Goal: Information Seeking & Learning: Learn about a topic

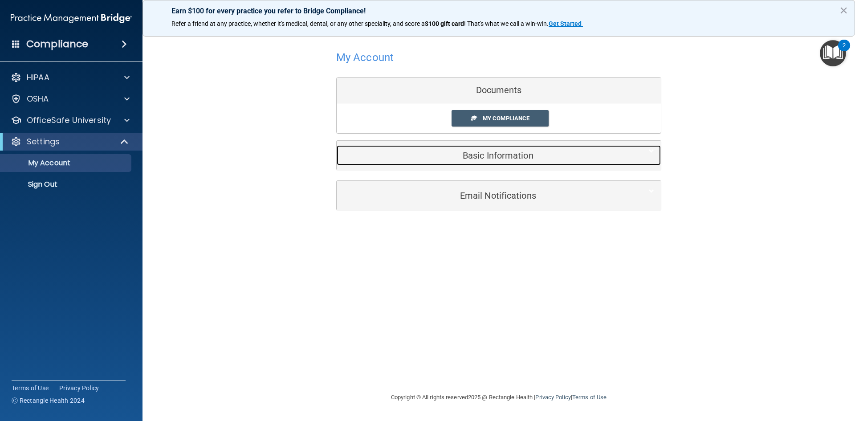
click at [503, 159] on h5 "Basic Information" at bounding box center [485, 156] width 284 height 10
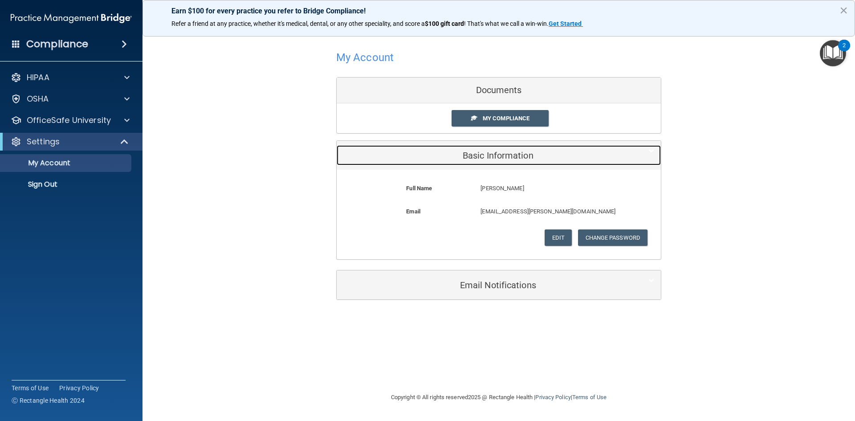
click at [496, 154] on h5 "Basic Information" at bounding box center [485, 156] width 284 height 10
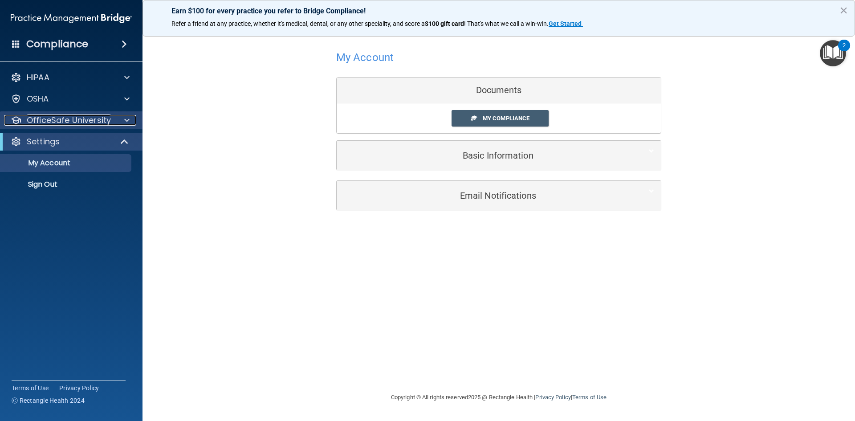
click at [67, 121] on p "OfficeSafe University" at bounding box center [69, 120] width 84 height 11
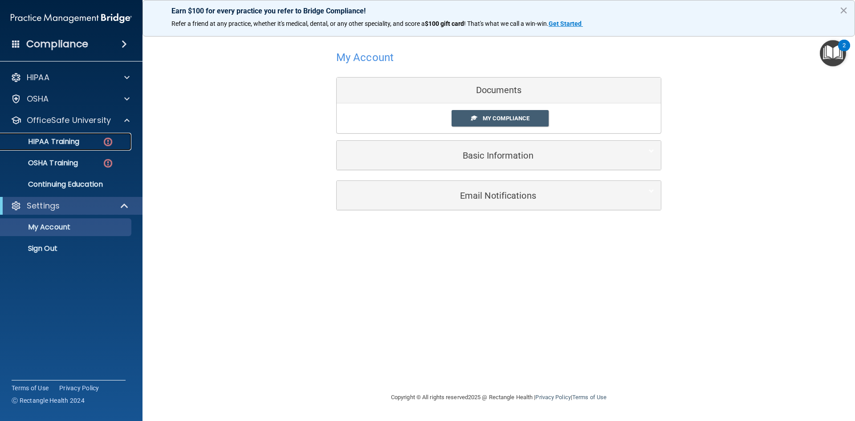
click at [66, 139] on p "HIPAA Training" at bounding box center [42, 141] width 73 height 9
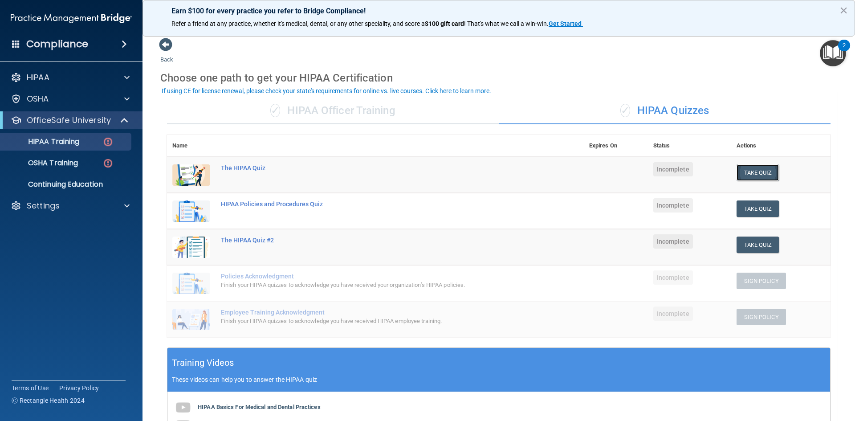
click at [749, 171] on button "Take Quiz" at bounding box center [758, 172] width 43 height 16
click at [328, 111] on div "✓ HIPAA Officer Training" at bounding box center [333, 111] width 332 height 27
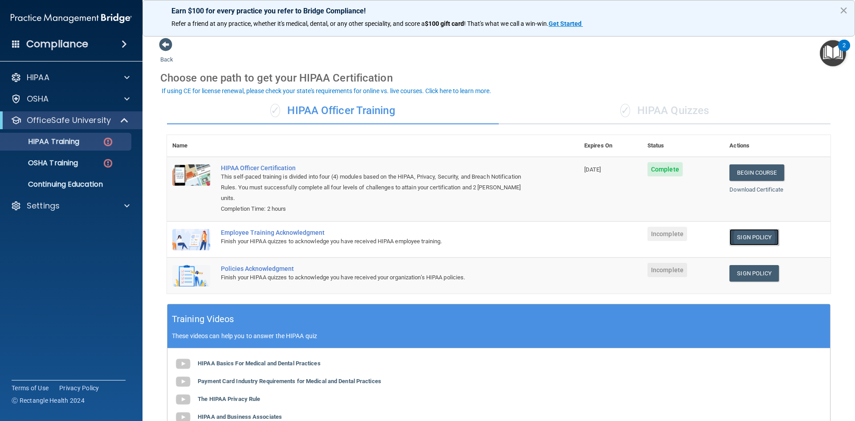
click at [735, 229] on link "Sign Policy" at bounding box center [753, 237] width 49 height 16
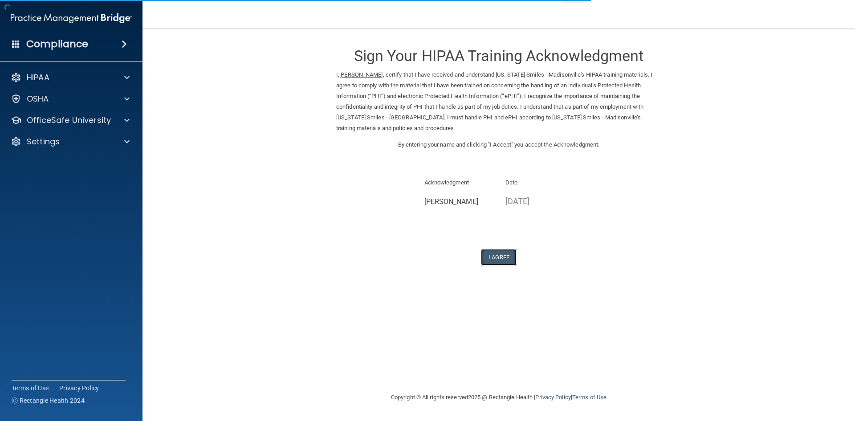
click at [493, 259] on button "I Agree" at bounding box center [499, 257] width 36 height 16
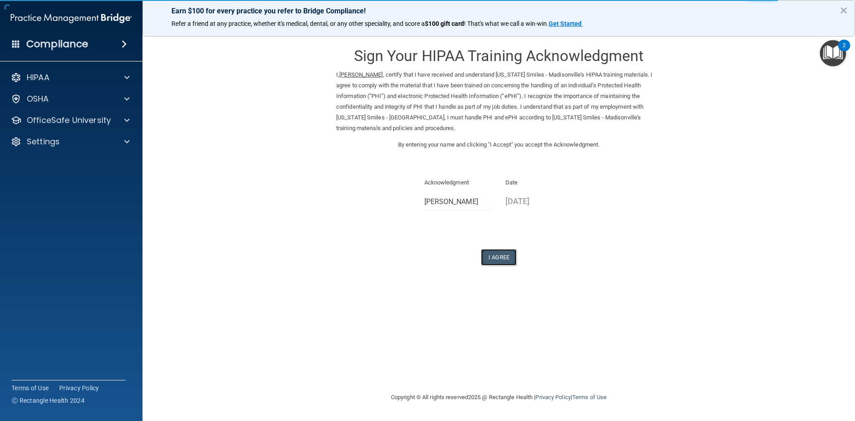
drag, startPoint x: 497, startPoint y: 261, endPoint x: 564, endPoint y: 249, distance: 67.9
click at [497, 261] on button "I Agree" at bounding box center [499, 257] width 36 height 16
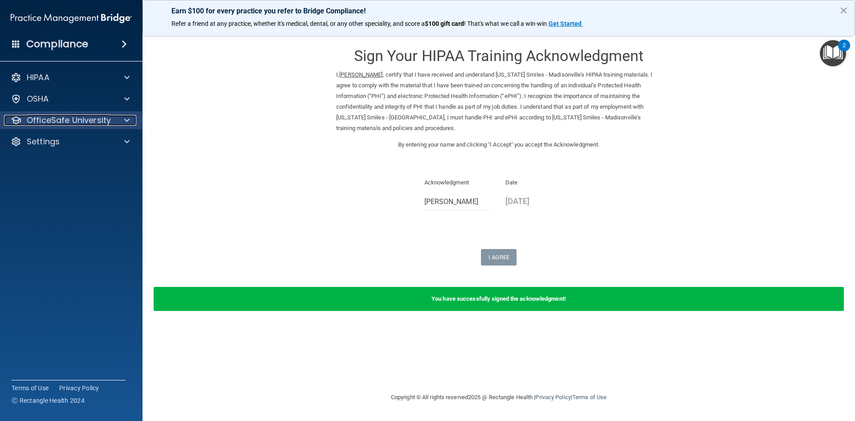
click at [60, 116] on p "OfficeSafe University" at bounding box center [69, 120] width 84 height 11
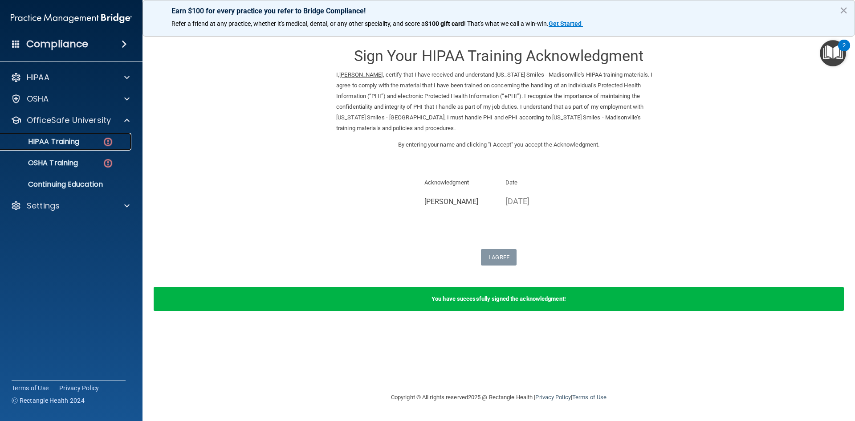
click at [55, 137] on p "HIPAA Training" at bounding box center [42, 141] width 73 height 9
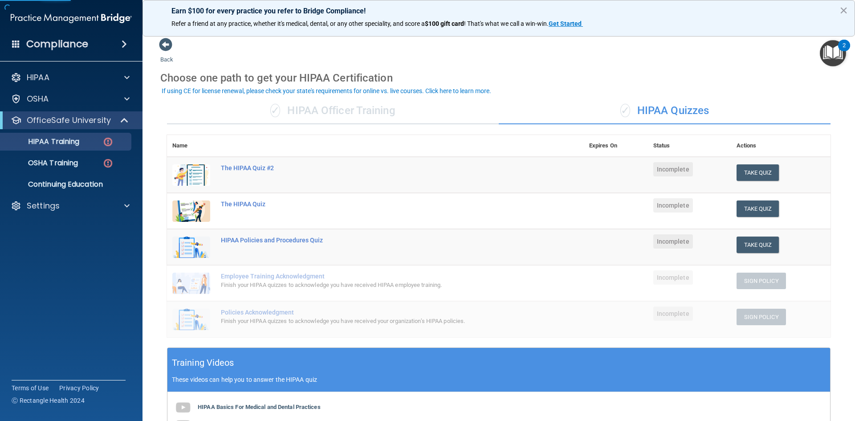
click at [331, 114] on div "✓ HIPAA Officer Training" at bounding box center [333, 111] width 332 height 27
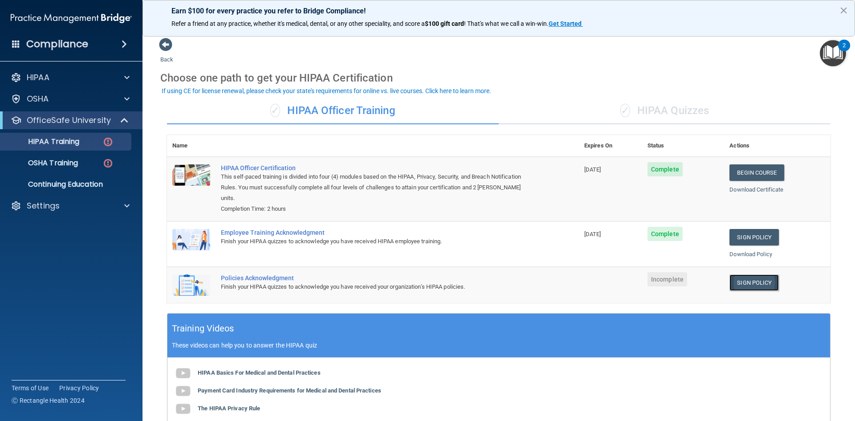
click at [740, 274] on link "Sign Policy" at bounding box center [753, 282] width 49 height 16
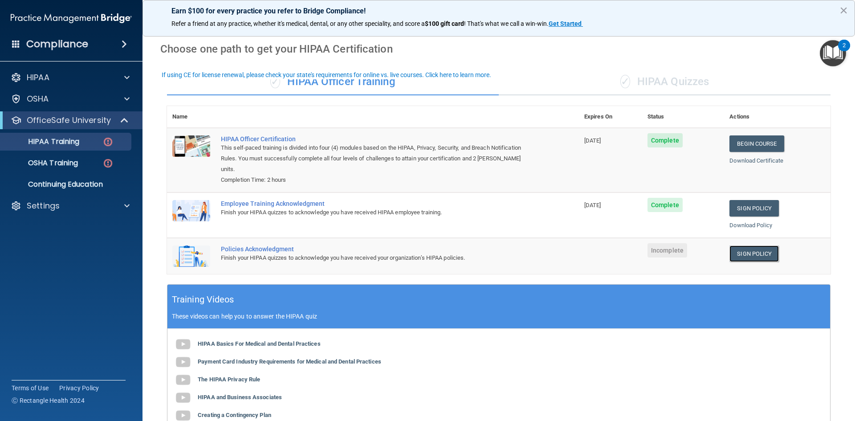
scroll to position [45, 0]
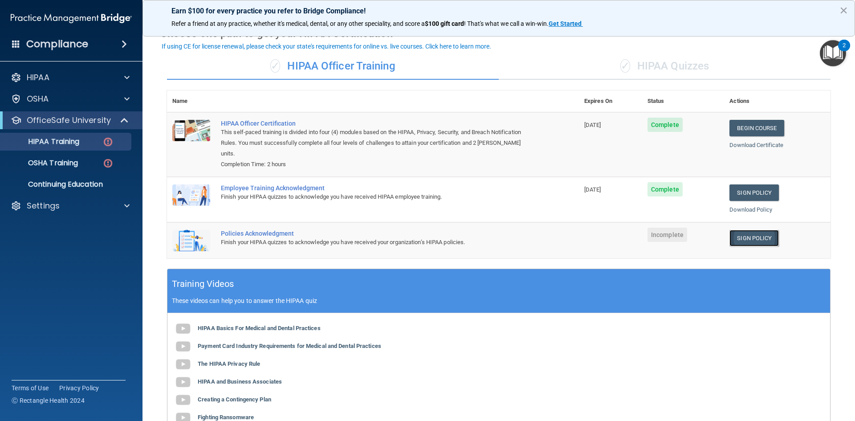
click at [742, 231] on link "Sign Policy" at bounding box center [753, 238] width 49 height 16
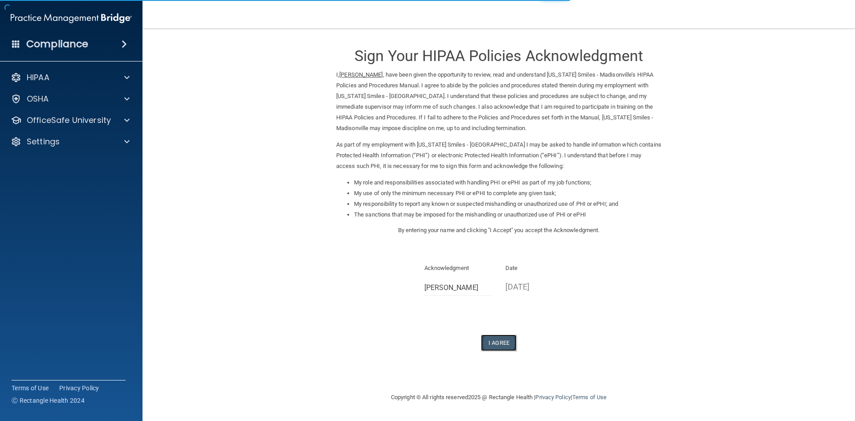
click at [499, 346] on button "I Agree" at bounding box center [499, 342] width 36 height 16
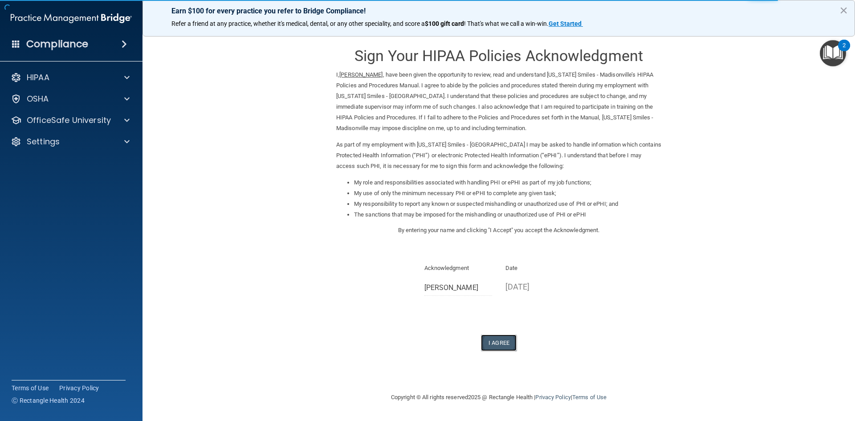
click at [493, 339] on button "I Agree" at bounding box center [499, 342] width 36 height 16
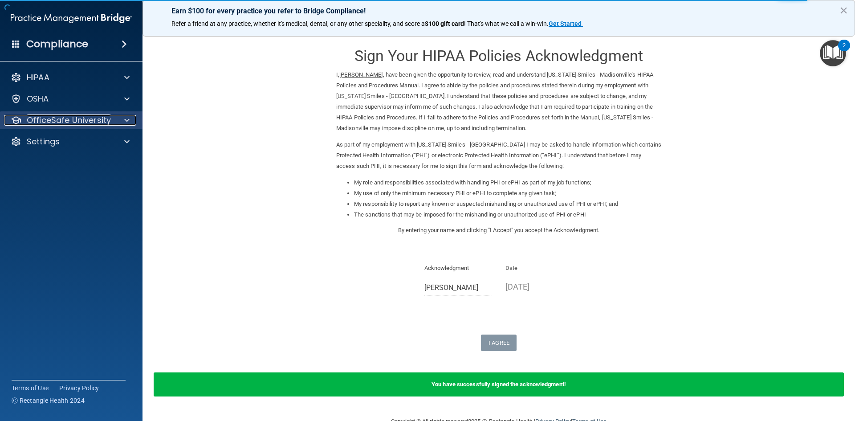
click at [82, 121] on p "OfficeSafe University" at bounding box center [69, 120] width 84 height 11
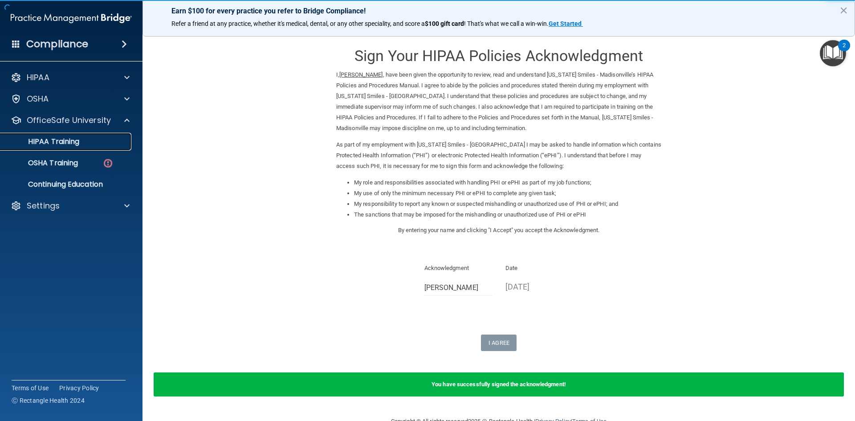
click at [68, 146] on p "HIPAA Training" at bounding box center [42, 141] width 73 height 9
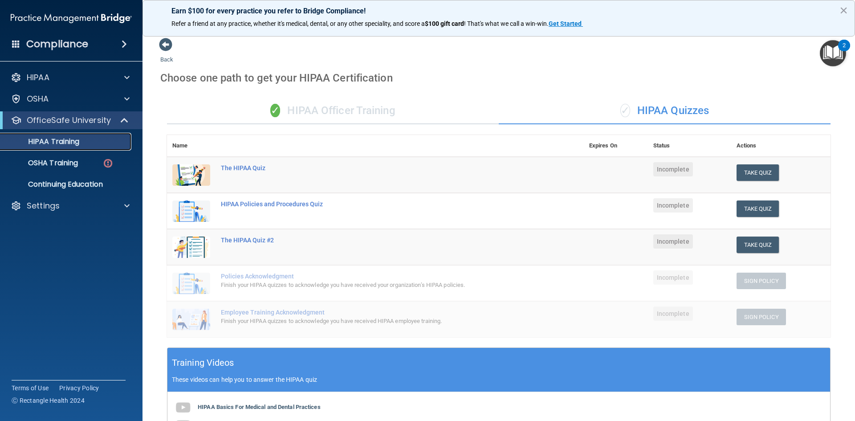
click at [70, 143] on p "HIPAA Training" at bounding box center [42, 141] width 73 height 9
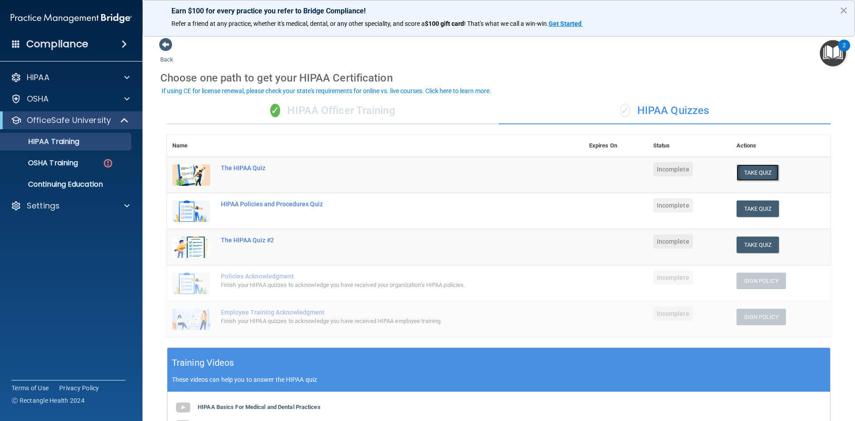
click at [750, 172] on button "Take Quiz" at bounding box center [758, 172] width 43 height 16
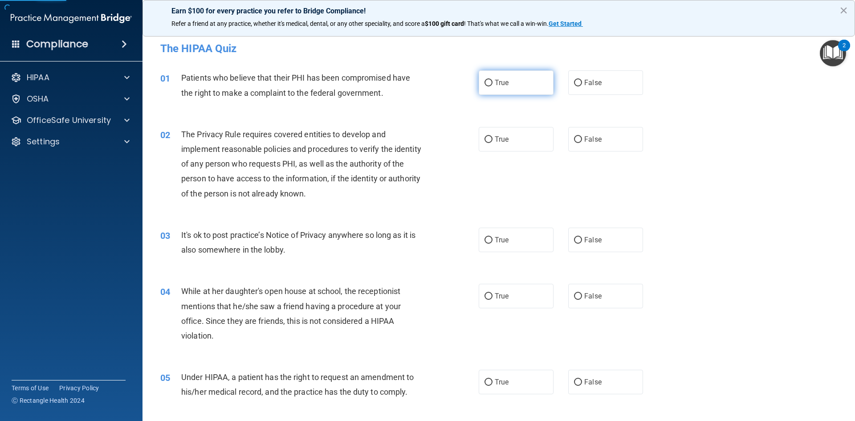
click at [487, 80] on input "True" at bounding box center [488, 83] width 8 height 7
radio input "true"
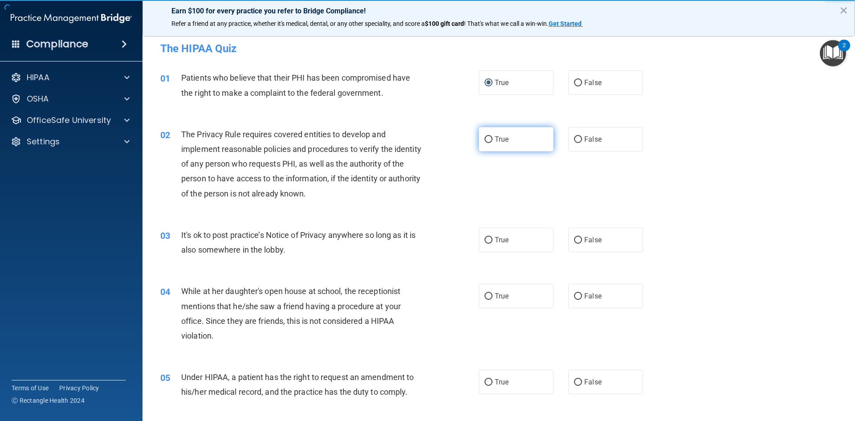
click at [490, 145] on label "True" at bounding box center [516, 139] width 75 height 24
click at [490, 143] on input "True" at bounding box center [488, 139] width 8 height 7
radio input "true"
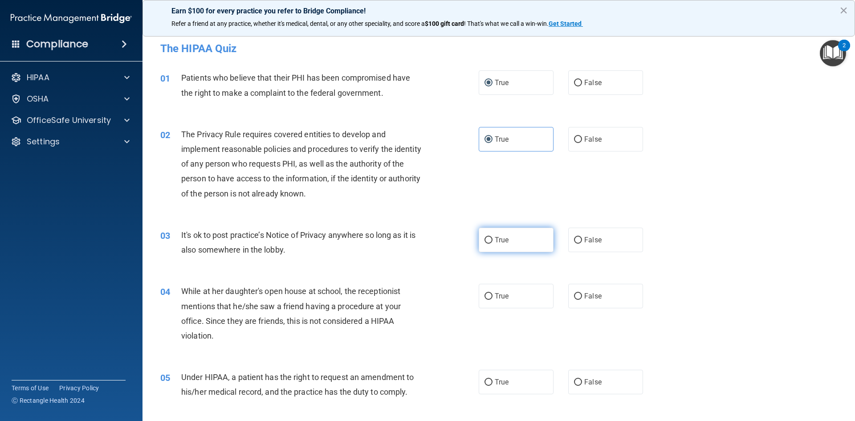
drag, startPoint x: 493, startPoint y: 224, endPoint x: 491, endPoint y: 239, distance: 15.2
click at [492, 228] on div "03 It's ok to post practice’s Notice of Privacy anywhere so long as it is also …" at bounding box center [499, 244] width 690 height 56
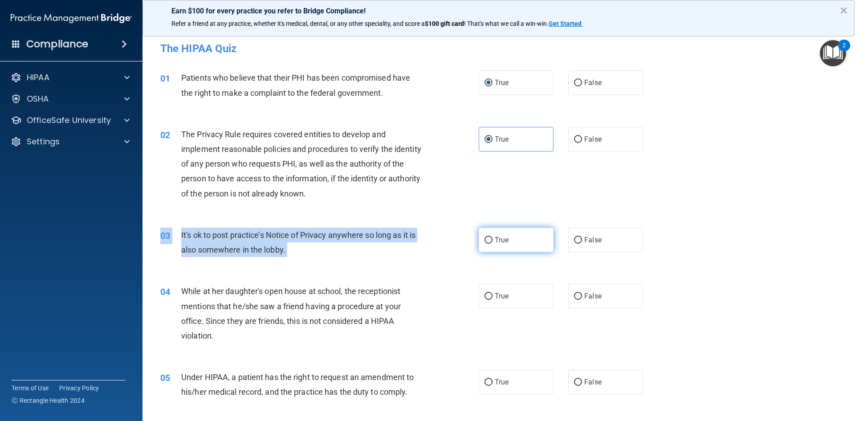
click at [491, 239] on label "True" at bounding box center [516, 240] width 75 height 24
click at [491, 239] on input "True" at bounding box center [488, 240] width 8 height 7
radio input "true"
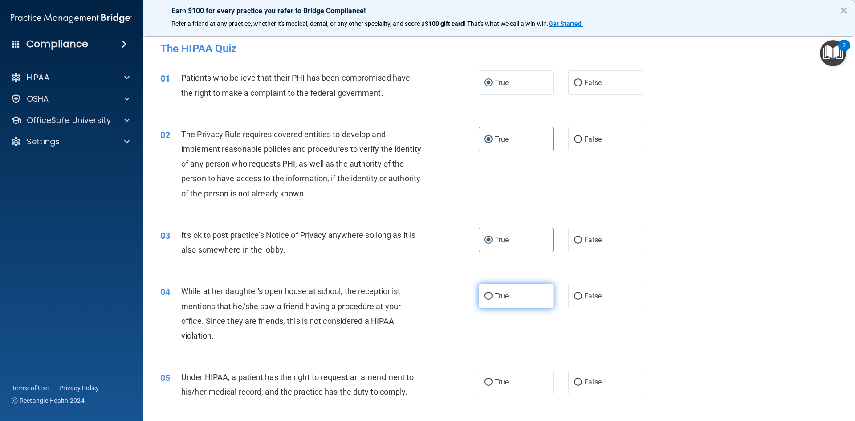
click at [480, 292] on label "True" at bounding box center [516, 296] width 75 height 24
click at [484, 293] on input "True" at bounding box center [488, 296] width 8 height 7
radio input "true"
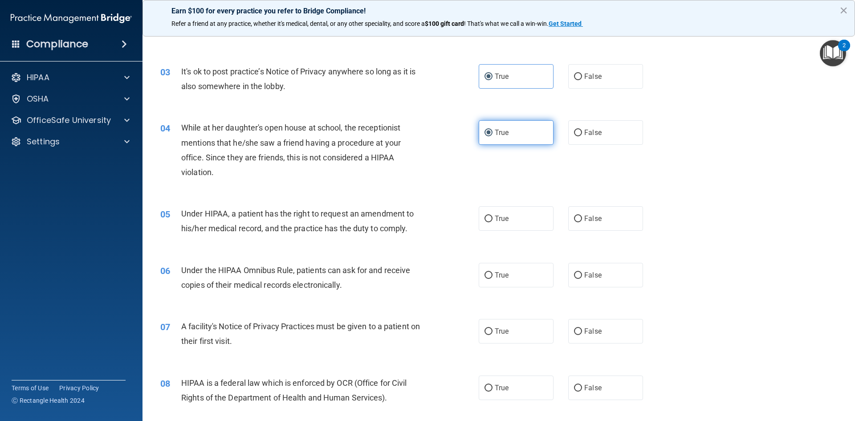
scroll to position [178, 0]
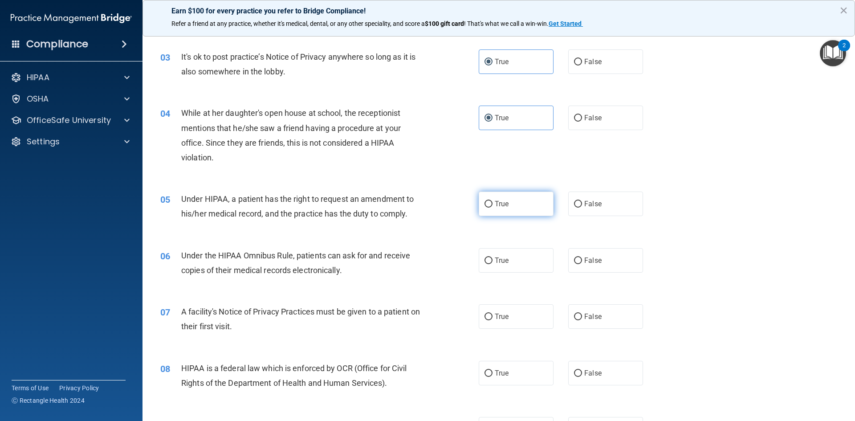
click at [509, 207] on label "True" at bounding box center [516, 203] width 75 height 24
click at [493, 207] on input "True" at bounding box center [488, 204] width 8 height 7
radio input "true"
click at [497, 257] on span "True" at bounding box center [502, 260] width 14 height 8
click at [493, 257] on input "True" at bounding box center [488, 260] width 8 height 7
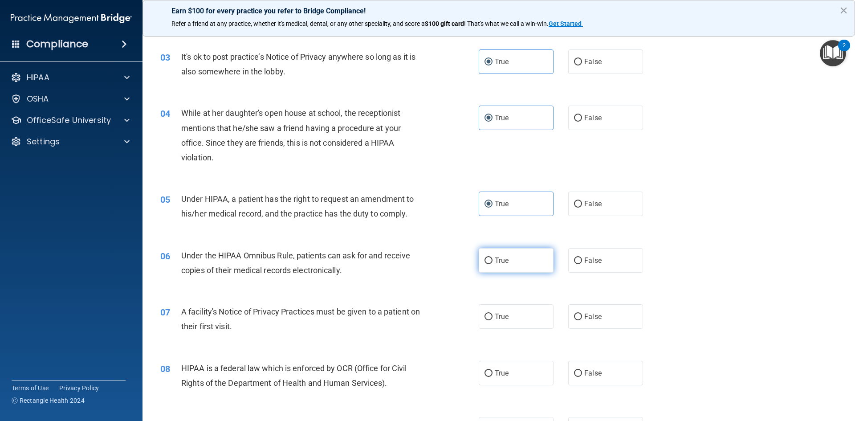
radio input "true"
click at [496, 309] on label "True" at bounding box center [516, 316] width 75 height 24
click at [493, 313] on input "True" at bounding box center [488, 316] width 8 height 7
radio input "true"
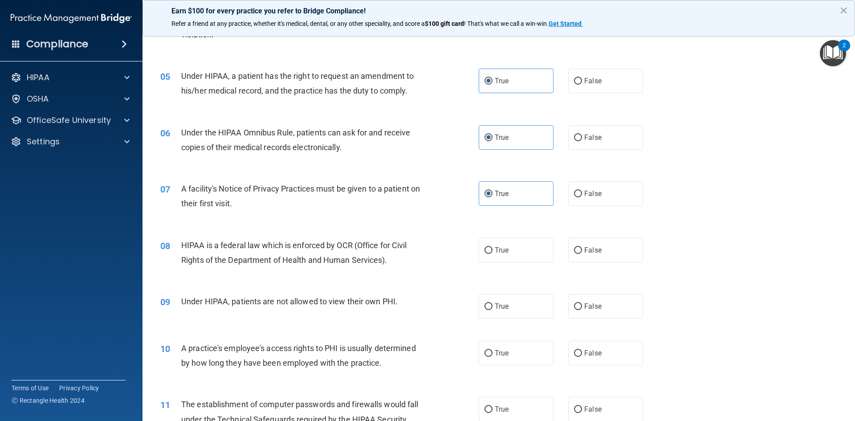
scroll to position [312, 0]
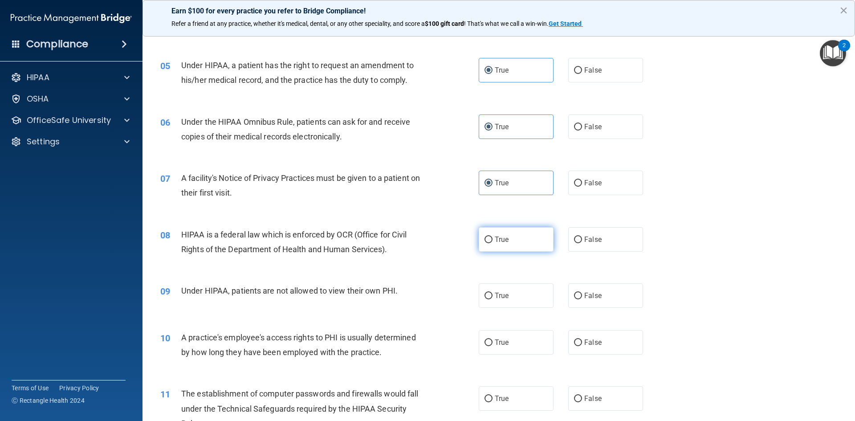
click at [497, 239] on span "True" at bounding box center [502, 239] width 14 height 8
click at [493, 239] on input "True" at bounding box center [488, 239] width 8 height 7
radio input "true"
click at [497, 290] on label "True" at bounding box center [516, 295] width 75 height 24
click at [493, 293] on input "True" at bounding box center [488, 296] width 8 height 7
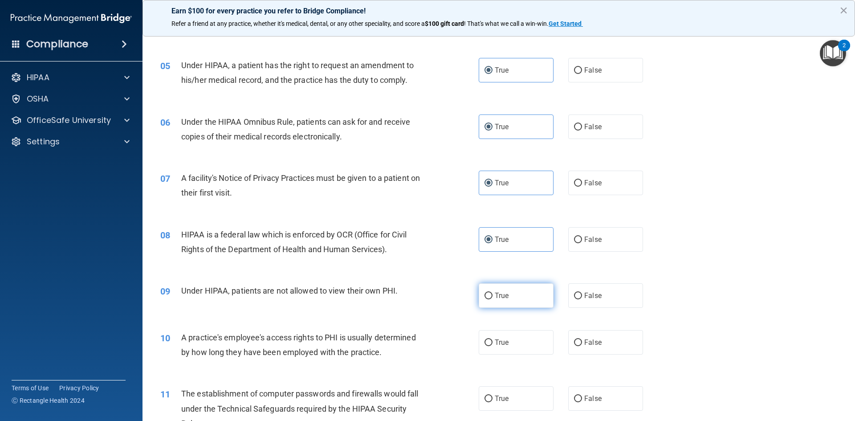
radio input "true"
click at [499, 341] on span "True" at bounding box center [502, 342] width 14 height 8
click at [493, 341] on input "True" at bounding box center [488, 342] width 8 height 7
radio input "true"
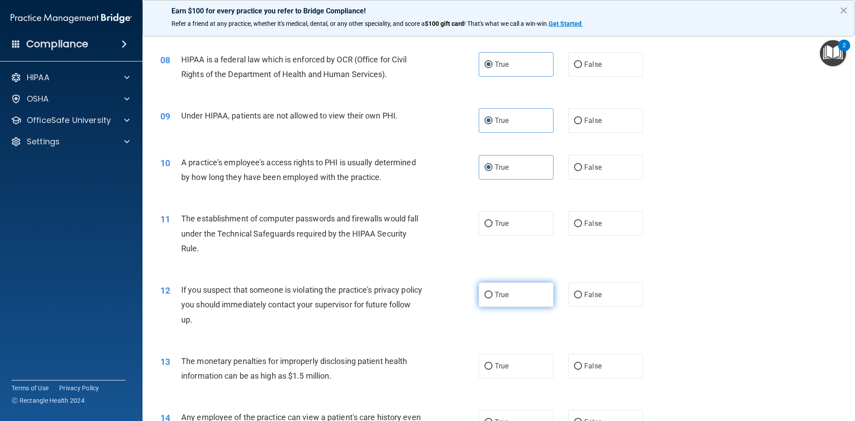
scroll to position [490, 0]
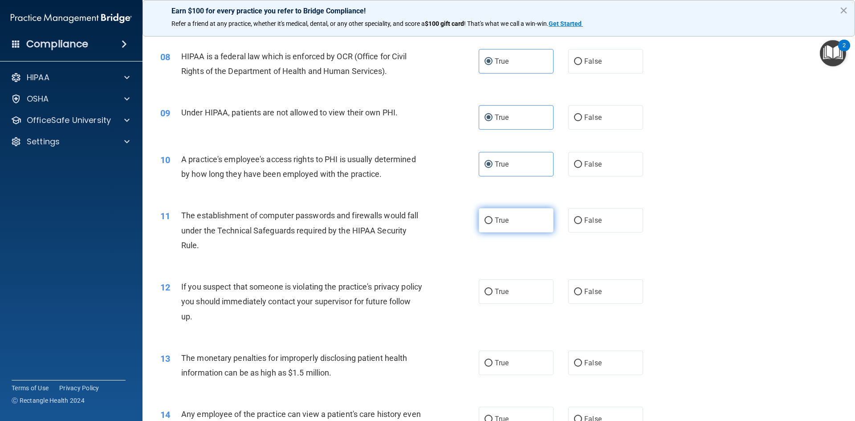
click at [510, 229] on label "True" at bounding box center [516, 220] width 75 height 24
click at [493, 224] on input "True" at bounding box center [488, 220] width 8 height 7
radio input "true"
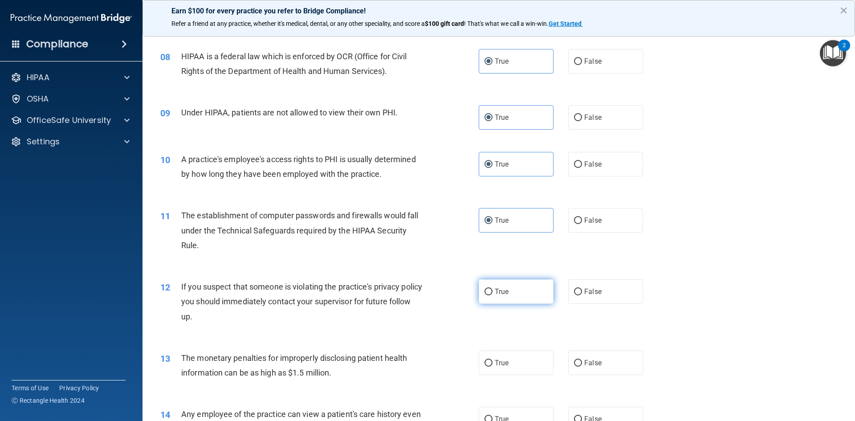
click at [503, 289] on span "True" at bounding box center [502, 291] width 14 height 8
click at [493, 289] on input "True" at bounding box center [488, 292] width 8 height 7
radio input "true"
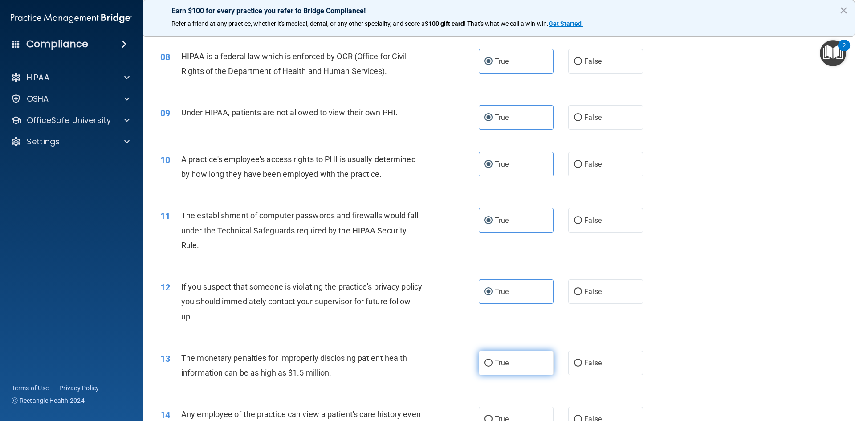
click at [496, 356] on label "True" at bounding box center [516, 362] width 75 height 24
click at [493, 360] on input "True" at bounding box center [488, 363] width 8 height 7
radio input "true"
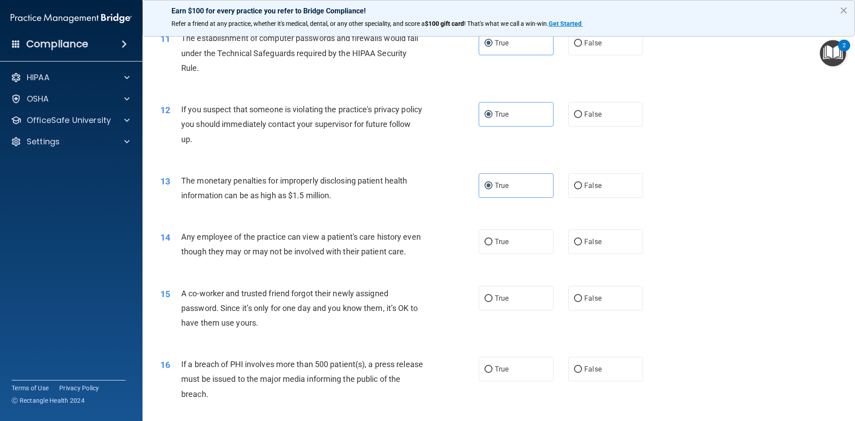
scroll to position [668, 0]
click at [503, 236] on span "True" at bounding box center [502, 240] width 14 height 8
click at [493, 238] on input "True" at bounding box center [488, 241] width 8 height 7
radio input "true"
click at [505, 301] on span "True" at bounding box center [502, 297] width 14 height 8
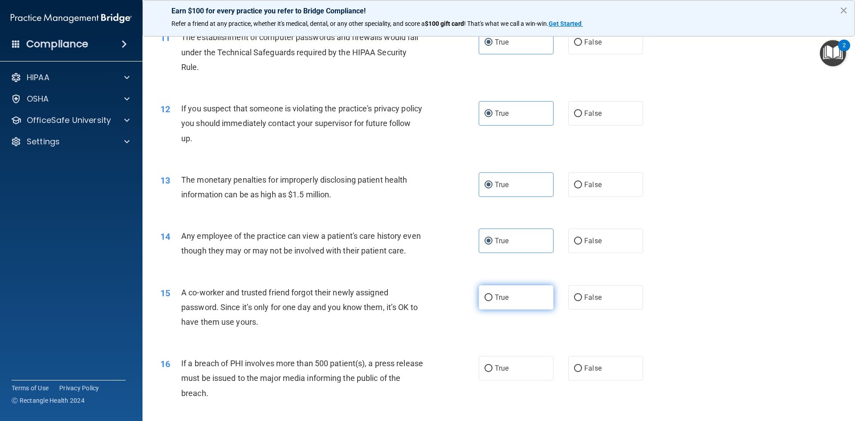
click at [493, 301] on input "True" at bounding box center [488, 297] width 8 height 7
radio input "true"
click at [501, 375] on label "True" at bounding box center [516, 368] width 75 height 24
click at [493, 372] on input "True" at bounding box center [488, 368] width 8 height 7
radio input "true"
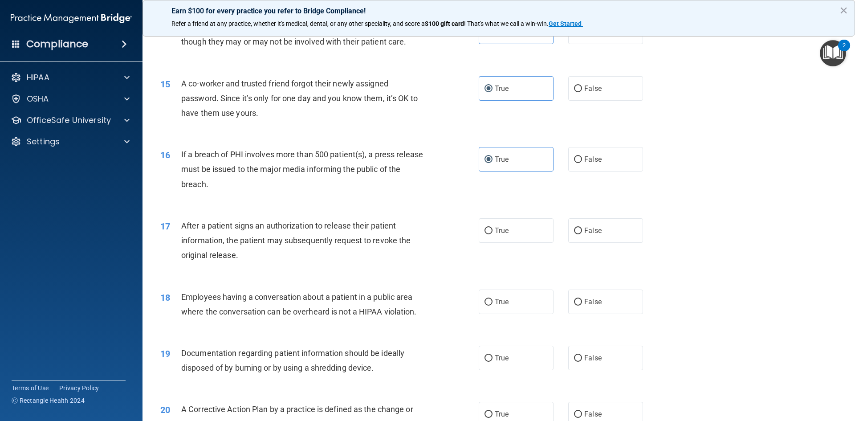
scroll to position [891, 0]
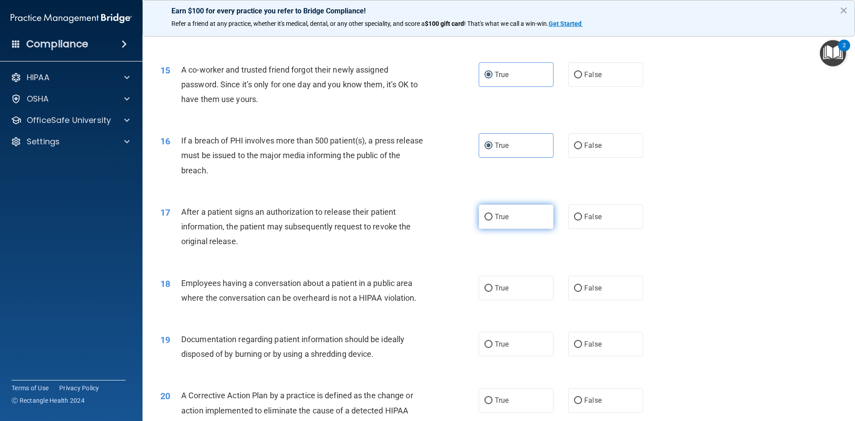
click at [500, 221] on span "True" at bounding box center [502, 216] width 14 height 8
click at [493, 220] on input "True" at bounding box center [488, 217] width 8 height 7
radio input "true"
click at [499, 292] on span "True" at bounding box center [502, 288] width 14 height 8
click at [493, 292] on input "True" at bounding box center [488, 288] width 8 height 7
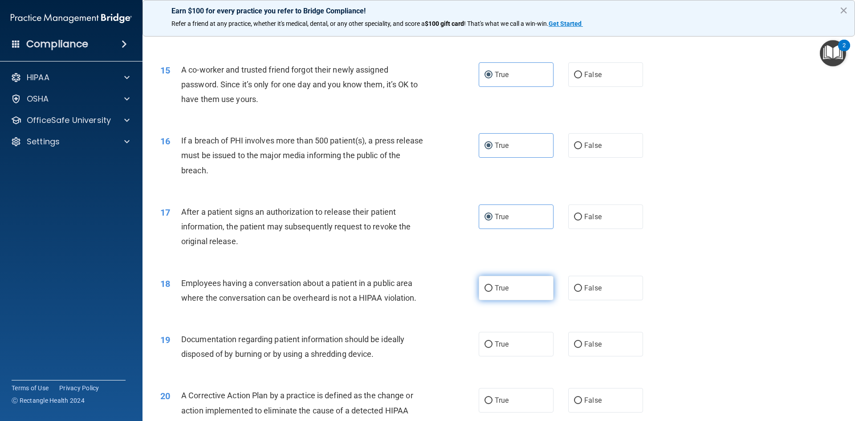
radio input "true"
click at [495, 348] on span "True" at bounding box center [502, 344] width 14 height 8
click at [493, 348] on input "True" at bounding box center [488, 344] width 8 height 7
radio input "true"
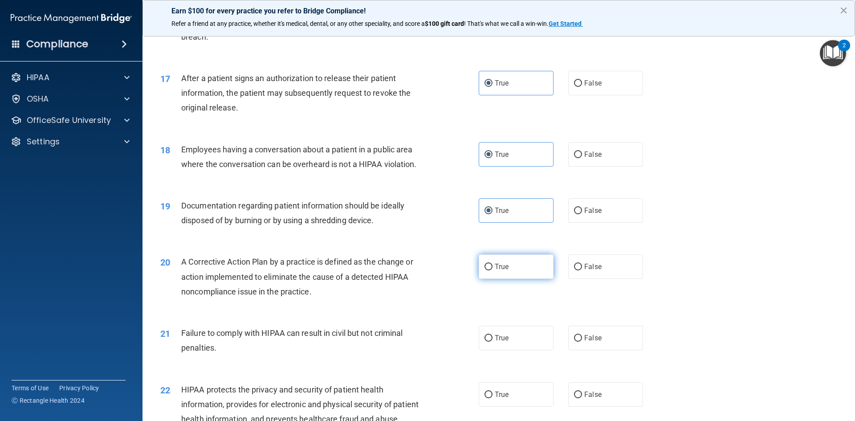
click at [495, 271] on span "True" at bounding box center [502, 266] width 14 height 8
click at [493, 270] on input "True" at bounding box center [488, 267] width 8 height 7
radio input "true"
click at [498, 342] on span "True" at bounding box center [502, 338] width 14 height 8
click at [493, 342] on input "True" at bounding box center [488, 338] width 8 height 7
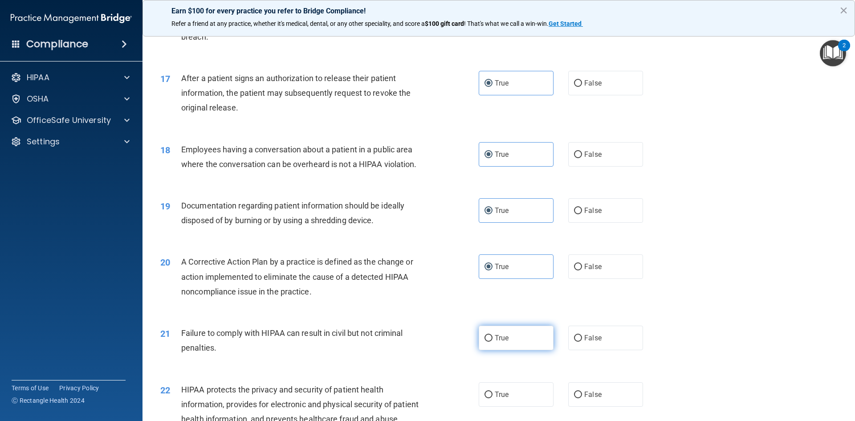
radio input "true"
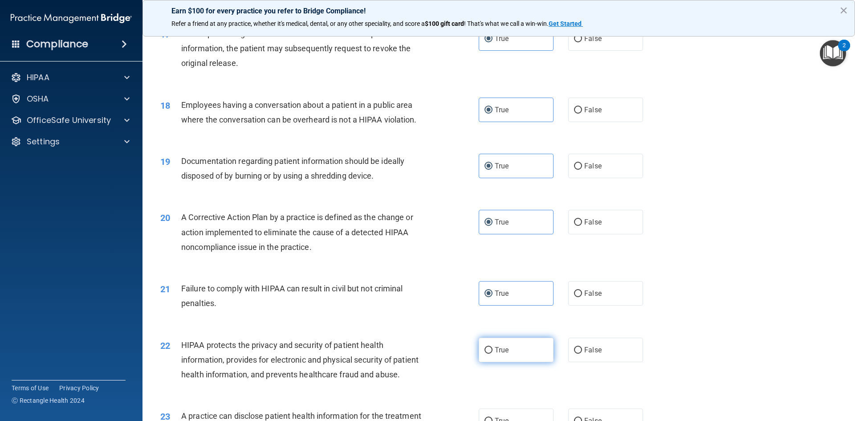
click at [498, 358] on label "True" at bounding box center [516, 350] width 75 height 24
click at [493, 354] on input "True" at bounding box center [488, 350] width 8 height 7
radio input "true"
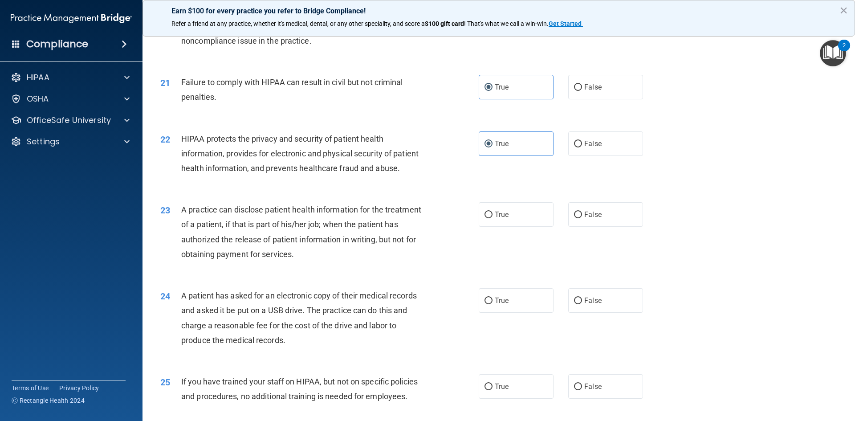
scroll to position [1291, 0]
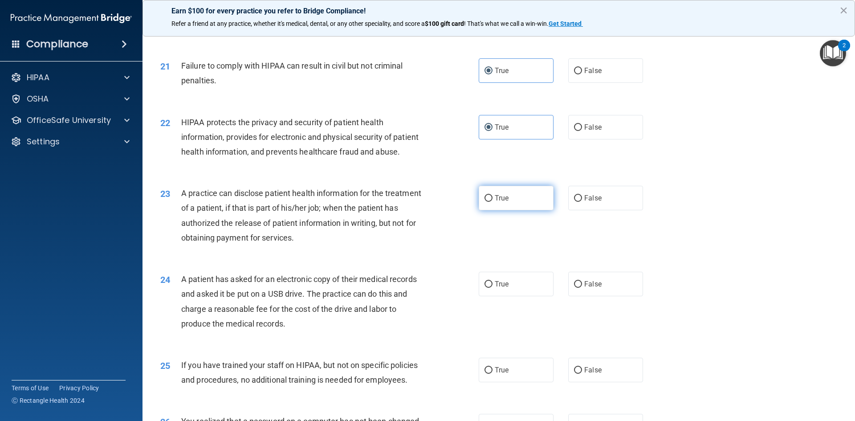
click at [509, 210] on label "True" at bounding box center [516, 198] width 75 height 24
click at [493, 202] on input "True" at bounding box center [488, 198] width 8 height 7
radio input "true"
click at [500, 296] on label "True" at bounding box center [516, 284] width 75 height 24
click at [493, 288] on input "True" at bounding box center [488, 284] width 8 height 7
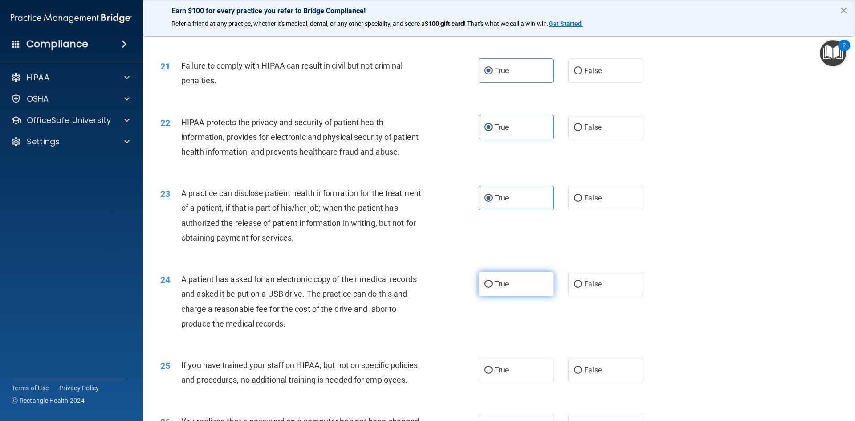
radio input "true"
click at [490, 376] on div "25 If you have trained your staff on HIPAA, but not on specific policies and pr…" at bounding box center [499, 374] width 690 height 56
click at [495, 382] on label "True" at bounding box center [516, 370] width 75 height 24
click at [493, 374] on input "True" at bounding box center [488, 370] width 8 height 7
radio input "true"
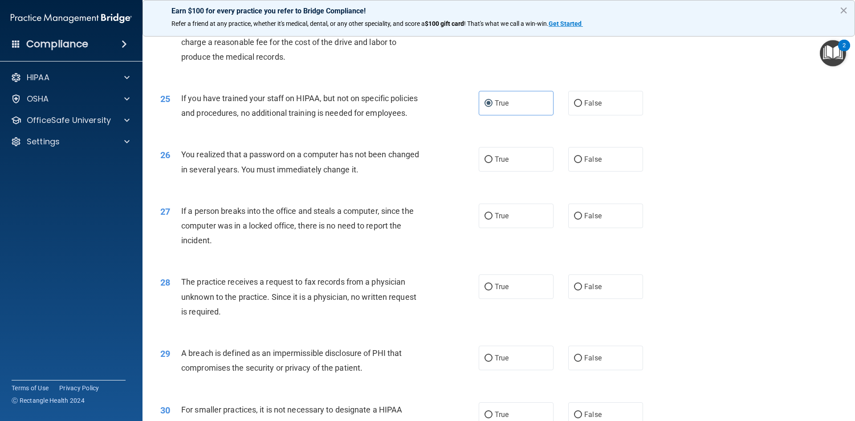
scroll to position [1559, 0]
click at [499, 163] on span "True" at bounding box center [502, 159] width 14 height 8
click at [493, 163] on input "True" at bounding box center [488, 159] width 8 height 7
radio input "true"
click at [502, 220] on span "True" at bounding box center [502, 215] width 14 height 8
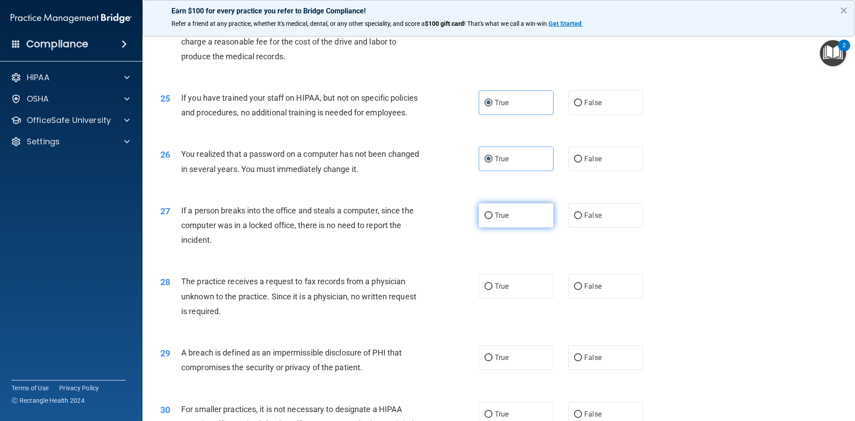
click at [493, 219] on input "True" at bounding box center [488, 215] width 8 height 7
radio input "true"
click at [500, 290] on span "True" at bounding box center [502, 286] width 14 height 8
click at [493, 290] on input "True" at bounding box center [488, 286] width 8 height 7
radio input "true"
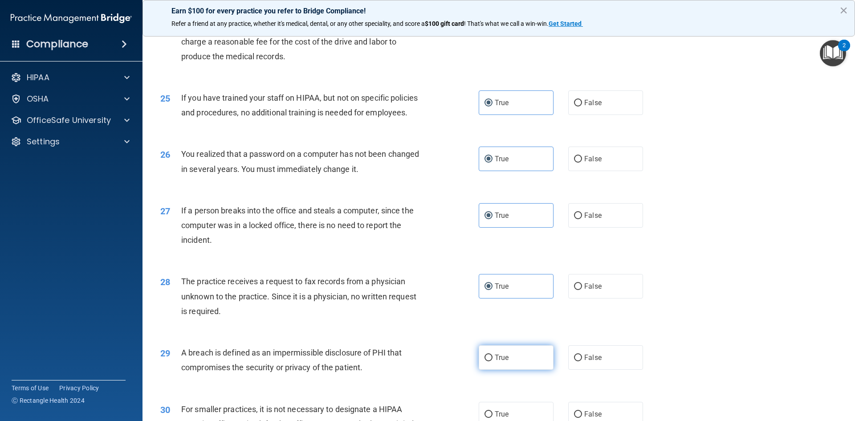
click at [495, 362] on span "True" at bounding box center [502, 357] width 14 height 8
click at [493, 361] on input "True" at bounding box center [488, 357] width 8 height 7
radio input "true"
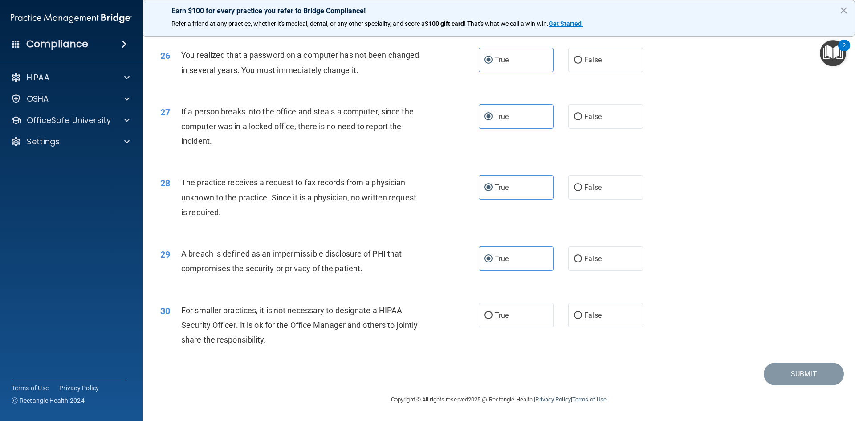
scroll to position [1687, 0]
click at [497, 325] on label "True" at bounding box center [516, 315] width 75 height 24
click at [493, 319] on input "True" at bounding box center [488, 315] width 8 height 7
radio input "true"
click at [788, 371] on button "Submit" at bounding box center [804, 373] width 80 height 23
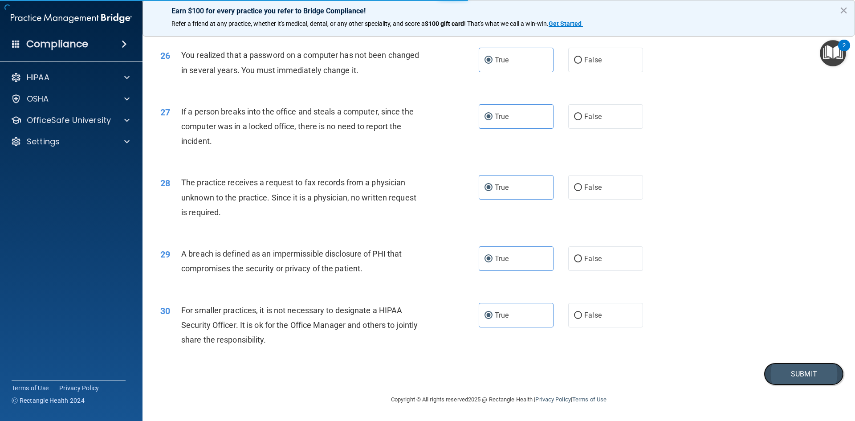
click at [802, 371] on button "Submit" at bounding box center [804, 373] width 80 height 23
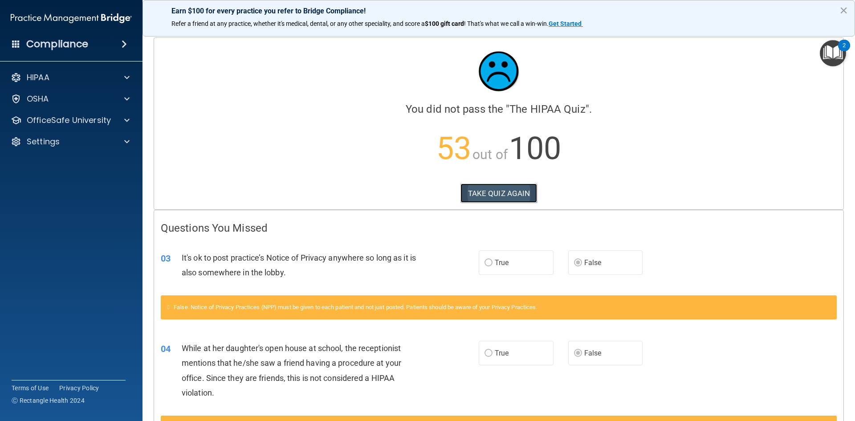
click at [507, 199] on button "TAKE QUIZ AGAIN" at bounding box center [498, 193] width 77 height 20
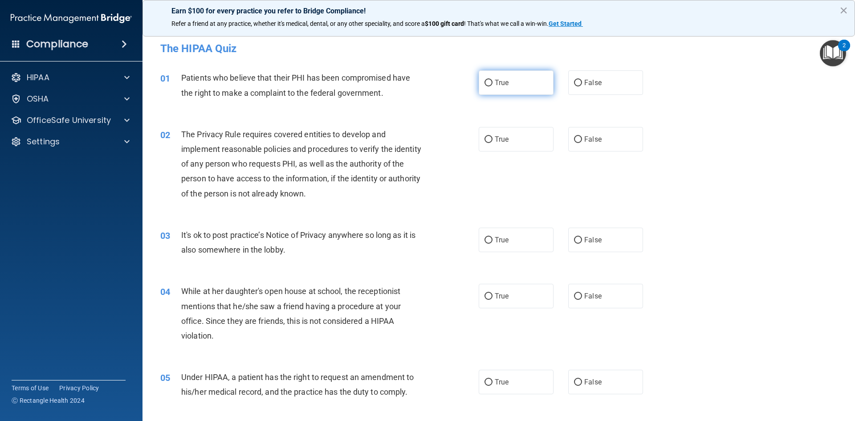
click at [500, 85] on span "True" at bounding box center [502, 82] width 14 height 8
click at [493, 85] on input "True" at bounding box center [488, 83] width 8 height 7
radio input "true"
click at [499, 136] on span "True" at bounding box center [502, 139] width 14 height 8
click at [493, 136] on input "True" at bounding box center [488, 139] width 8 height 7
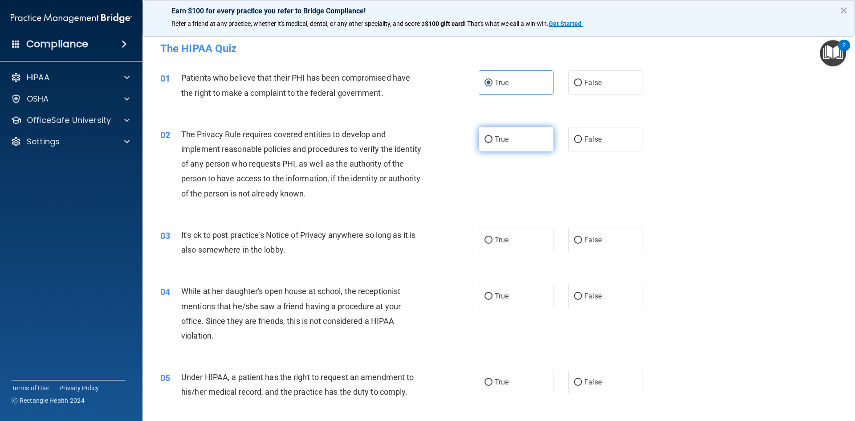
radio input "true"
click at [575, 240] on input "False" at bounding box center [578, 240] width 8 height 7
radio input "true"
click at [589, 291] on label "False" at bounding box center [605, 296] width 75 height 24
click at [582, 293] on input "False" at bounding box center [578, 296] width 8 height 7
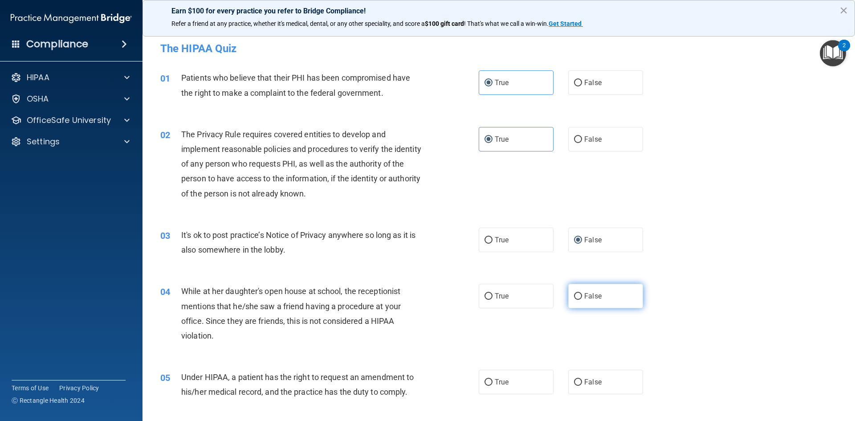
radio input "true"
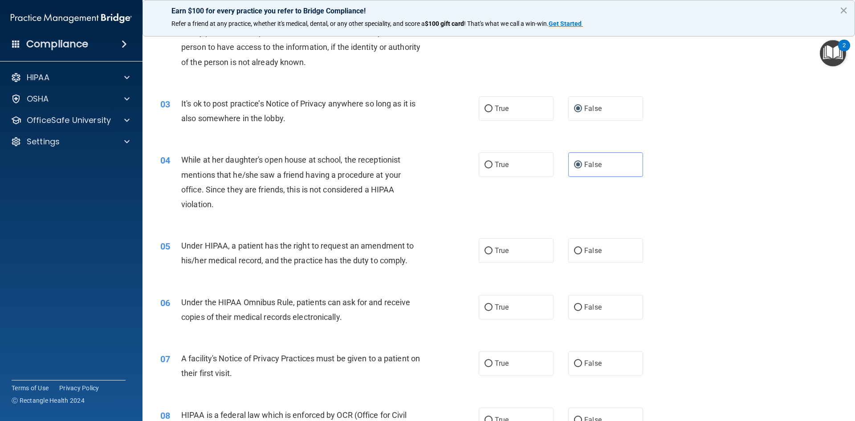
scroll to position [134, 0]
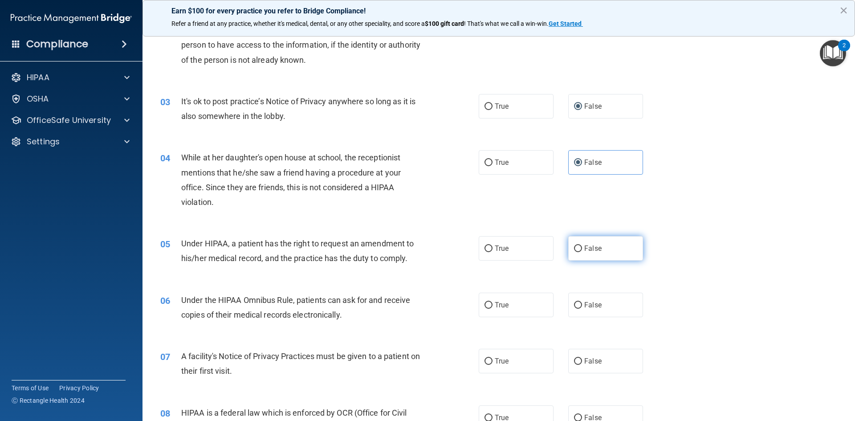
click at [607, 255] on label "False" at bounding box center [605, 248] width 75 height 24
click at [582, 252] on input "False" at bounding box center [578, 248] width 8 height 7
radio input "true"
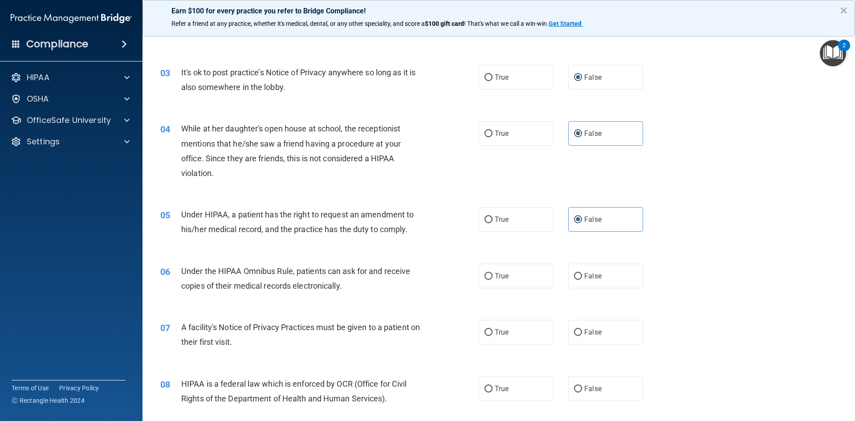
scroll to position [178, 0]
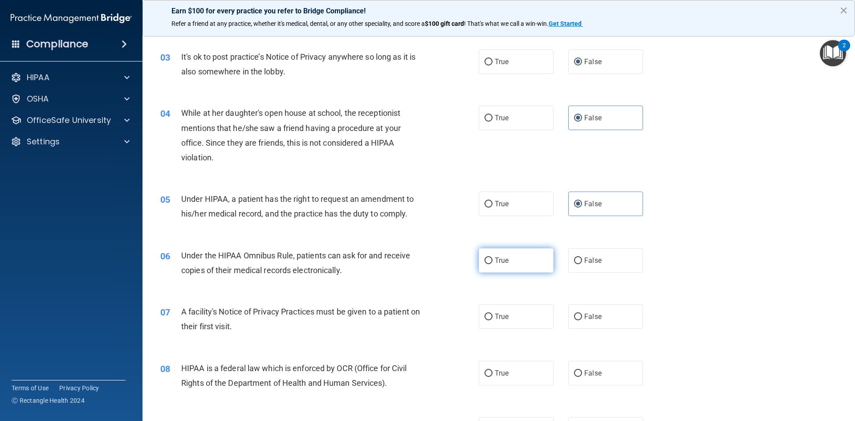
click at [521, 265] on label "True" at bounding box center [516, 260] width 75 height 24
click at [493, 264] on input "True" at bounding box center [488, 260] width 8 height 7
radio input "true"
click at [507, 312] on label "True" at bounding box center [516, 316] width 75 height 24
click at [493, 313] on input "True" at bounding box center [488, 316] width 8 height 7
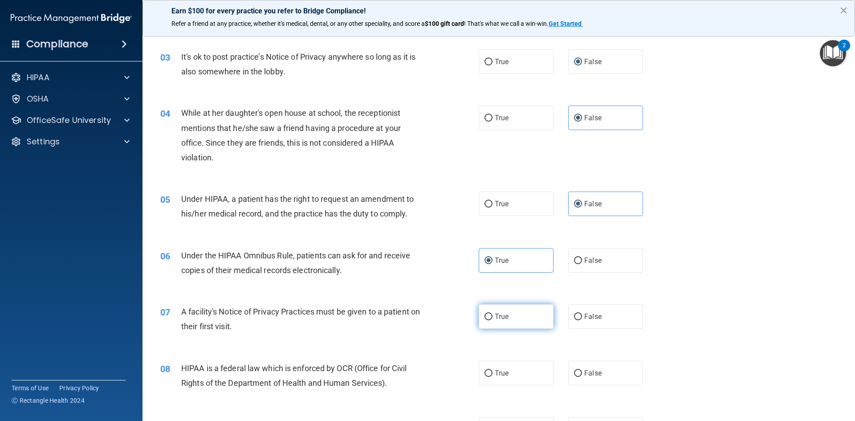
radio input "true"
click at [500, 370] on span "True" at bounding box center [502, 373] width 14 height 8
click at [493, 370] on input "True" at bounding box center [488, 373] width 8 height 7
radio input "true"
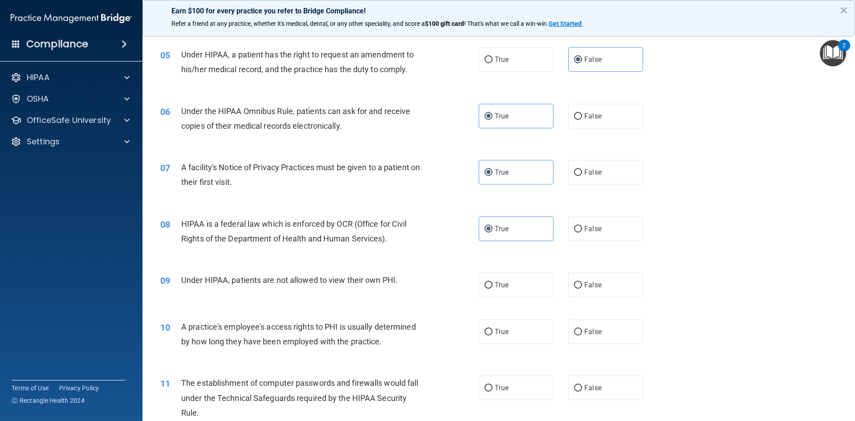
scroll to position [356, 0]
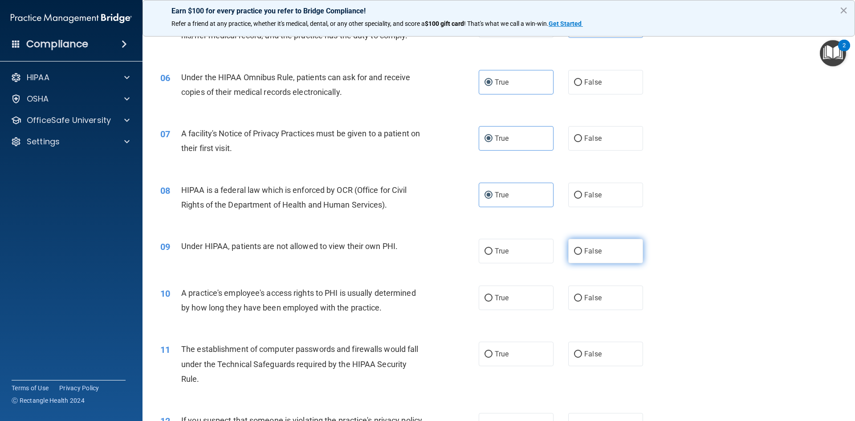
click at [591, 253] on span "False" at bounding box center [592, 251] width 17 height 8
click at [582, 253] on input "False" at bounding box center [578, 251] width 8 height 7
radio input "true"
click at [594, 305] on label "False" at bounding box center [605, 297] width 75 height 24
click at [582, 301] on input "False" at bounding box center [578, 298] width 8 height 7
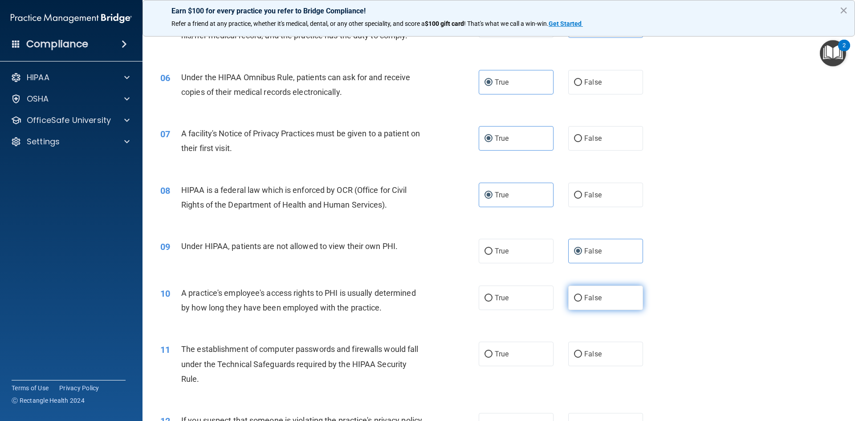
radio input "true"
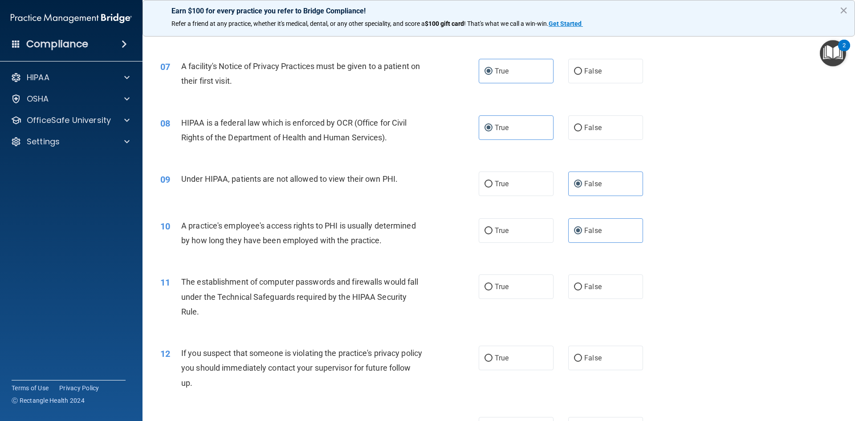
scroll to position [445, 0]
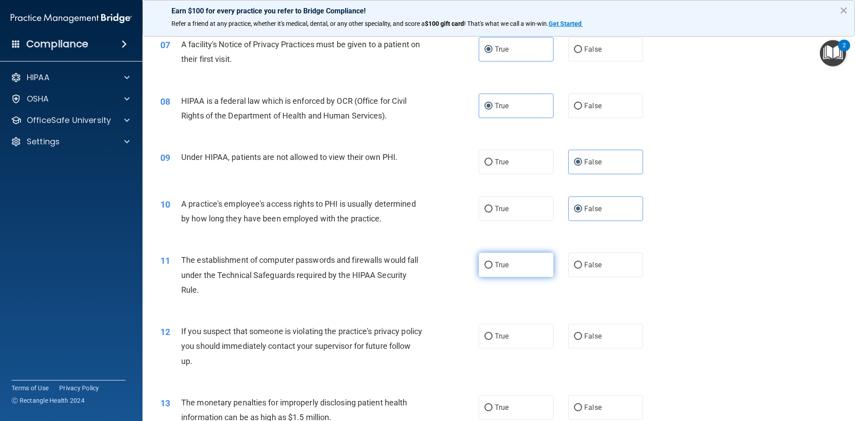
click at [512, 270] on label "True" at bounding box center [516, 264] width 75 height 24
click at [493, 269] on input "True" at bounding box center [488, 265] width 8 height 7
radio input "true"
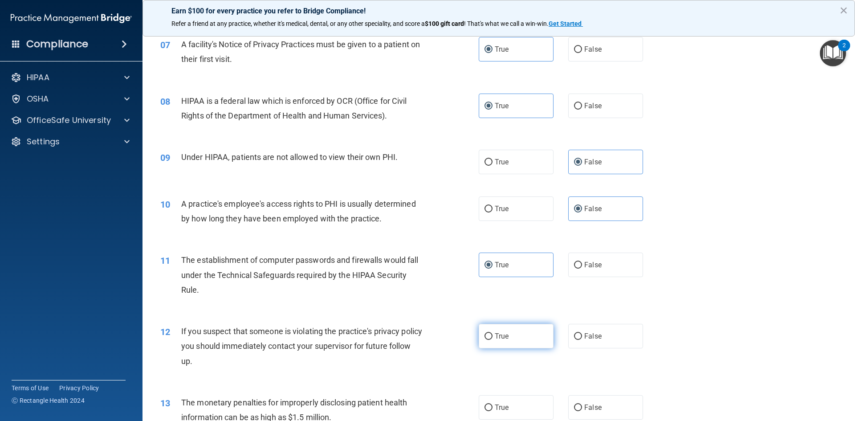
click at [495, 338] on span "True" at bounding box center [502, 336] width 14 height 8
click at [493, 338] on input "True" at bounding box center [488, 336] width 8 height 7
radio input "true"
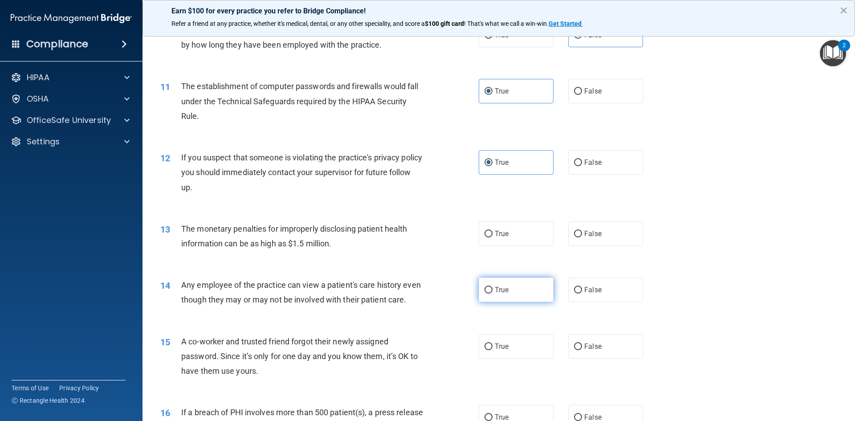
scroll to position [623, 0]
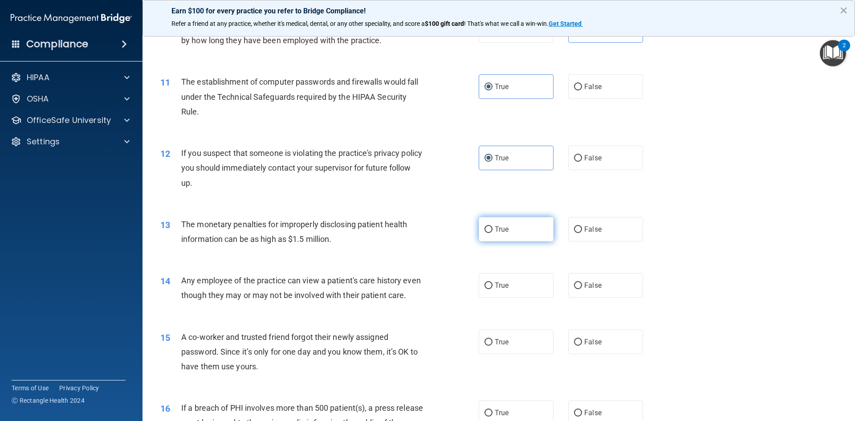
click at [500, 234] on label "True" at bounding box center [516, 229] width 75 height 24
click at [493, 233] on input "True" at bounding box center [488, 229] width 8 height 7
radio input "true"
click at [575, 282] on input "False" at bounding box center [578, 285] width 8 height 7
radio input "true"
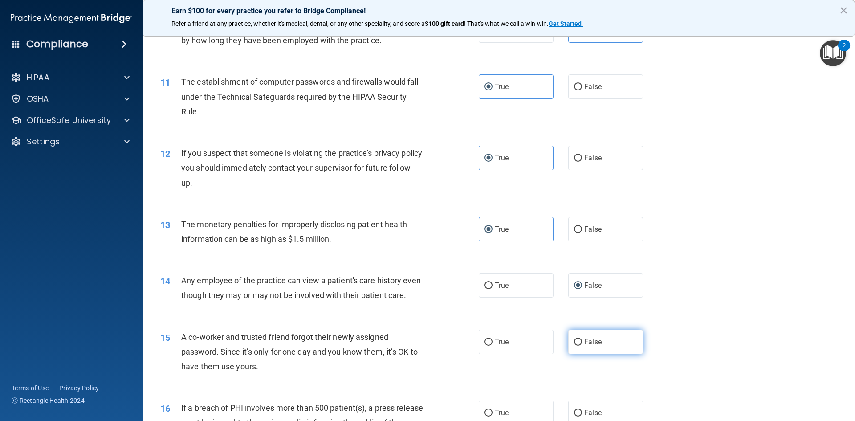
click at [587, 346] on span "False" at bounding box center [592, 342] width 17 height 8
click at [582, 346] on input "False" at bounding box center [578, 342] width 8 height 7
radio input "true"
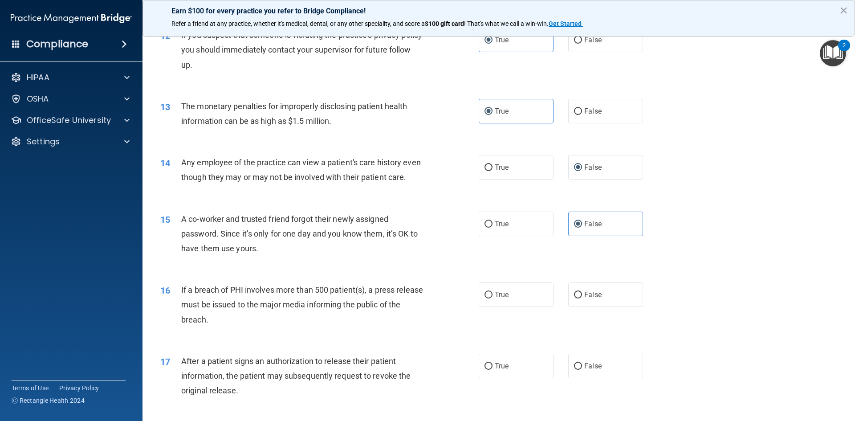
scroll to position [757, 0]
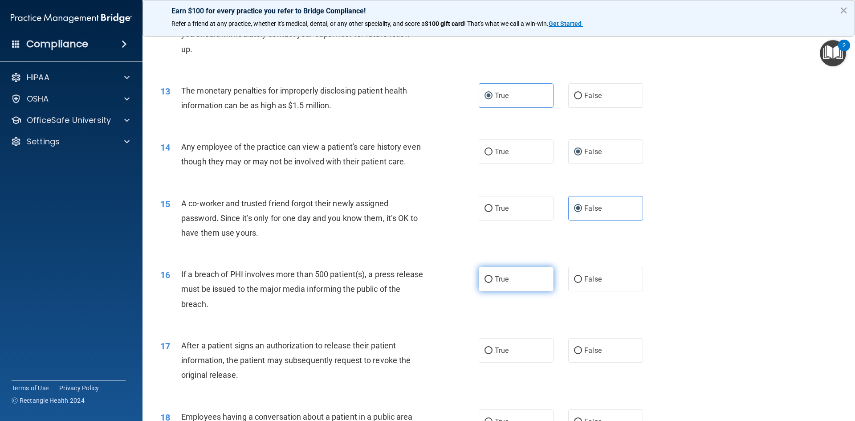
click at [500, 283] on span "True" at bounding box center [502, 279] width 14 height 8
click at [493, 283] on input "True" at bounding box center [488, 279] width 8 height 7
radio input "true"
click at [499, 354] on span "True" at bounding box center [502, 350] width 14 height 8
click at [493, 354] on input "True" at bounding box center [488, 350] width 8 height 7
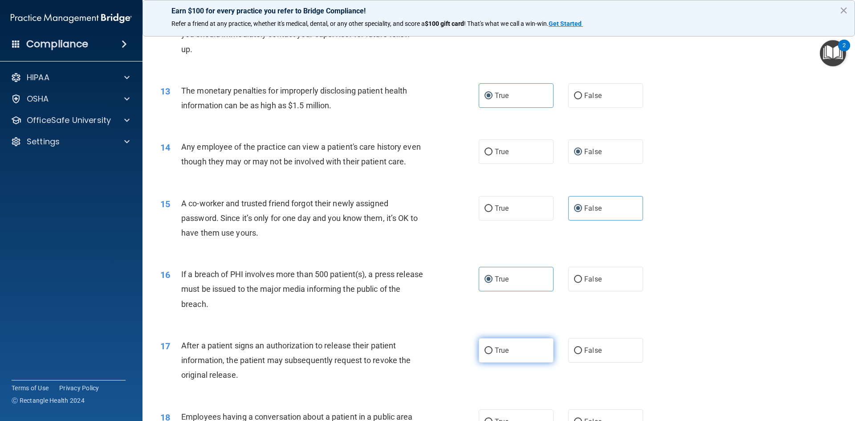
radio input "true"
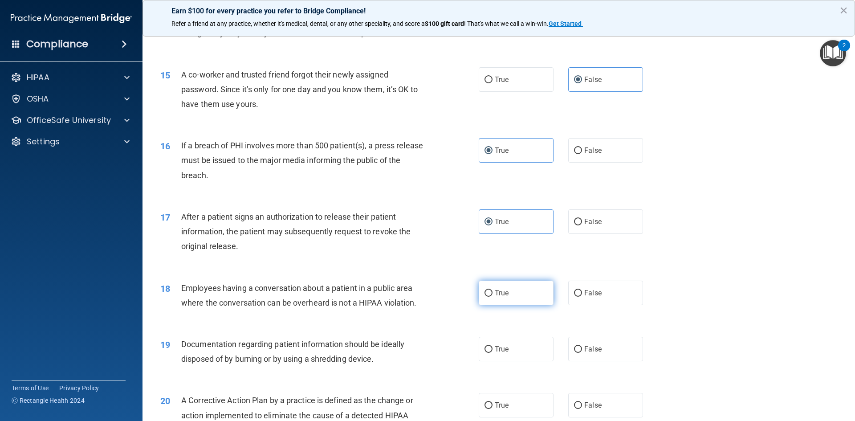
scroll to position [891, 0]
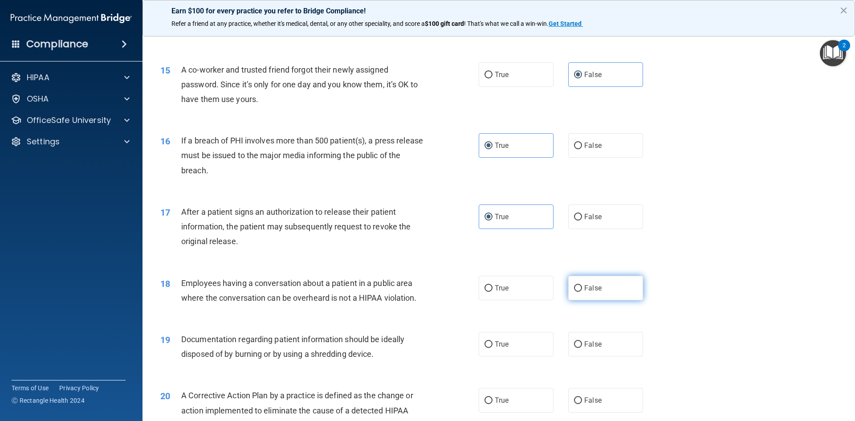
click at [579, 297] on label "False" at bounding box center [605, 288] width 75 height 24
click at [579, 292] on input "False" at bounding box center [578, 288] width 8 height 7
radio input "true"
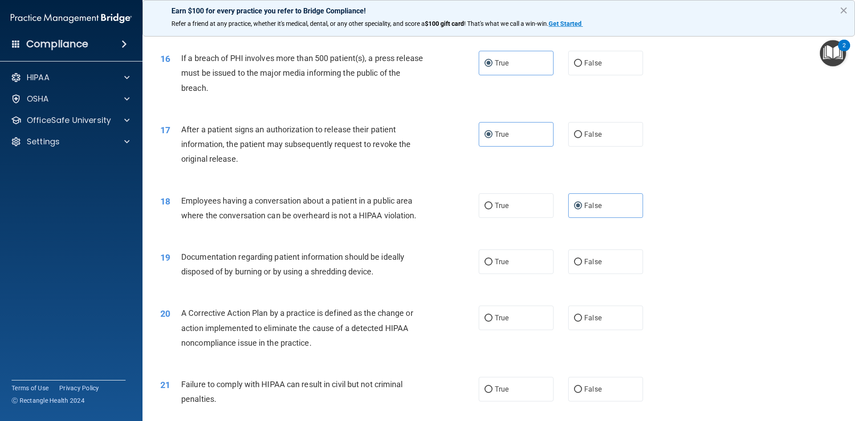
scroll to position [980, 0]
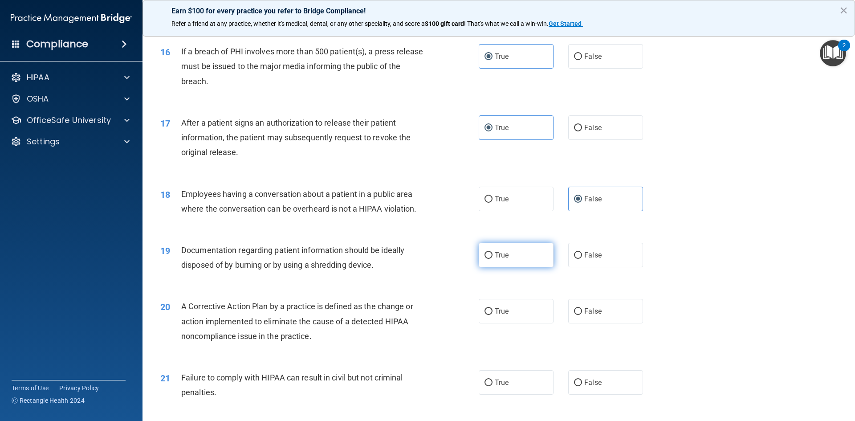
click at [517, 267] on label "True" at bounding box center [516, 255] width 75 height 24
click at [493, 259] on input "True" at bounding box center [488, 255] width 8 height 7
radio input "true"
click at [513, 320] on label "True" at bounding box center [516, 311] width 75 height 24
click at [493, 315] on input "True" at bounding box center [488, 311] width 8 height 7
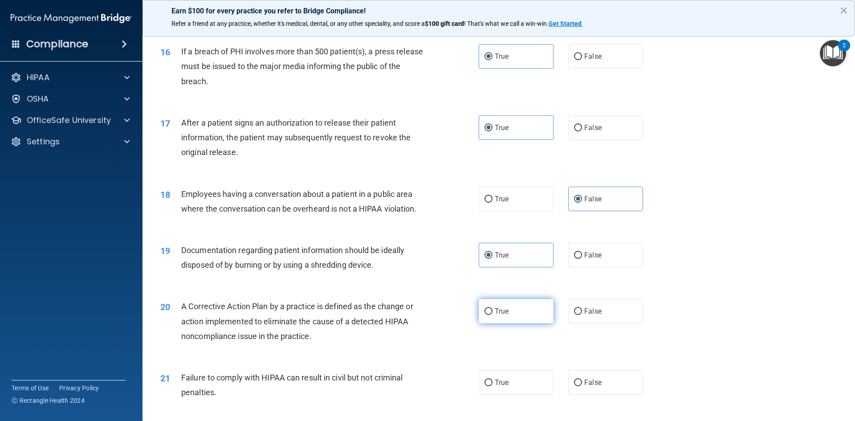
radio input "true"
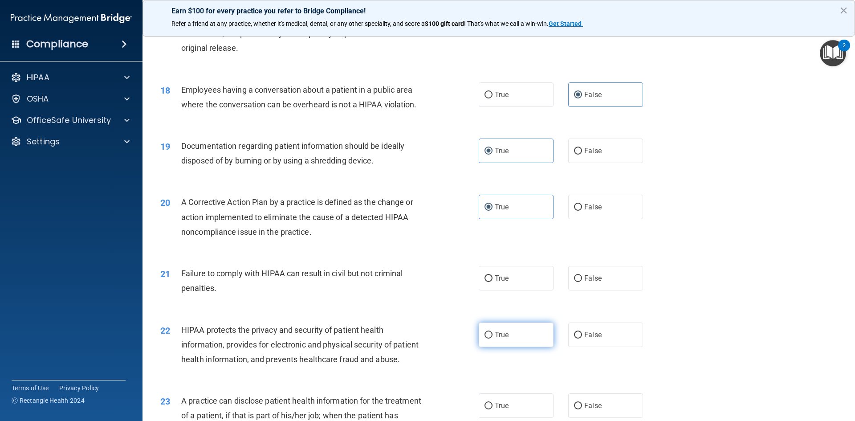
scroll to position [1113, 0]
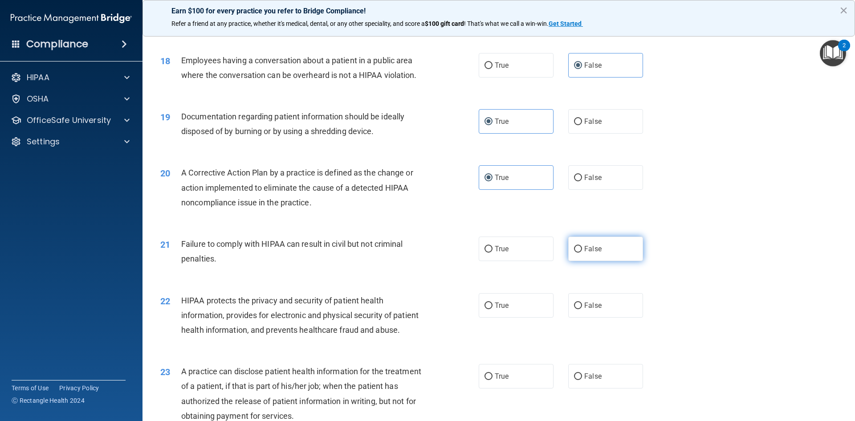
click at [586, 253] on span "False" at bounding box center [592, 248] width 17 height 8
click at [582, 252] on input "False" at bounding box center [578, 249] width 8 height 7
radio input "true"
click at [510, 317] on label "True" at bounding box center [516, 305] width 75 height 24
click at [493, 309] on input "True" at bounding box center [488, 305] width 8 height 7
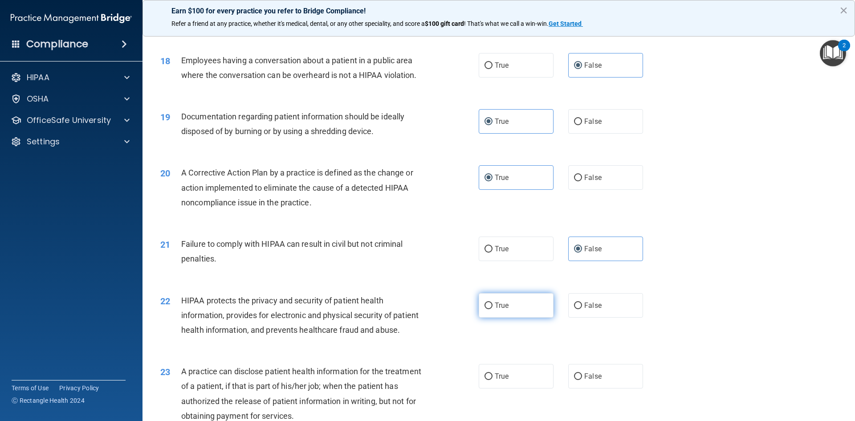
radio input "true"
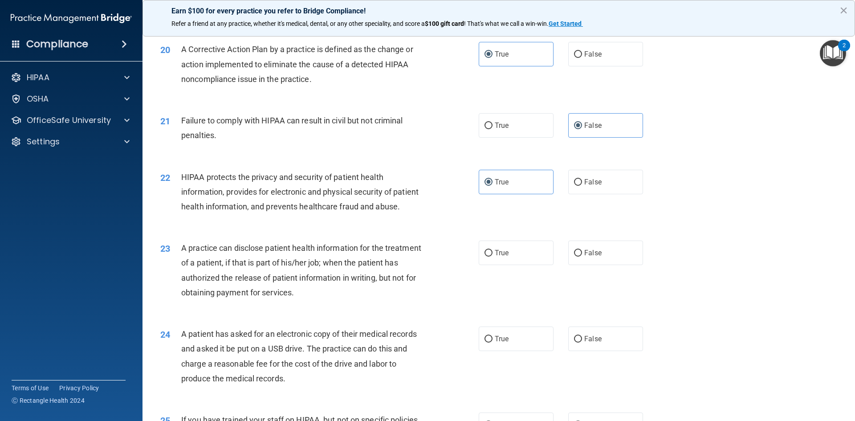
scroll to position [1247, 0]
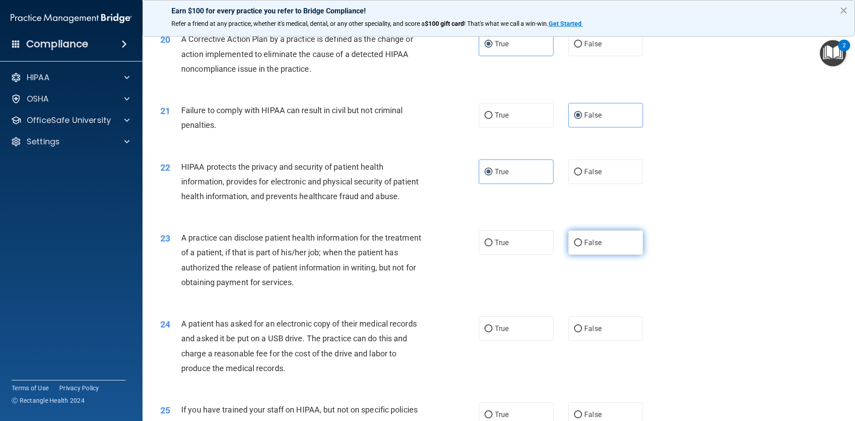
click at [590, 247] on span "False" at bounding box center [592, 242] width 17 height 8
click at [582, 246] on input "False" at bounding box center [578, 243] width 8 height 7
radio input "true"
click at [501, 341] on label "True" at bounding box center [516, 328] width 75 height 24
click at [493, 332] on input "True" at bounding box center [488, 329] width 8 height 7
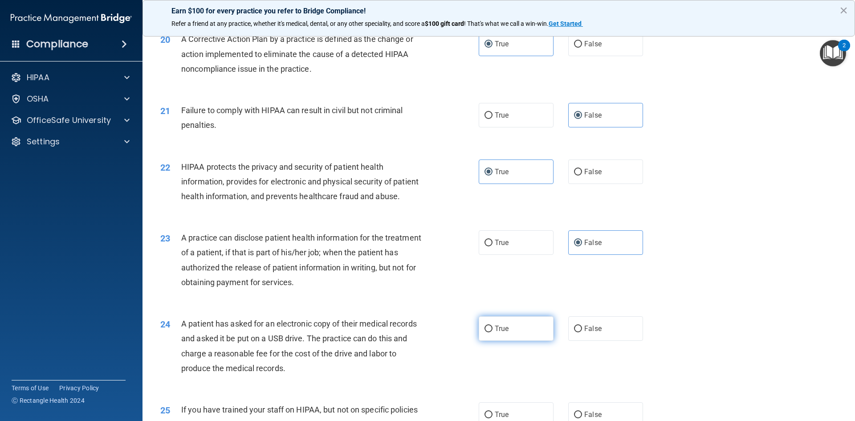
radio input "true"
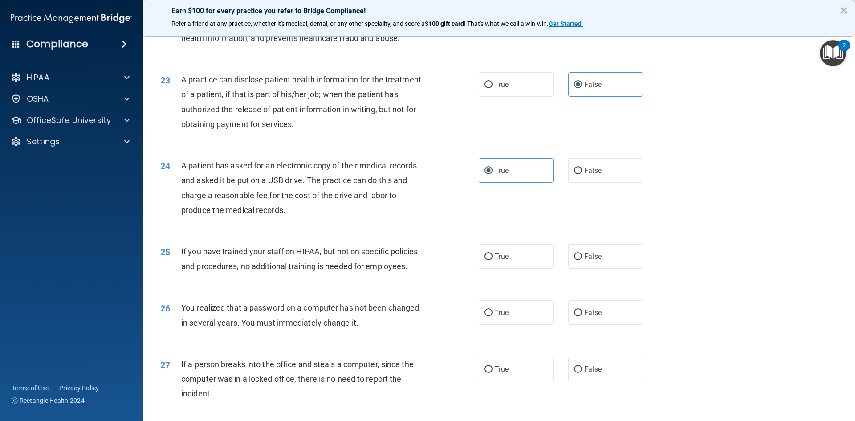
scroll to position [1425, 0]
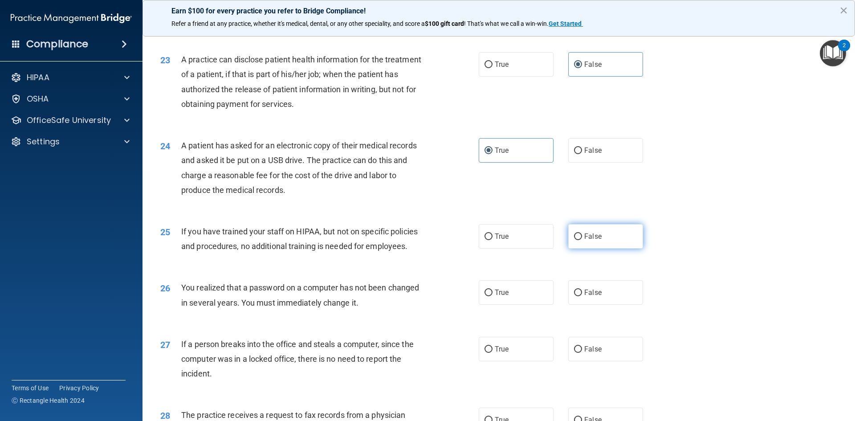
click at [635, 248] on label "False" at bounding box center [605, 236] width 75 height 24
click at [582, 240] on input "False" at bounding box center [578, 236] width 8 height 7
radio input "true"
click at [521, 305] on label "True" at bounding box center [516, 292] width 75 height 24
click at [493, 296] on input "True" at bounding box center [488, 292] width 8 height 7
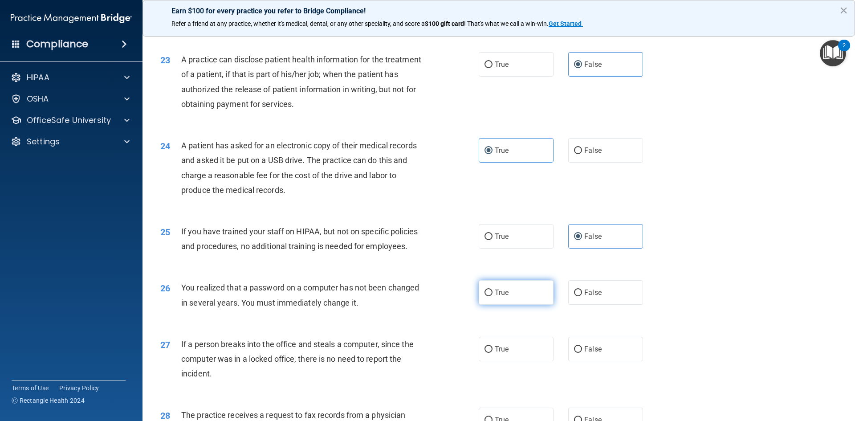
radio input "true"
click at [607, 361] on label "False" at bounding box center [605, 349] width 75 height 24
click at [582, 353] on input "False" at bounding box center [578, 349] width 8 height 7
radio input "true"
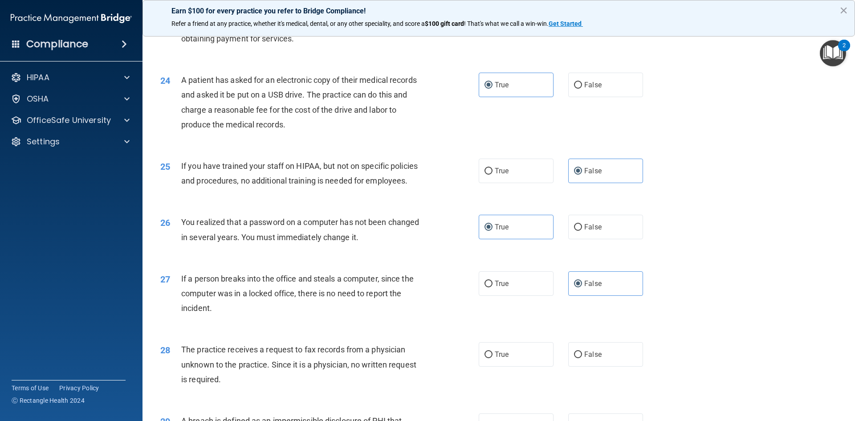
scroll to position [1559, 0]
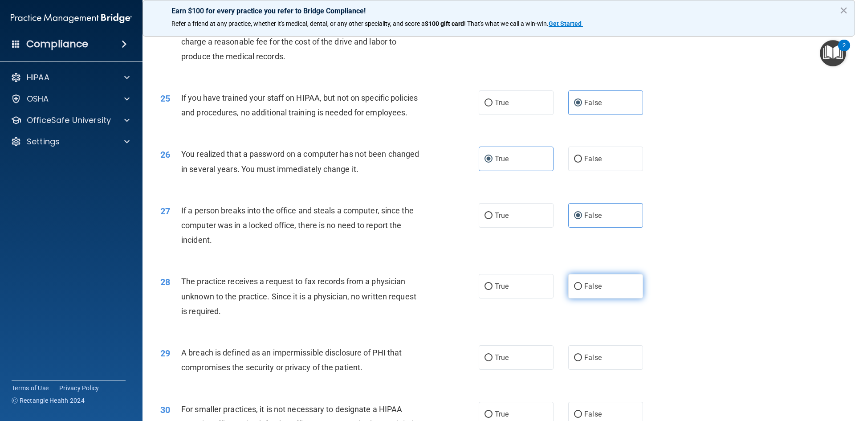
click at [600, 298] on label "False" at bounding box center [605, 286] width 75 height 24
click at [582, 290] on input "False" at bounding box center [578, 286] width 8 height 7
radio input "true"
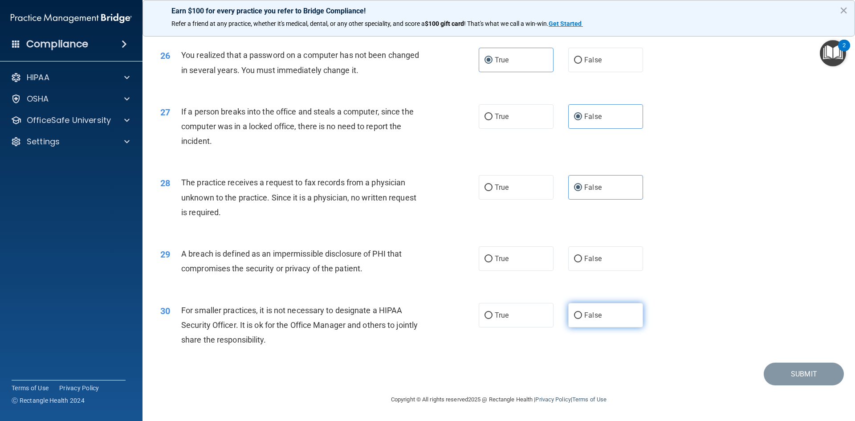
scroll to position [1687, 0]
click at [520, 259] on label "True" at bounding box center [516, 258] width 75 height 24
click at [493, 259] on input "True" at bounding box center [488, 259] width 8 height 7
radio input "true"
click at [592, 319] on span "False" at bounding box center [592, 315] width 17 height 8
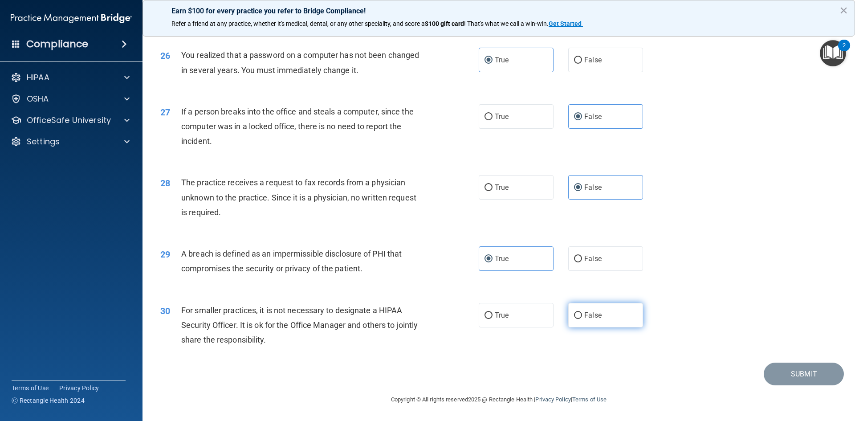
click at [582, 319] on input "False" at bounding box center [578, 315] width 8 height 7
radio input "true"
click at [777, 370] on button "Submit" at bounding box center [804, 373] width 80 height 23
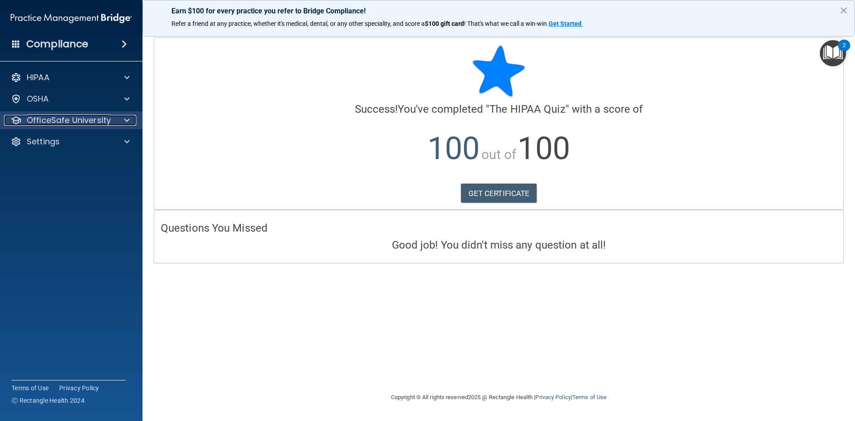
click at [72, 121] on p "OfficeSafe University" at bounding box center [69, 120] width 84 height 11
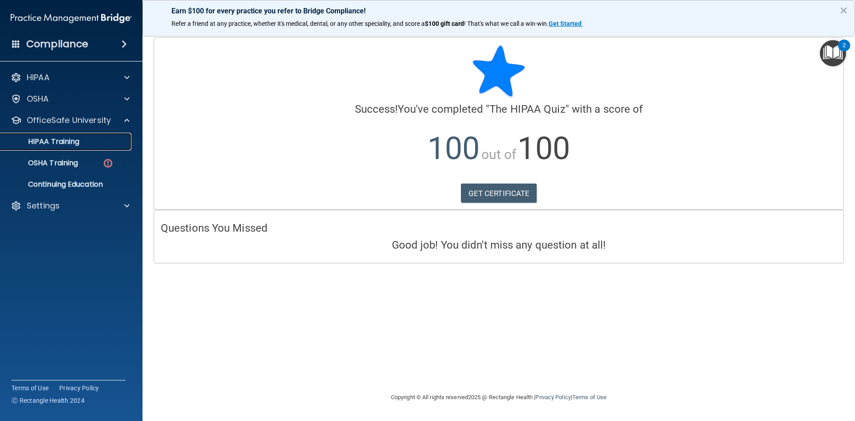
click at [69, 145] on p "HIPAA Training" at bounding box center [42, 141] width 73 height 9
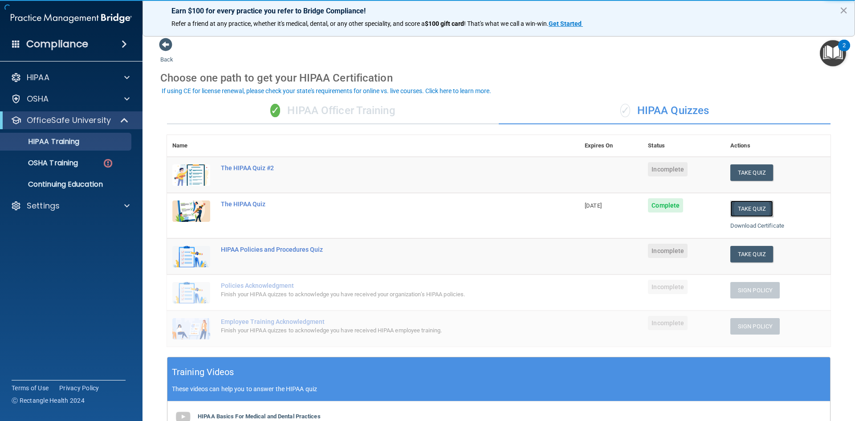
click at [752, 206] on button "Take Quiz" at bounding box center [751, 208] width 43 height 16
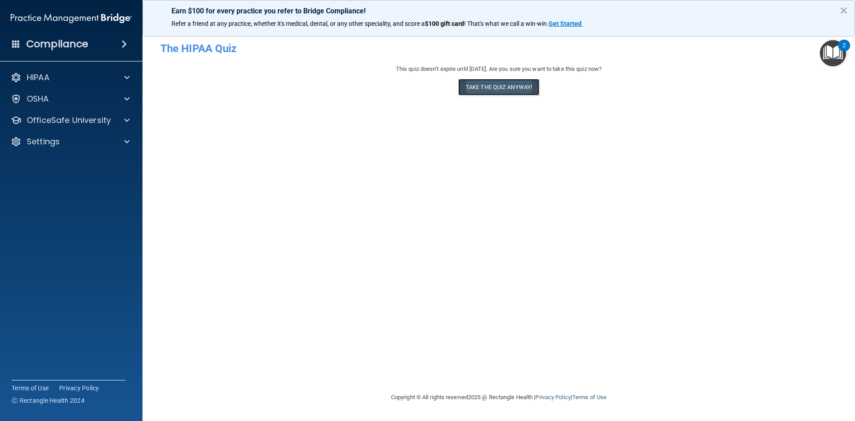
click at [506, 86] on button "Take the quiz anyway!" at bounding box center [498, 87] width 81 height 16
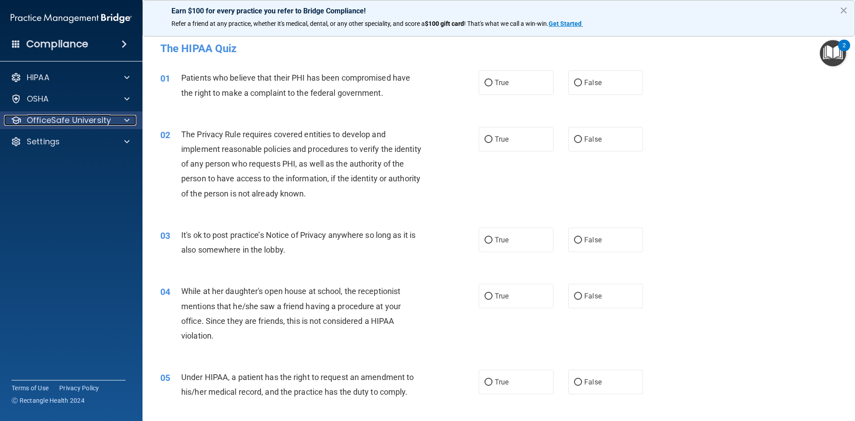
click at [74, 120] on p "OfficeSafe University" at bounding box center [69, 120] width 84 height 11
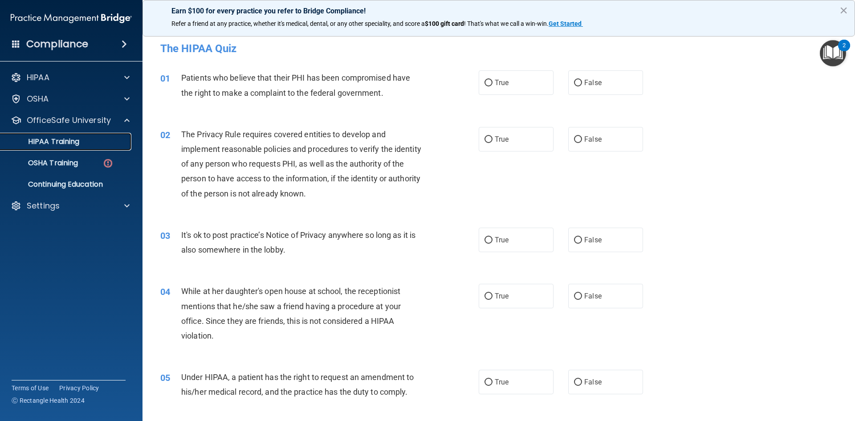
click at [72, 142] on p "HIPAA Training" at bounding box center [42, 141] width 73 height 9
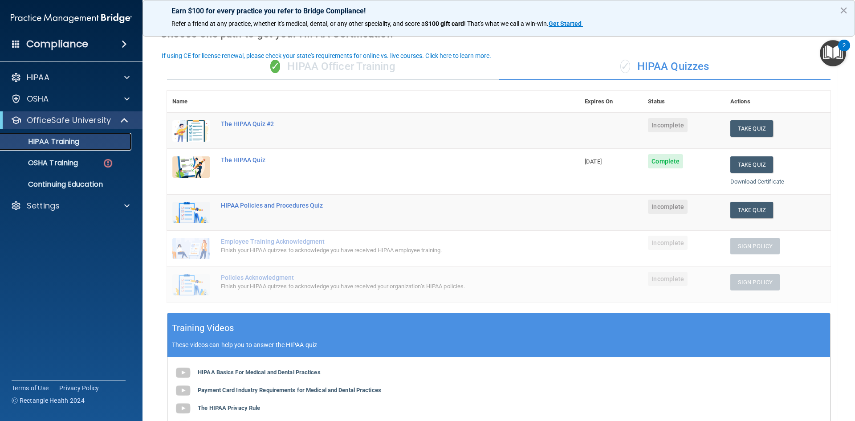
scroll to position [45, 0]
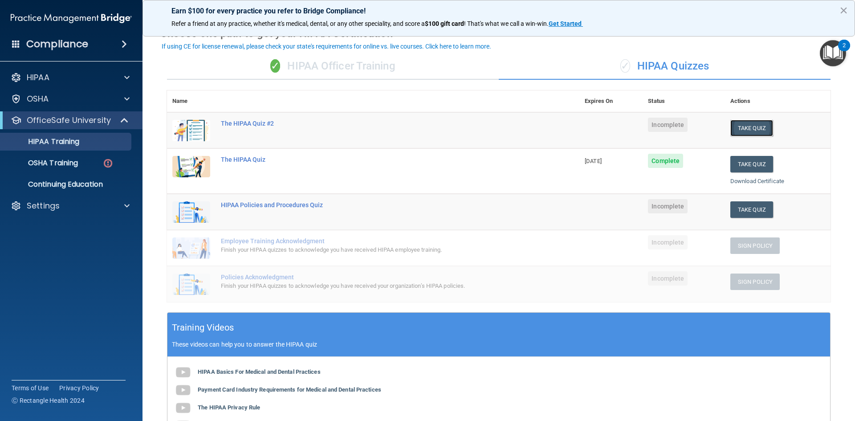
click at [744, 129] on button "Take Quiz" at bounding box center [751, 128] width 43 height 16
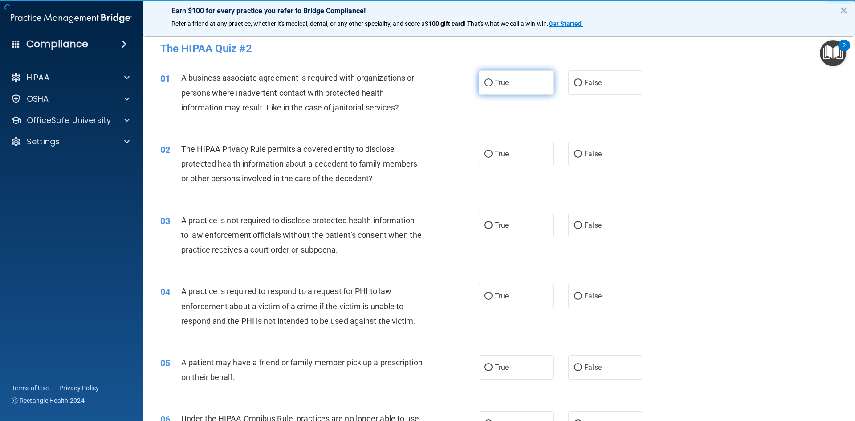
click at [511, 83] on label "True" at bounding box center [516, 82] width 75 height 24
click at [493, 83] on input "True" at bounding box center [488, 83] width 8 height 7
radio input "true"
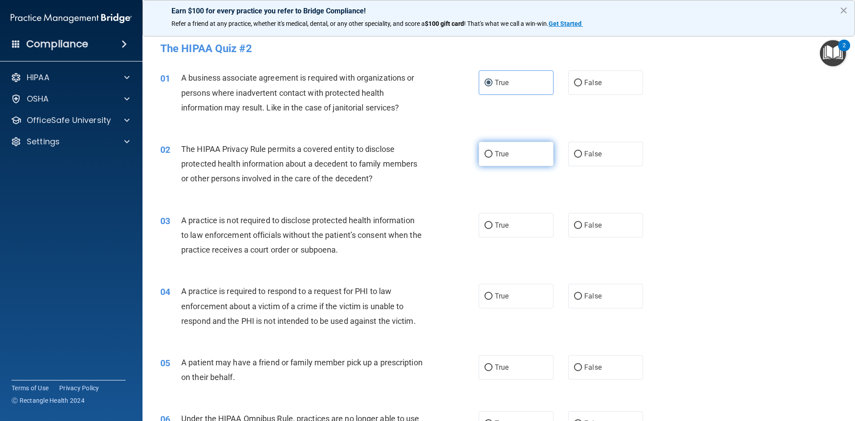
click at [520, 155] on label "True" at bounding box center [516, 154] width 75 height 24
click at [493, 155] on input "True" at bounding box center [488, 154] width 8 height 7
radio input "true"
click at [517, 218] on label "True" at bounding box center [516, 225] width 75 height 24
click at [493, 222] on input "True" at bounding box center [488, 225] width 8 height 7
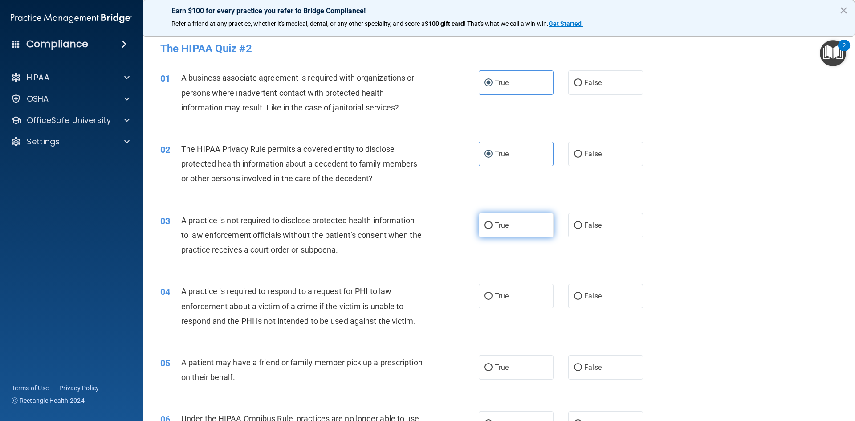
radio input "true"
click at [586, 225] on span "False" at bounding box center [592, 225] width 17 height 8
click at [582, 225] on input "False" at bounding box center [578, 225] width 8 height 7
radio input "true"
radio input "false"
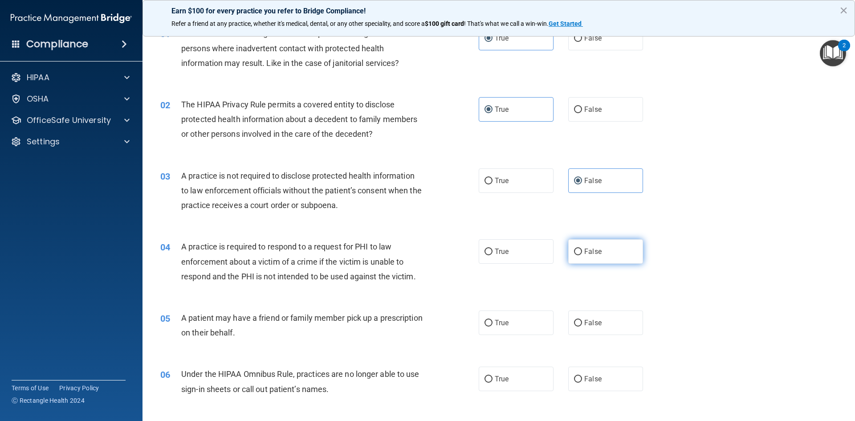
click at [583, 246] on label "False" at bounding box center [605, 251] width 75 height 24
click at [582, 248] on input "False" at bounding box center [578, 251] width 8 height 7
radio input "true"
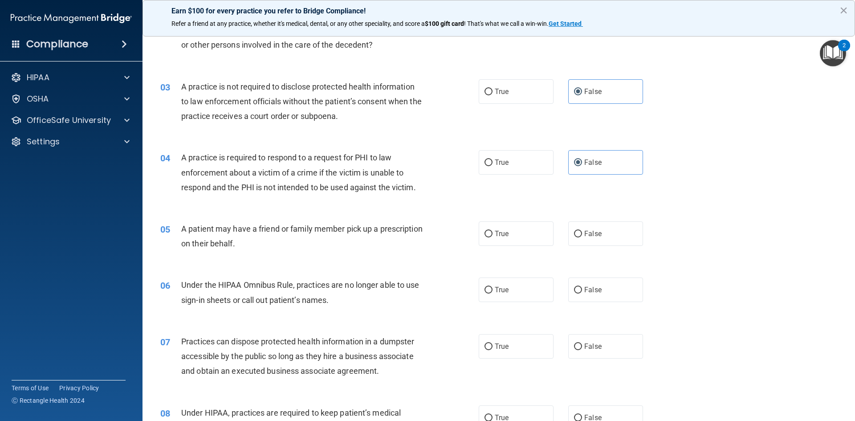
scroll to position [178, 0]
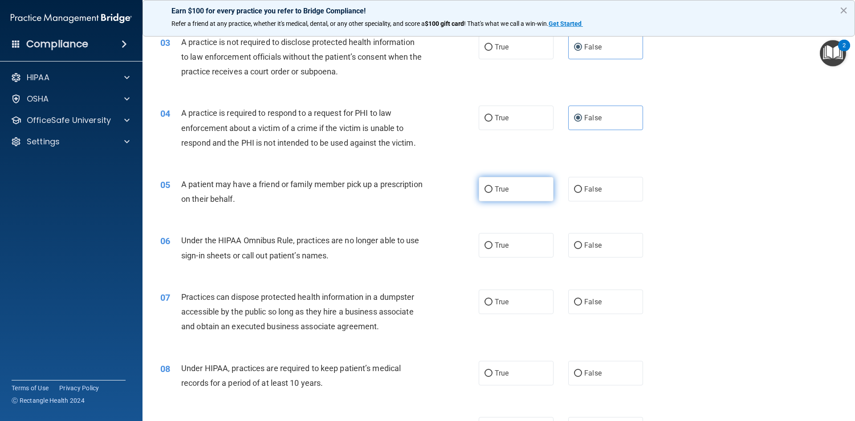
click at [522, 189] on label "True" at bounding box center [516, 189] width 75 height 24
click at [493, 189] on input "True" at bounding box center [488, 189] width 8 height 7
radio input "true"
click at [605, 183] on label "False" at bounding box center [605, 189] width 75 height 24
click at [582, 186] on input "False" at bounding box center [578, 189] width 8 height 7
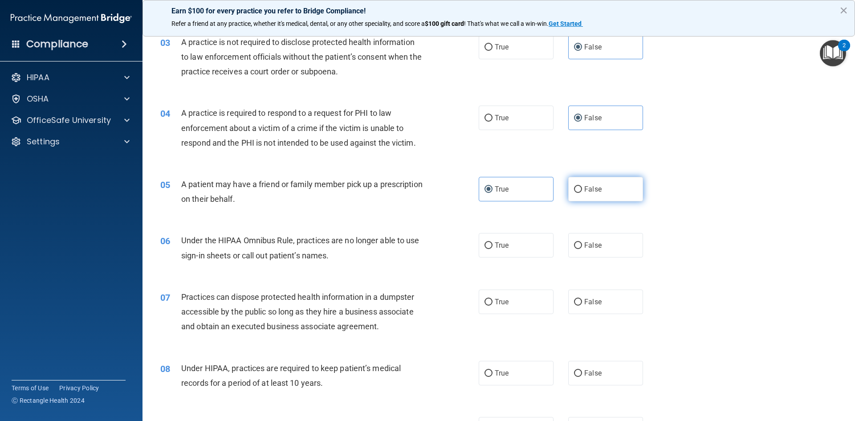
radio input "true"
radio input "false"
click at [508, 250] on label "True" at bounding box center [516, 245] width 75 height 24
click at [493, 249] on input "True" at bounding box center [488, 245] width 8 height 7
radio input "true"
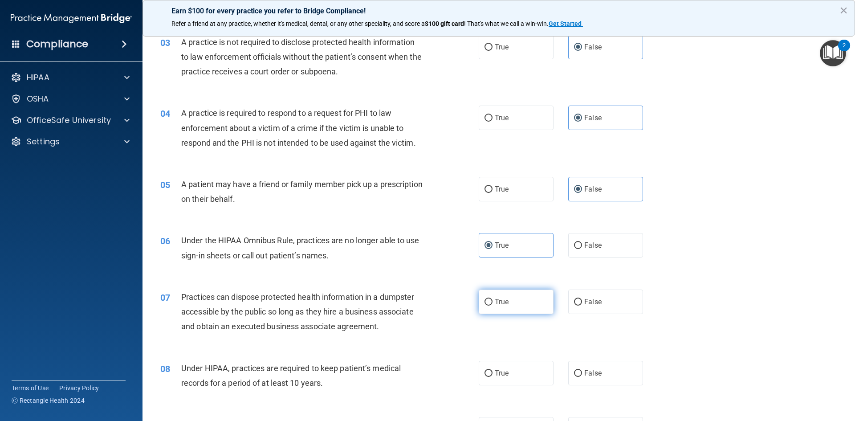
click at [491, 293] on label "True" at bounding box center [516, 301] width 75 height 24
click at [491, 299] on input "True" at bounding box center [488, 302] width 8 height 7
radio input "true"
click at [502, 364] on label "True" at bounding box center [516, 373] width 75 height 24
click at [493, 370] on input "True" at bounding box center [488, 373] width 8 height 7
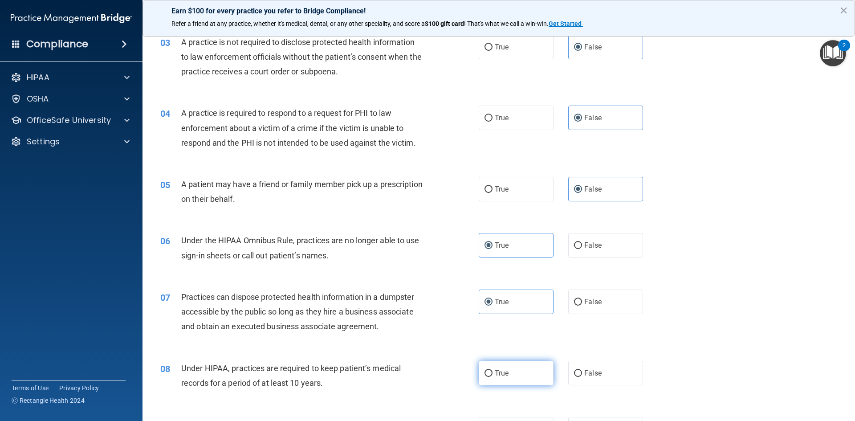
radio input "true"
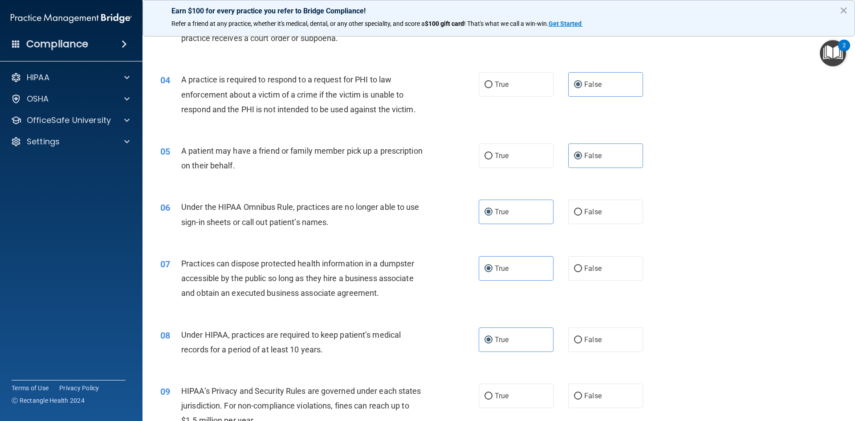
scroll to position [312, 0]
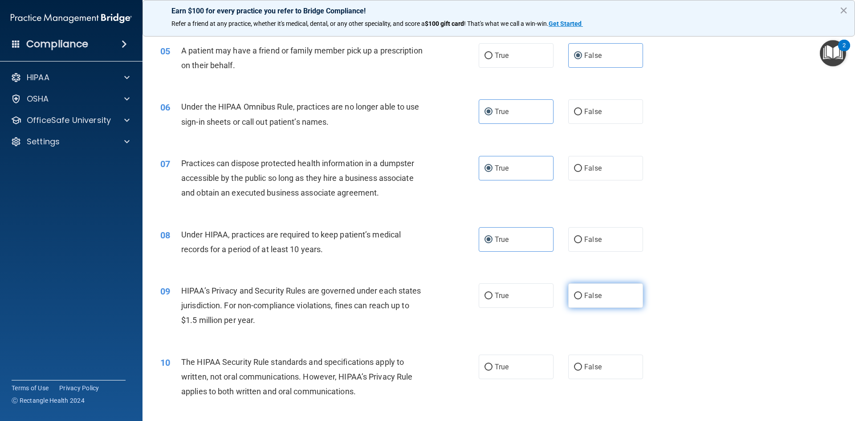
click at [591, 296] on span "False" at bounding box center [592, 295] width 17 height 8
click at [582, 296] on input "False" at bounding box center [578, 296] width 8 height 7
radio input "true"
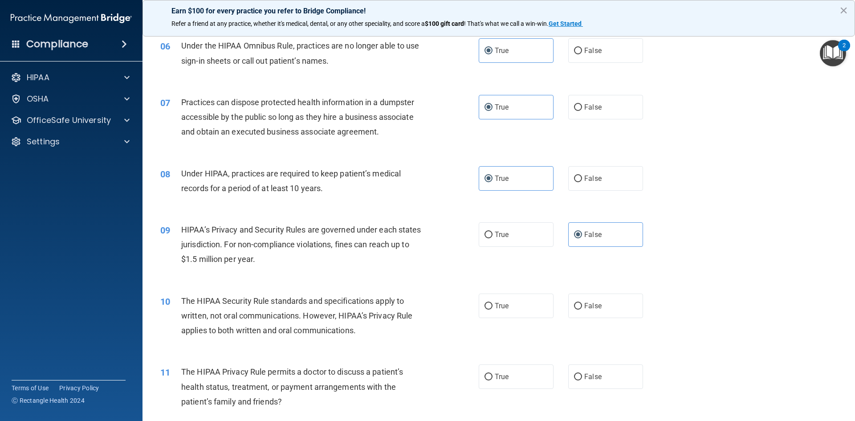
scroll to position [401, 0]
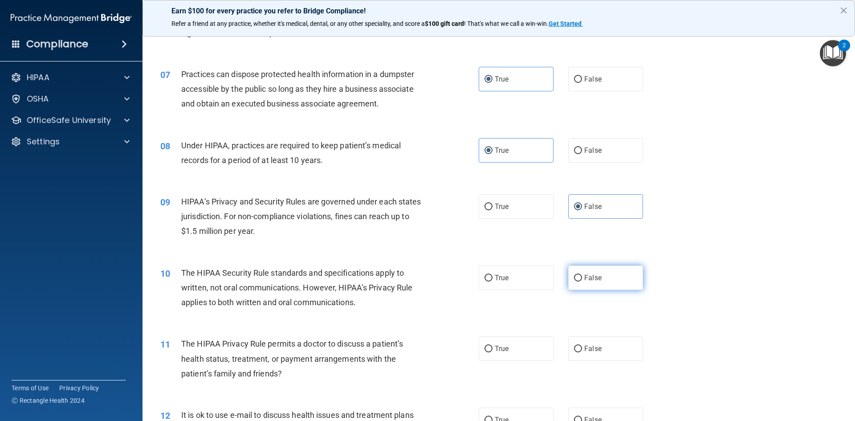
click at [600, 280] on label "False" at bounding box center [605, 277] width 75 height 24
click at [582, 280] on input "False" at bounding box center [578, 278] width 8 height 7
radio input "true"
click at [503, 351] on span "True" at bounding box center [502, 348] width 14 height 8
click at [493, 351] on input "True" at bounding box center [488, 349] width 8 height 7
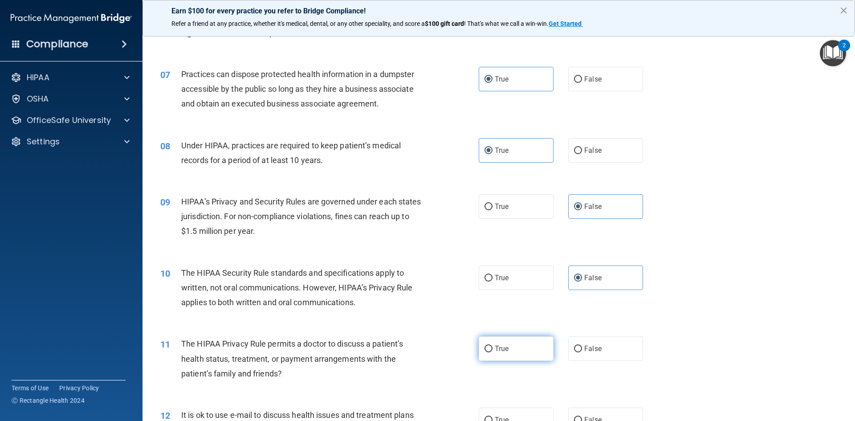
radio input "true"
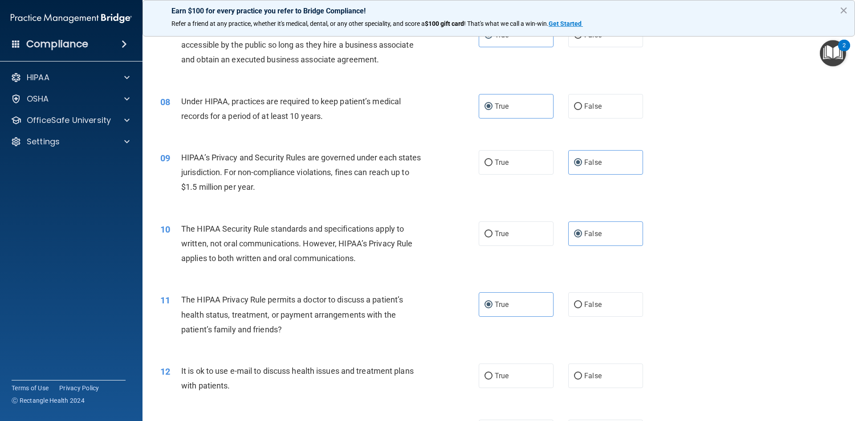
scroll to position [534, 0]
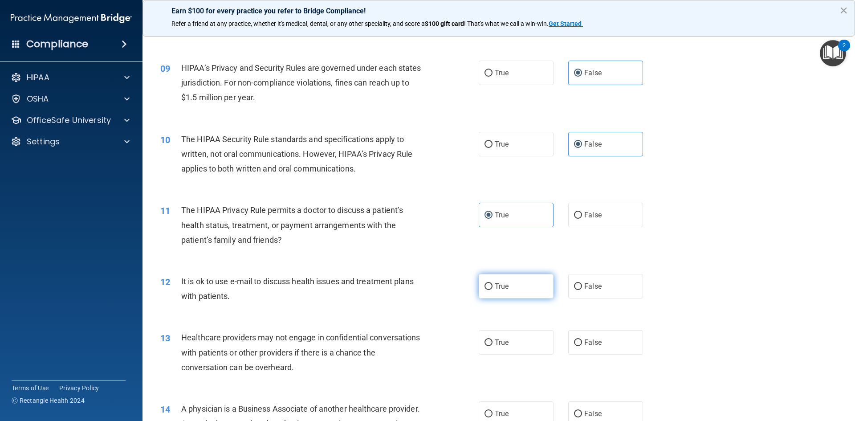
click at [499, 283] on span "True" at bounding box center [502, 286] width 14 height 8
click at [493, 283] on input "True" at bounding box center [488, 286] width 8 height 7
radio input "true"
click at [500, 340] on span "True" at bounding box center [502, 342] width 14 height 8
click at [493, 340] on input "True" at bounding box center [488, 342] width 8 height 7
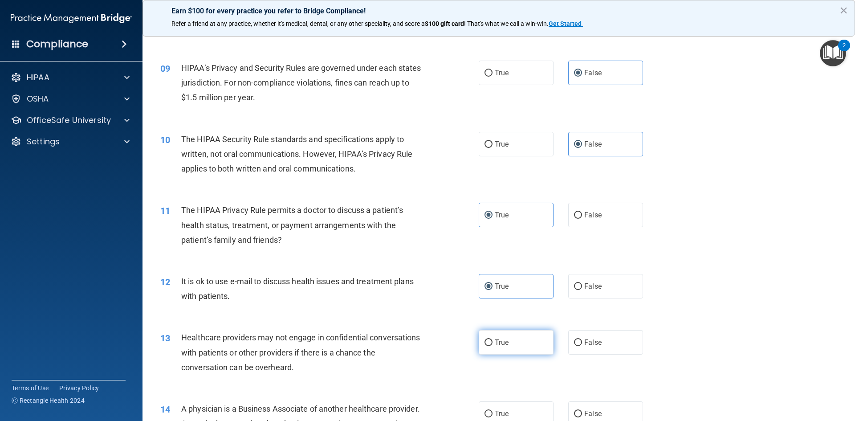
radio input "true"
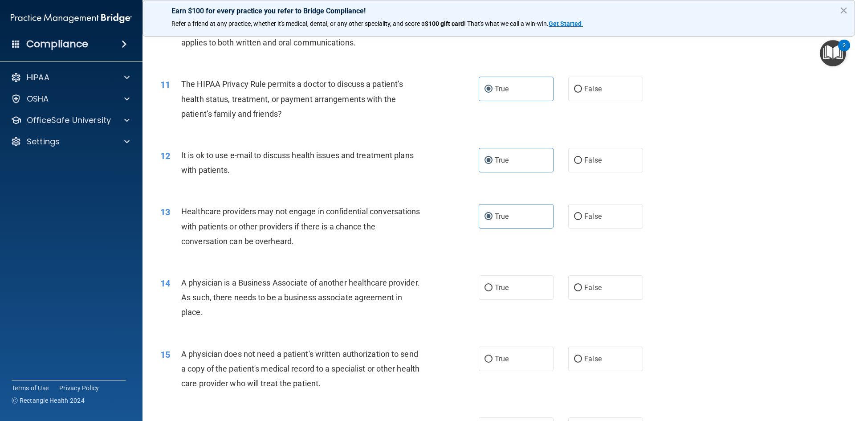
scroll to position [668, 0]
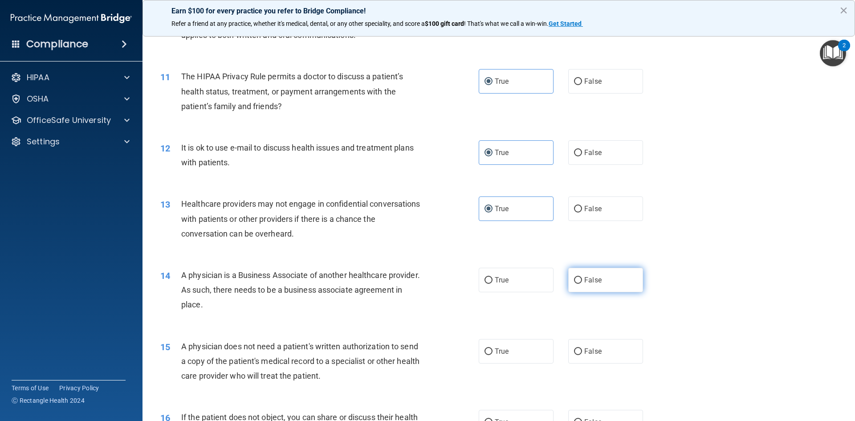
click at [592, 276] on span "False" at bounding box center [592, 280] width 17 height 8
click at [582, 277] on input "False" at bounding box center [578, 280] width 8 height 7
radio input "true"
click at [599, 355] on label "False" at bounding box center [605, 351] width 75 height 24
click at [582, 355] on input "False" at bounding box center [578, 351] width 8 height 7
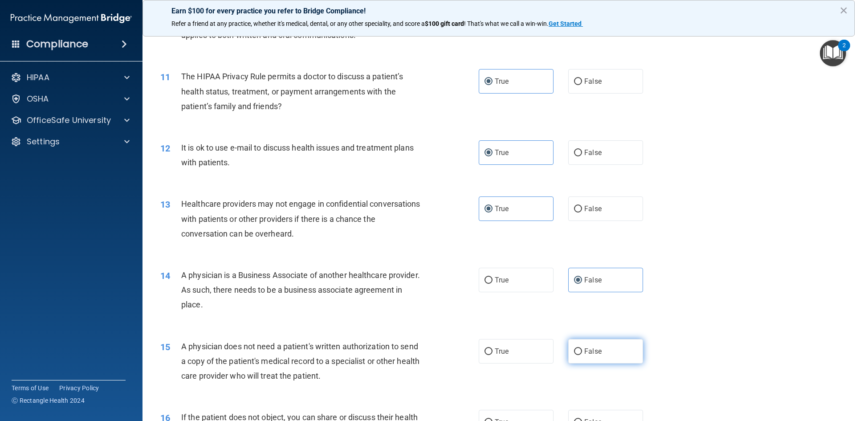
radio input "true"
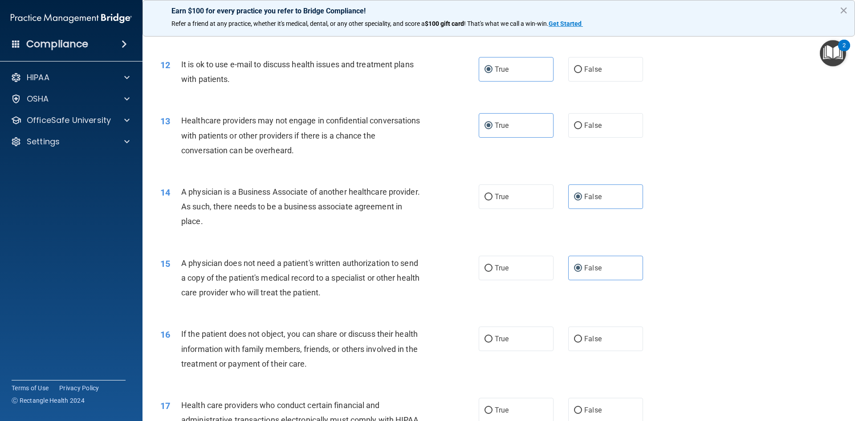
scroll to position [802, 0]
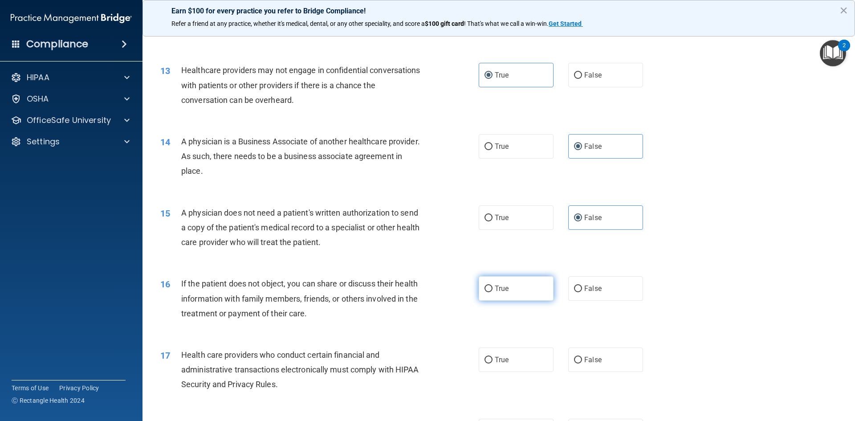
click at [508, 288] on label "True" at bounding box center [516, 288] width 75 height 24
click at [493, 288] on input "True" at bounding box center [488, 288] width 8 height 7
radio input "true"
click at [501, 366] on label "True" at bounding box center [516, 359] width 75 height 24
click at [493, 363] on input "True" at bounding box center [488, 360] width 8 height 7
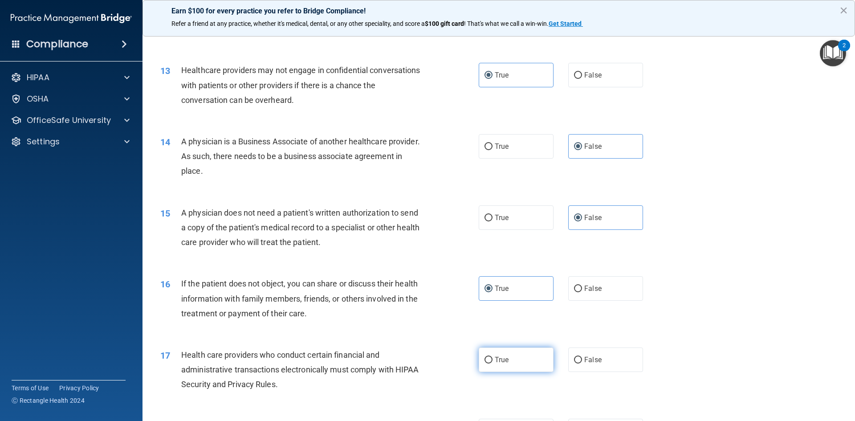
radio input "true"
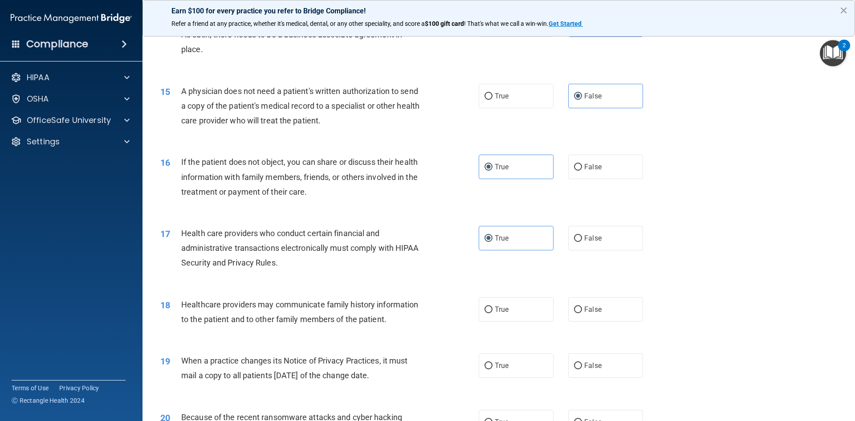
scroll to position [935, 0]
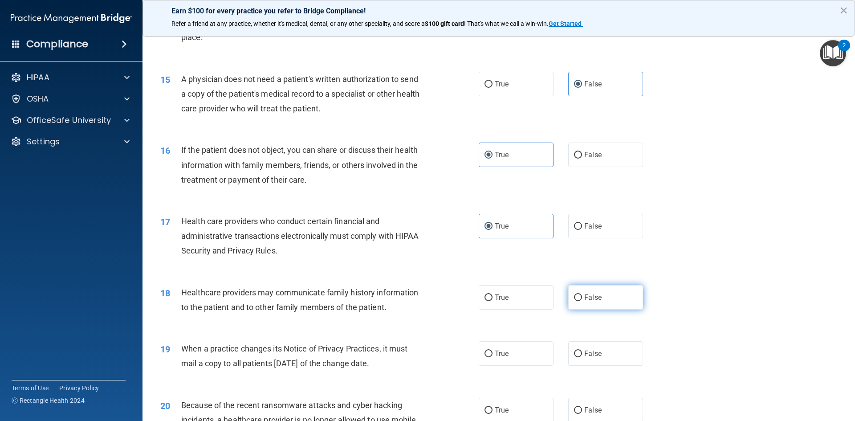
click at [581, 303] on label "False" at bounding box center [605, 297] width 75 height 24
click at [581, 301] on input "False" at bounding box center [578, 297] width 8 height 7
radio input "true"
click at [491, 347] on label "True" at bounding box center [516, 353] width 75 height 24
click at [491, 350] on input "True" at bounding box center [488, 353] width 8 height 7
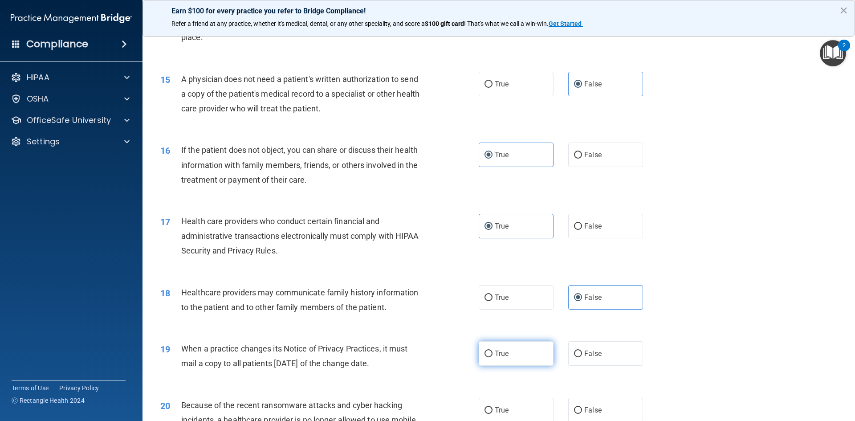
radio input "true"
drag, startPoint x: 503, startPoint y: 404, endPoint x: 467, endPoint y: 363, distance: 54.6
click at [502, 404] on label "True" at bounding box center [516, 410] width 75 height 24
click at [493, 407] on input "True" at bounding box center [488, 410] width 8 height 7
radio input "true"
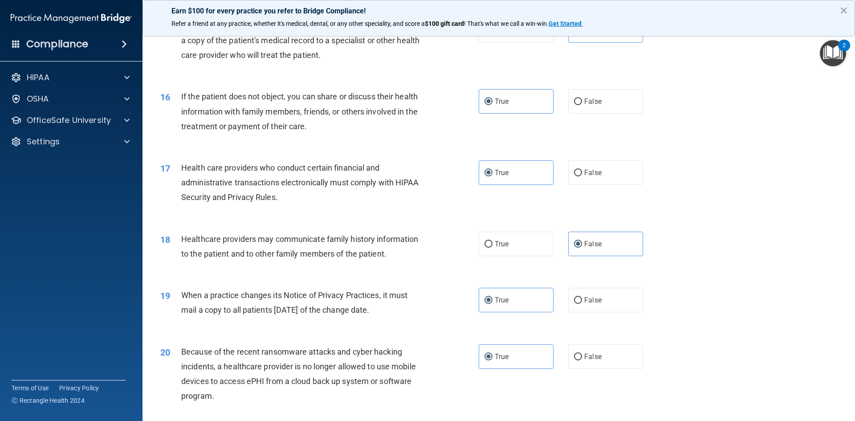
scroll to position [1069, 0]
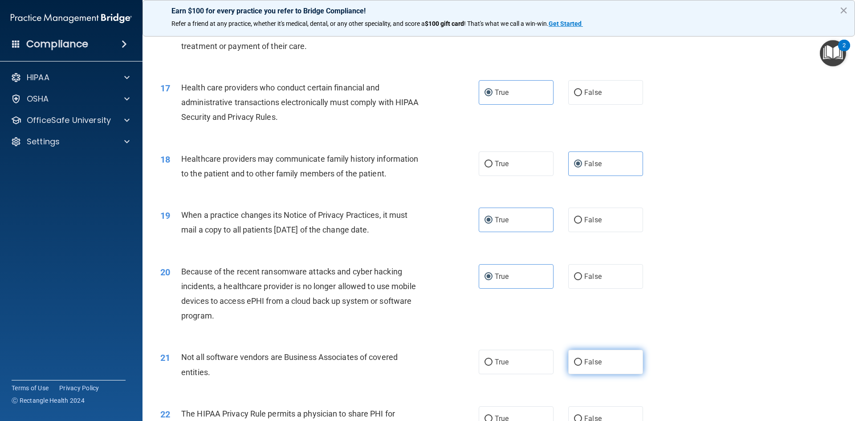
click at [584, 358] on span "False" at bounding box center [592, 362] width 17 height 8
click at [581, 359] on input "False" at bounding box center [578, 362] width 8 height 7
radio input "true"
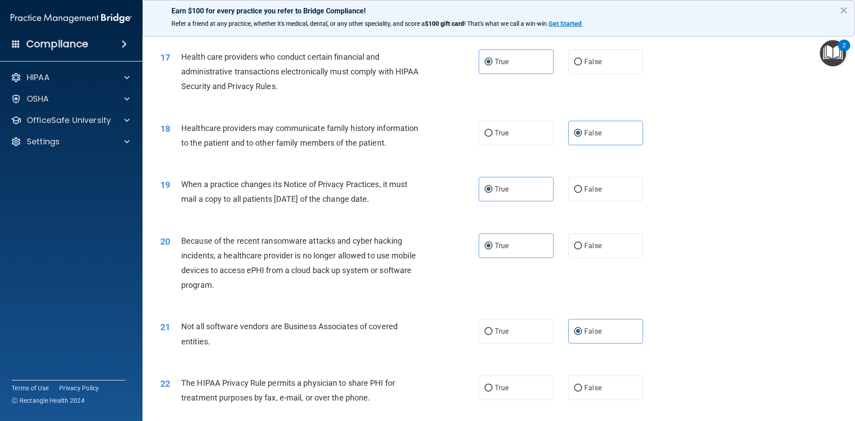
scroll to position [1158, 0]
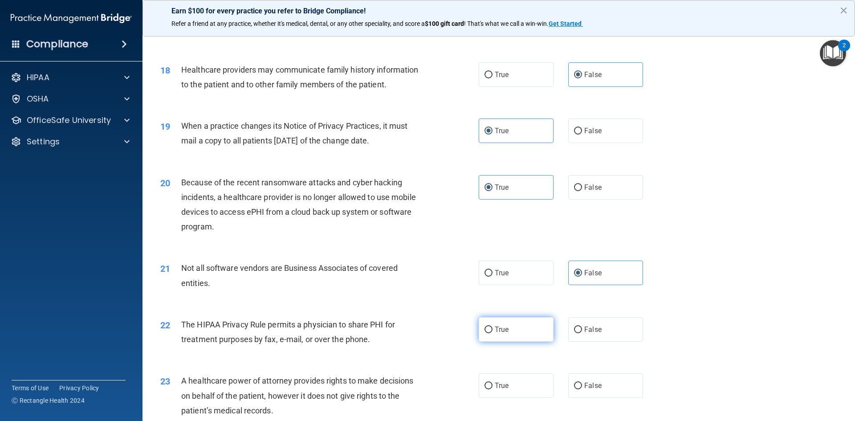
click at [495, 329] on span "True" at bounding box center [502, 329] width 14 height 8
click at [493, 329] on input "True" at bounding box center [488, 329] width 8 height 7
radio input "true"
click at [592, 385] on span "False" at bounding box center [592, 385] width 17 height 8
click at [582, 385] on input "False" at bounding box center [578, 386] width 8 height 7
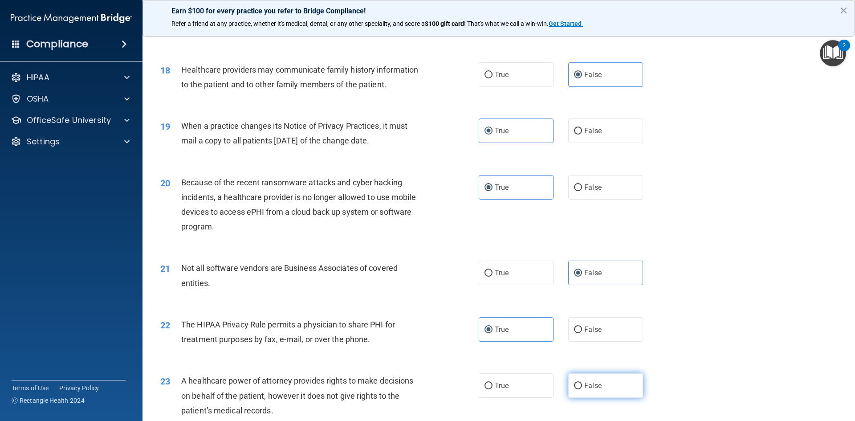
radio input "true"
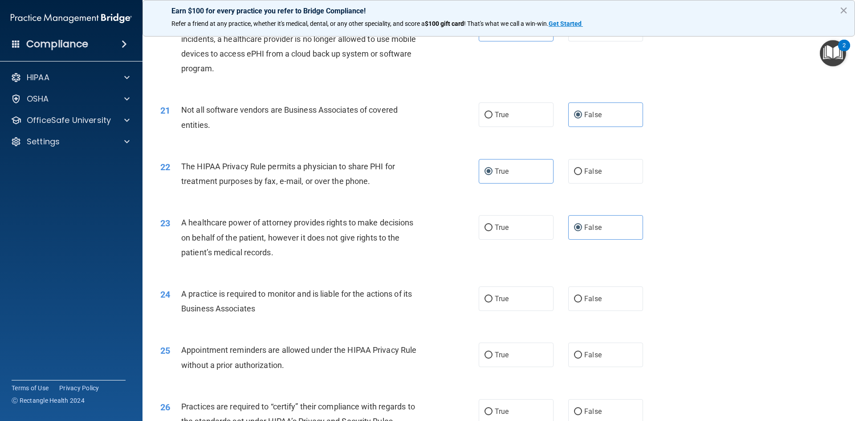
scroll to position [1336, 0]
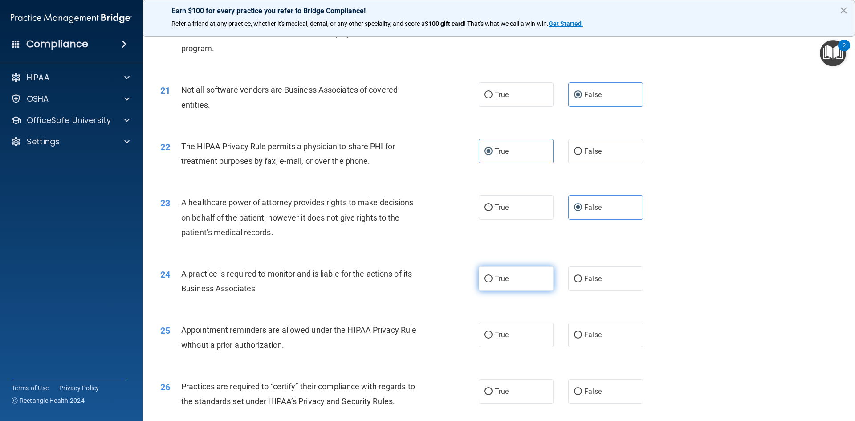
click at [510, 281] on label "True" at bounding box center [516, 278] width 75 height 24
click at [493, 281] on input "True" at bounding box center [488, 279] width 8 height 7
radio input "true"
click at [590, 334] on span "False" at bounding box center [592, 334] width 17 height 8
click at [582, 334] on input "False" at bounding box center [578, 335] width 8 height 7
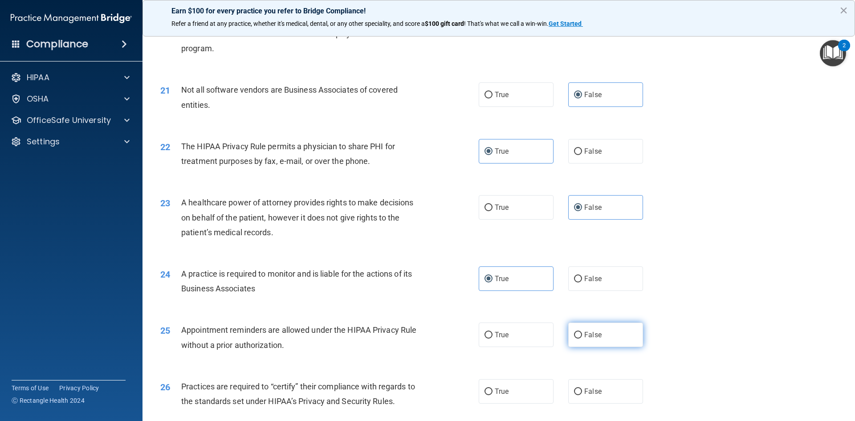
radio input "true"
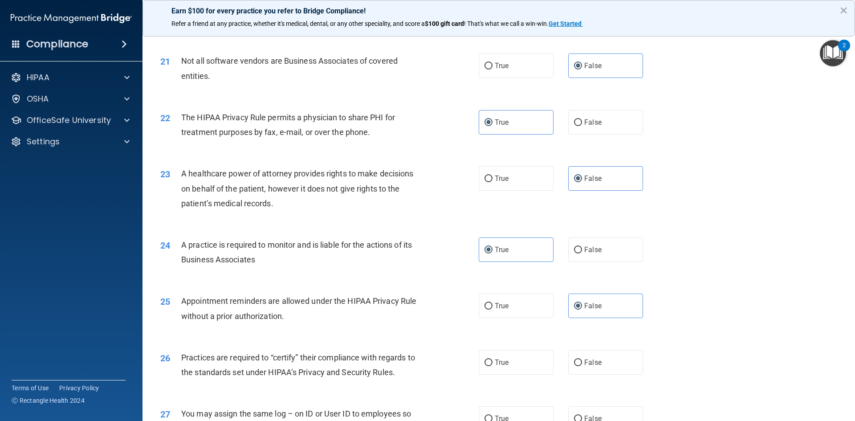
scroll to position [1425, 0]
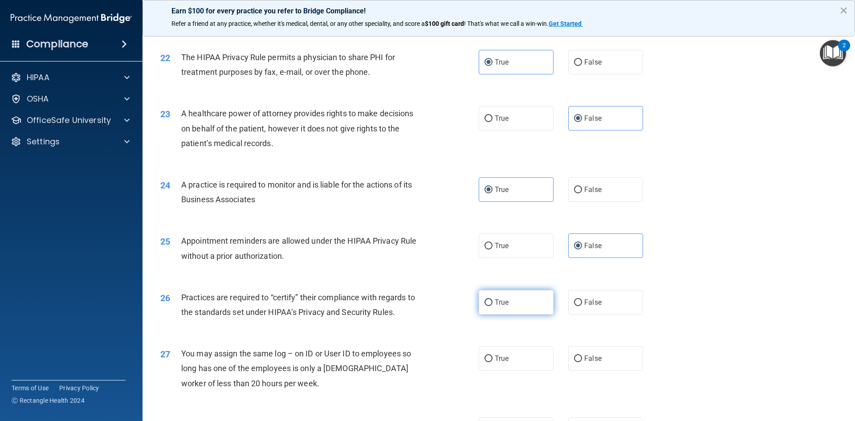
click at [515, 301] on label "True" at bounding box center [516, 302] width 75 height 24
click at [493, 301] on input "True" at bounding box center [488, 302] width 8 height 7
radio input "true"
click at [591, 354] on span "False" at bounding box center [592, 358] width 17 height 8
click at [582, 355] on input "False" at bounding box center [578, 358] width 8 height 7
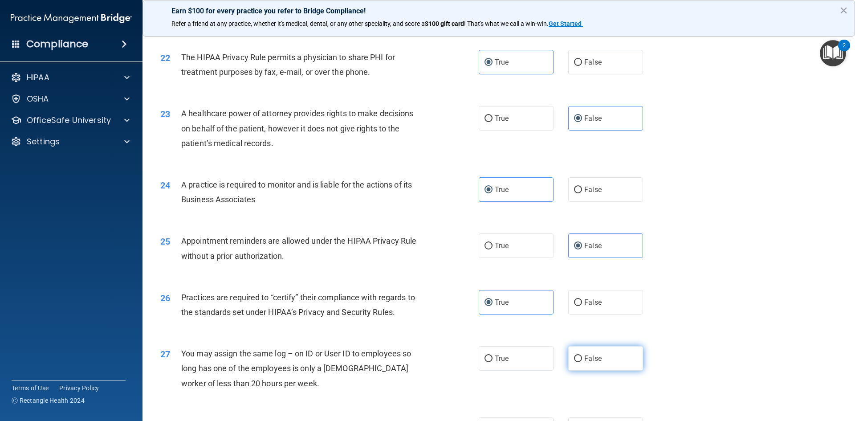
radio input "true"
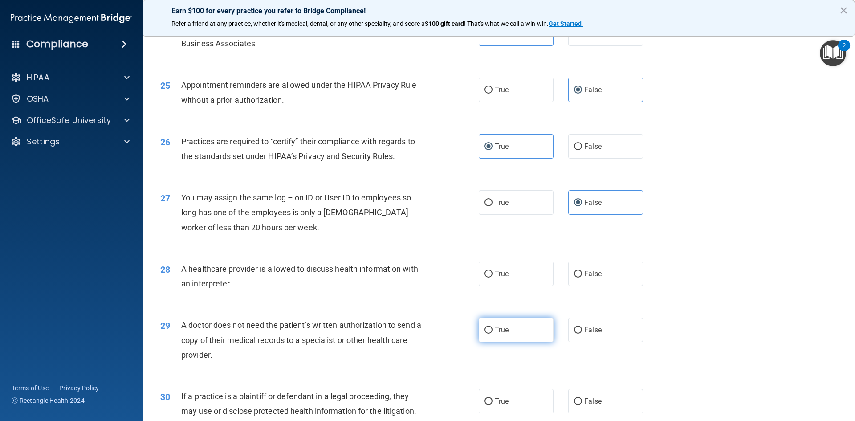
scroll to position [1603, 0]
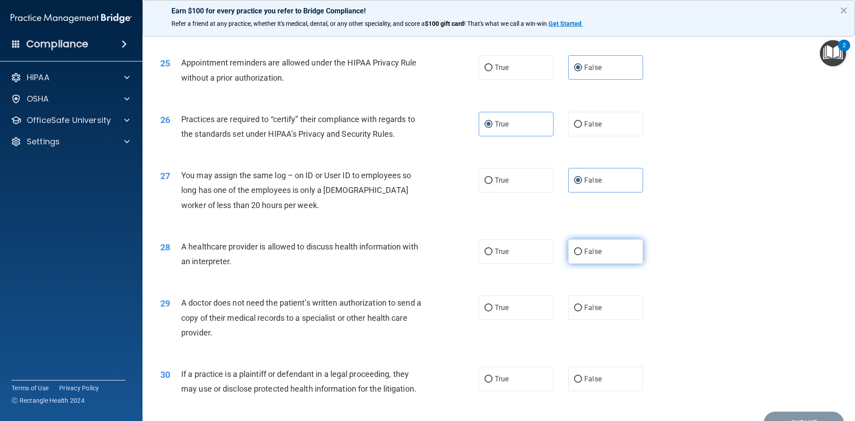
click at [577, 251] on input "False" at bounding box center [578, 251] width 8 height 7
radio input "true"
click at [502, 306] on span "True" at bounding box center [502, 307] width 14 height 8
click at [493, 306] on input "True" at bounding box center [488, 308] width 8 height 7
radio input "true"
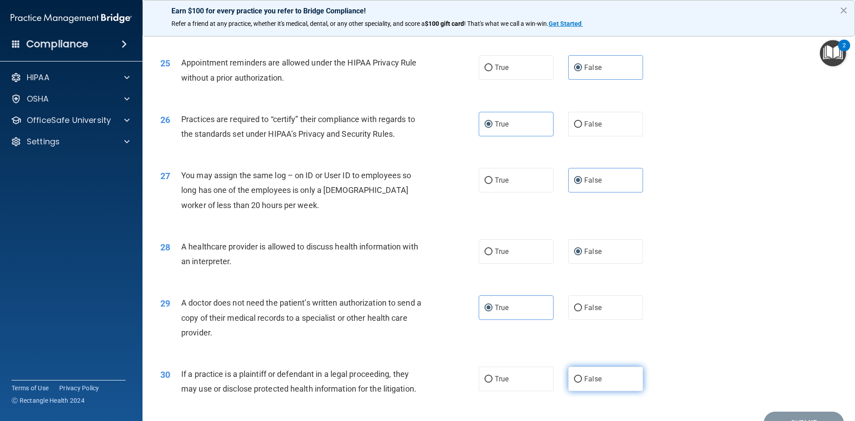
click at [594, 379] on span "False" at bounding box center [592, 378] width 17 height 8
click at [582, 379] on input "False" at bounding box center [578, 379] width 8 height 7
radio input "true"
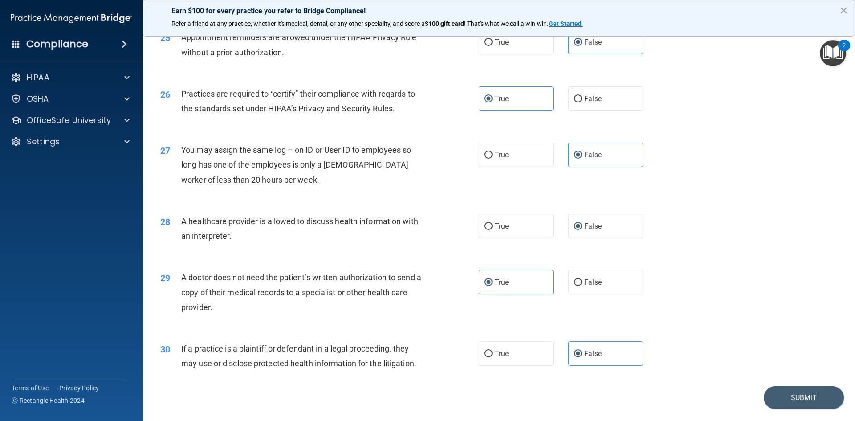
scroll to position [1652, 0]
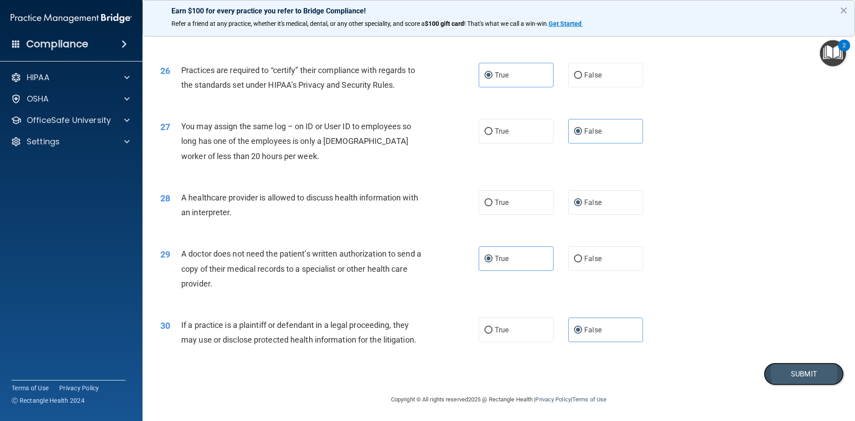
click at [782, 372] on button "Submit" at bounding box center [804, 373] width 80 height 23
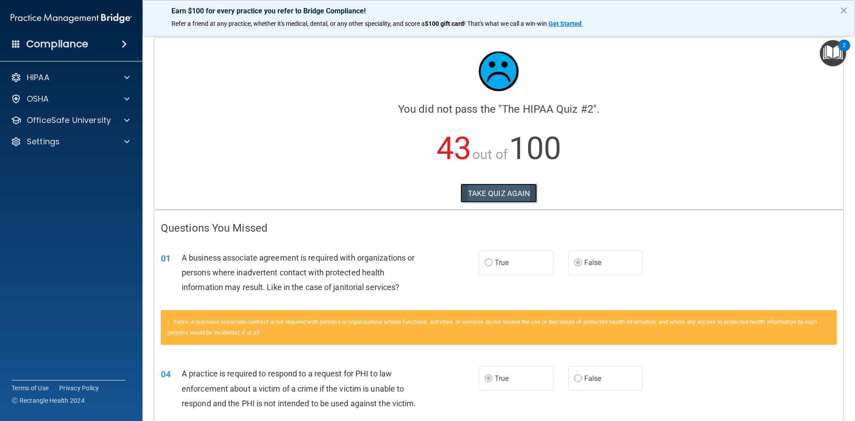
click at [507, 188] on button "TAKE QUIZ AGAIN" at bounding box center [498, 193] width 77 height 20
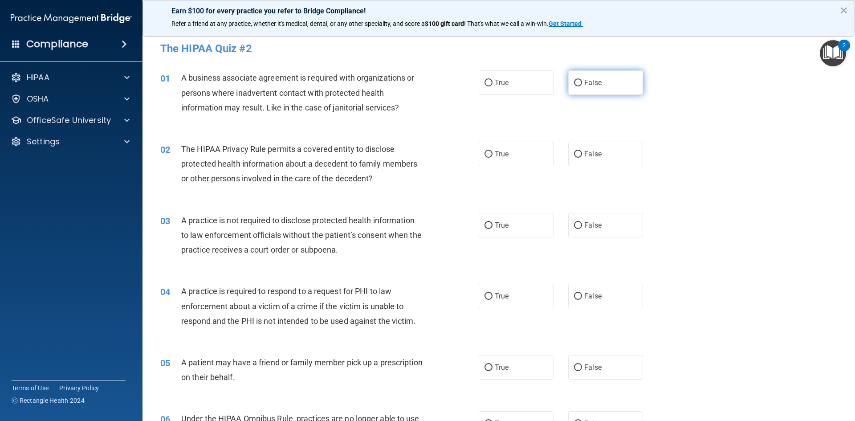
click at [598, 85] on label "False" at bounding box center [605, 82] width 75 height 24
click at [582, 85] on input "False" at bounding box center [578, 83] width 8 height 7
radio input "true"
click at [500, 152] on span "True" at bounding box center [502, 154] width 14 height 8
click at [493, 152] on input "True" at bounding box center [488, 154] width 8 height 7
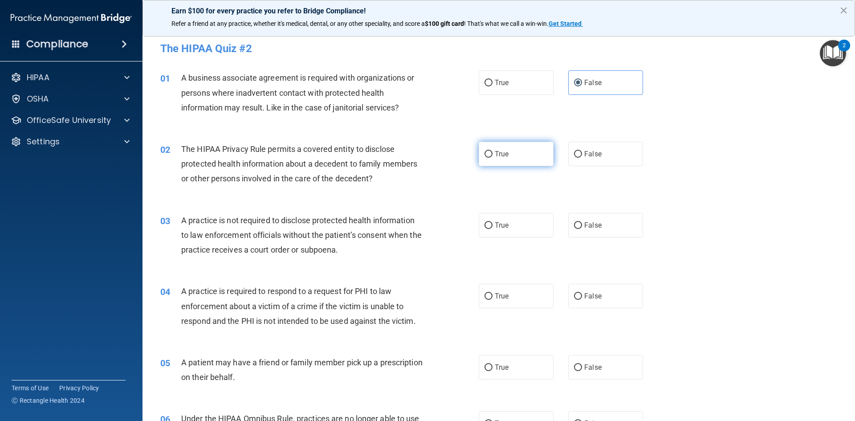
radio input "true"
click at [501, 226] on span "True" at bounding box center [502, 225] width 14 height 8
click at [493, 226] on input "True" at bounding box center [488, 225] width 8 height 7
radio input "true"
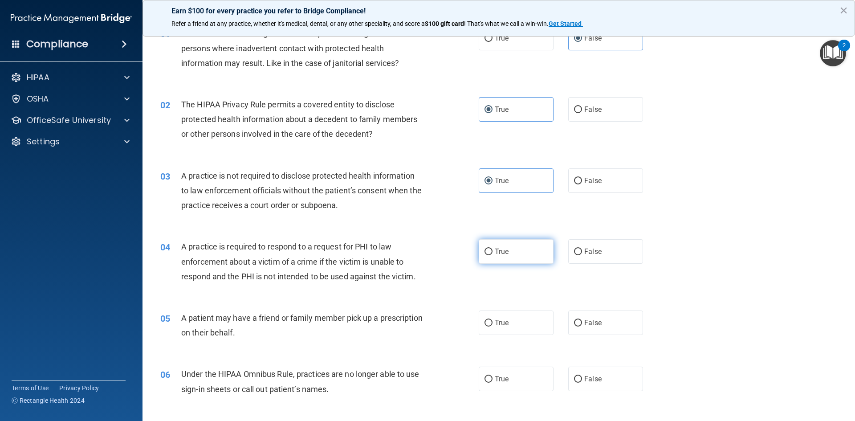
click at [509, 256] on label "True" at bounding box center [516, 251] width 75 height 24
click at [493, 255] on input "True" at bounding box center [488, 251] width 8 height 7
radio input "true"
click at [502, 322] on span "True" at bounding box center [502, 322] width 14 height 8
click at [493, 322] on input "True" at bounding box center [488, 323] width 8 height 7
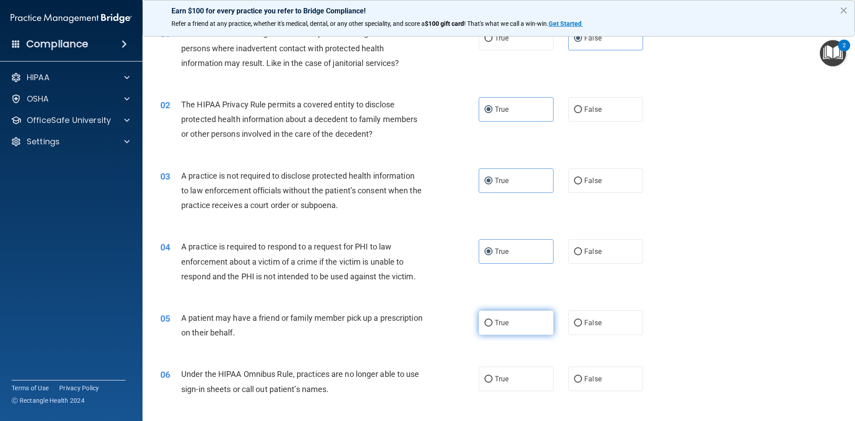
radio input "true"
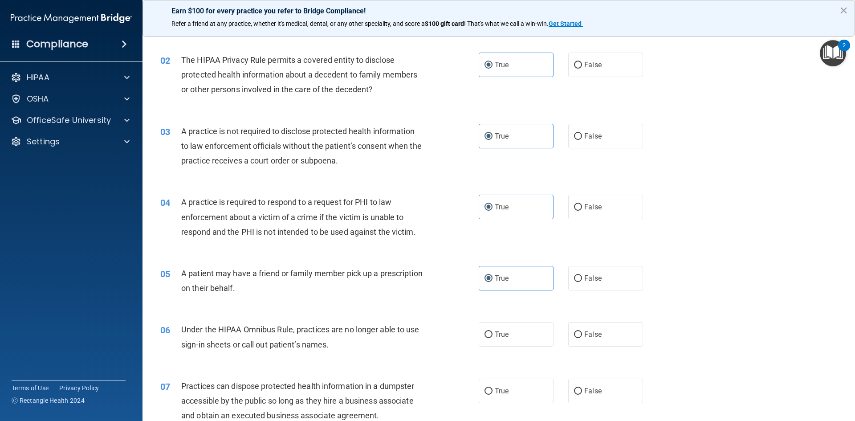
scroll to position [134, 0]
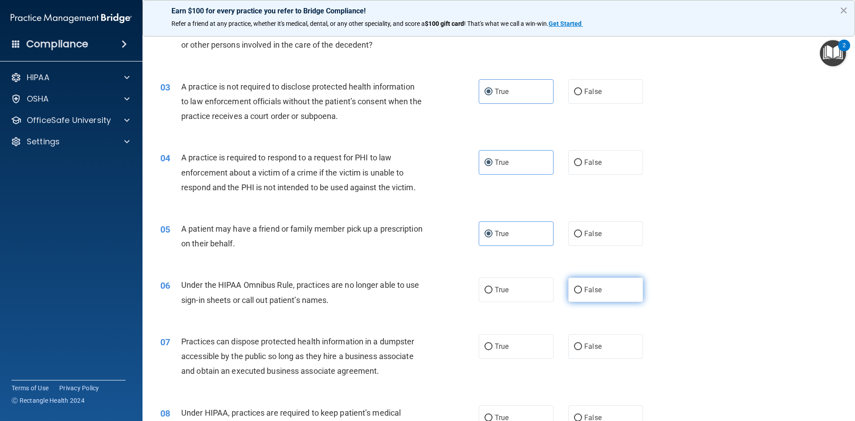
click at [604, 286] on label "False" at bounding box center [605, 289] width 75 height 24
click at [582, 287] on input "False" at bounding box center [578, 290] width 8 height 7
radio input "true"
click at [587, 342] on span "False" at bounding box center [592, 346] width 17 height 8
click at [582, 343] on input "False" at bounding box center [578, 346] width 8 height 7
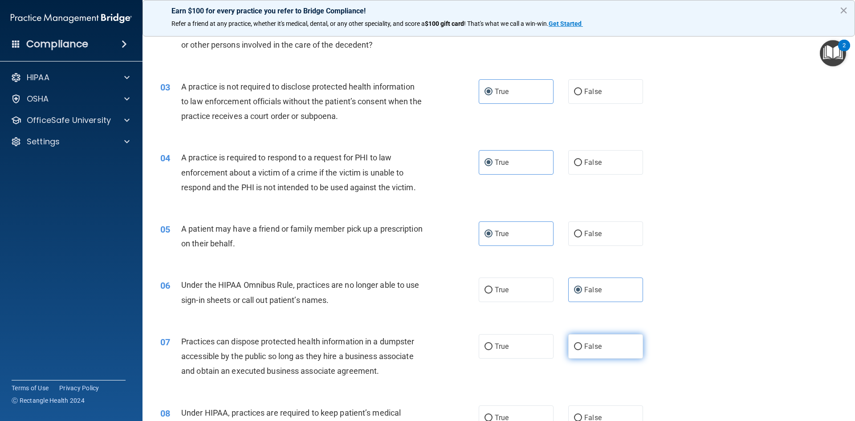
radio input "true"
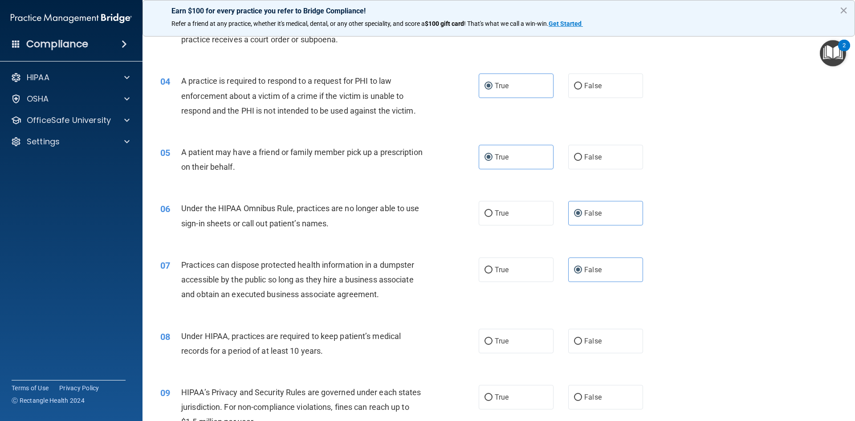
scroll to position [223, 0]
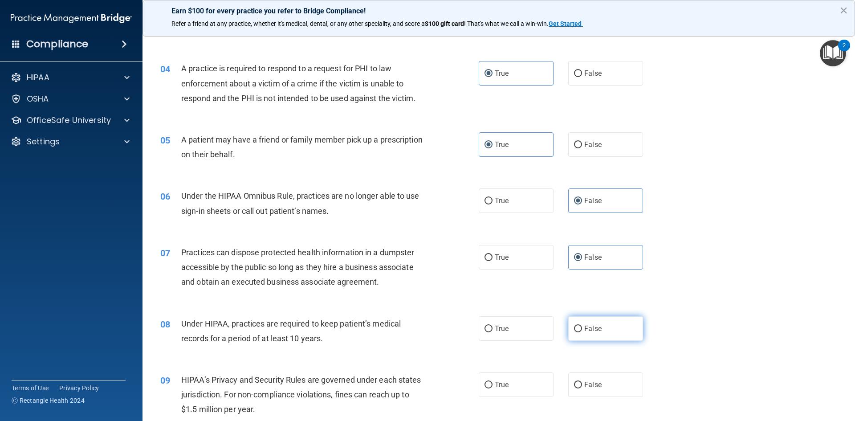
click at [613, 330] on label "False" at bounding box center [605, 328] width 75 height 24
click at [582, 330] on input "False" at bounding box center [578, 329] width 8 height 7
radio input "true"
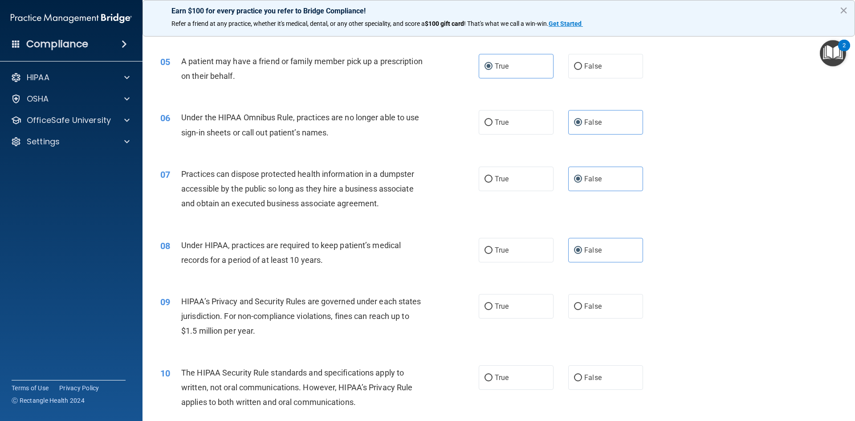
scroll to position [312, 0]
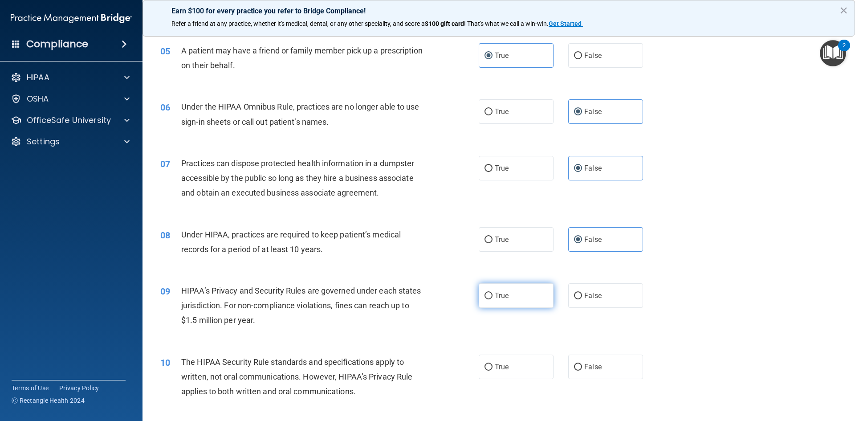
click at [526, 299] on label "True" at bounding box center [516, 295] width 75 height 24
click at [493, 299] on input "True" at bounding box center [488, 296] width 8 height 7
radio input "true"
click at [508, 364] on label "True" at bounding box center [516, 366] width 75 height 24
click at [493, 364] on input "True" at bounding box center [488, 367] width 8 height 7
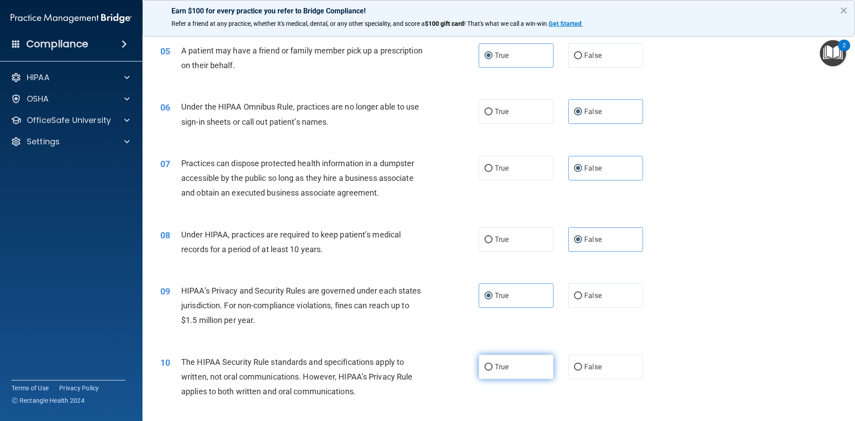
radio input "true"
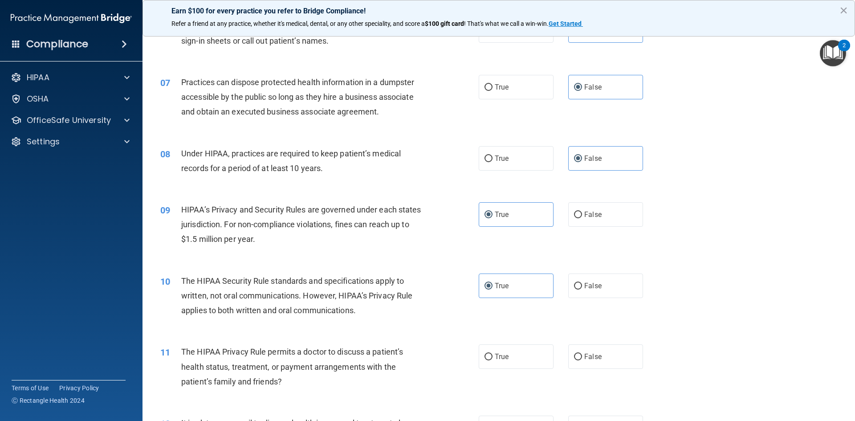
scroll to position [490, 0]
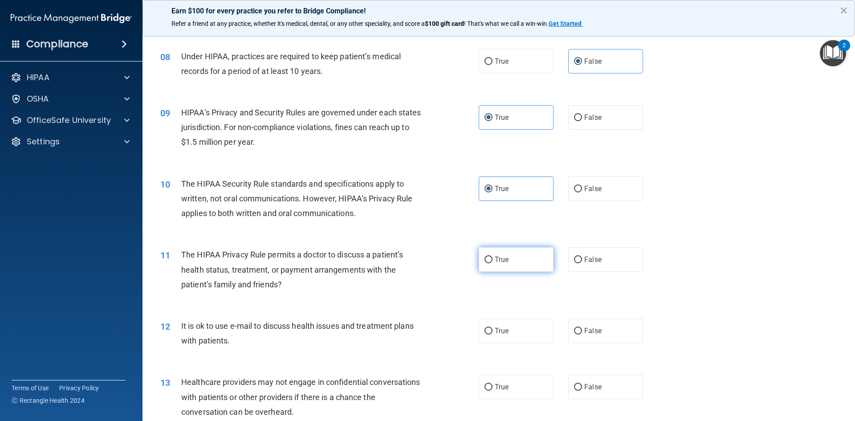
click at [514, 261] on label "True" at bounding box center [516, 259] width 75 height 24
click at [493, 261] on input "True" at bounding box center [488, 259] width 8 height 7
radio input "true"
click at [519, 332] on label "True" at bounding box center [516, 330] width 75 height 24
click at [493, 332] on input "True" at bounding box center [488, 331] width 8 height 7
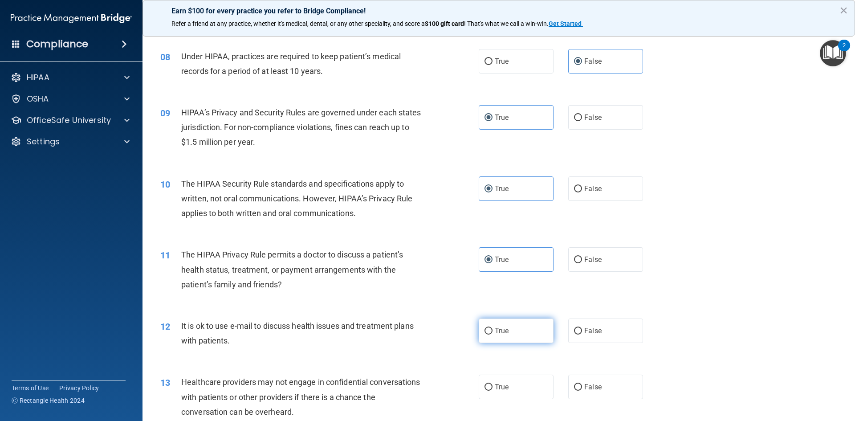
radio input "true"
click at [495, 388] on span "True" at bounding box center [502, 387] width 14 height 8
click at [493, 388] on input "True" at bounding box center [488, 387] width 8 height 7
radio input "true"
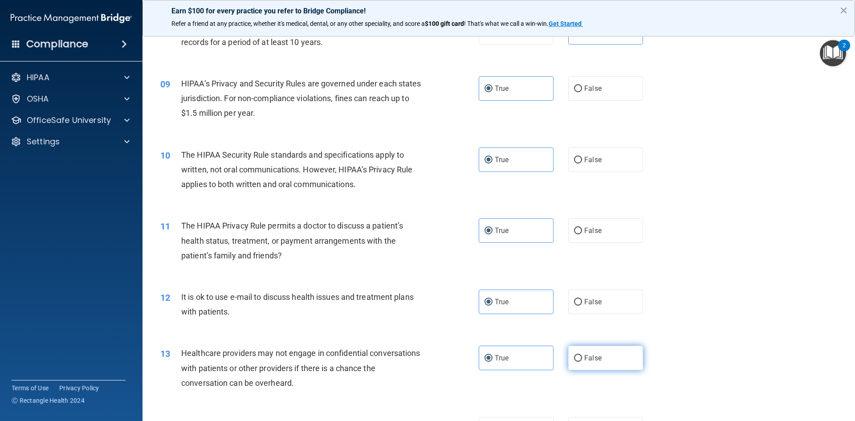
scroll to position [534, 0]
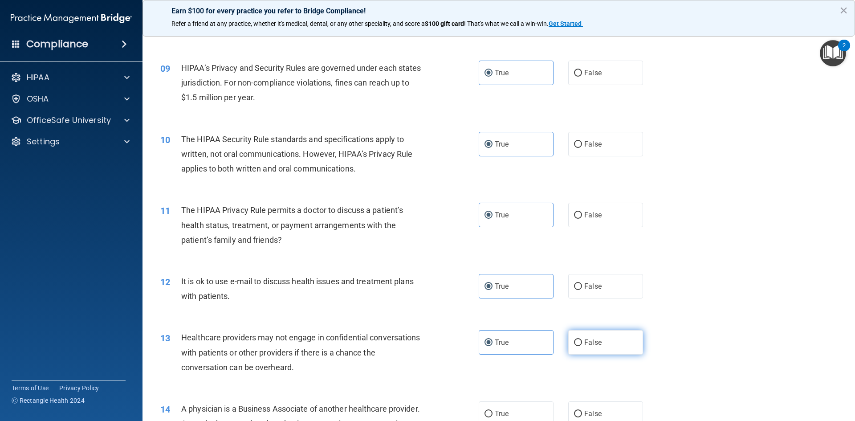
click at [596, 342] on span "False" at bounding box center [592, 342] width 17 height 8
click at [582, 342] on input "False" at bounding box center [578, 342] width 8 height 7
radio input "true"
radio input "false"
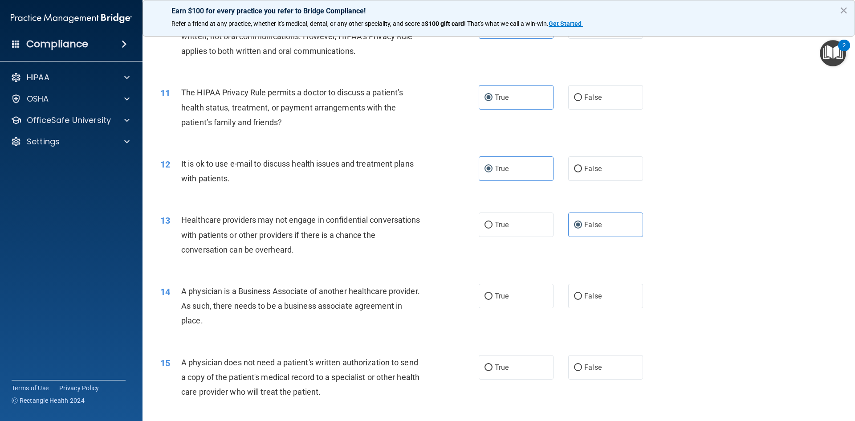
scroll to position [668, 0]
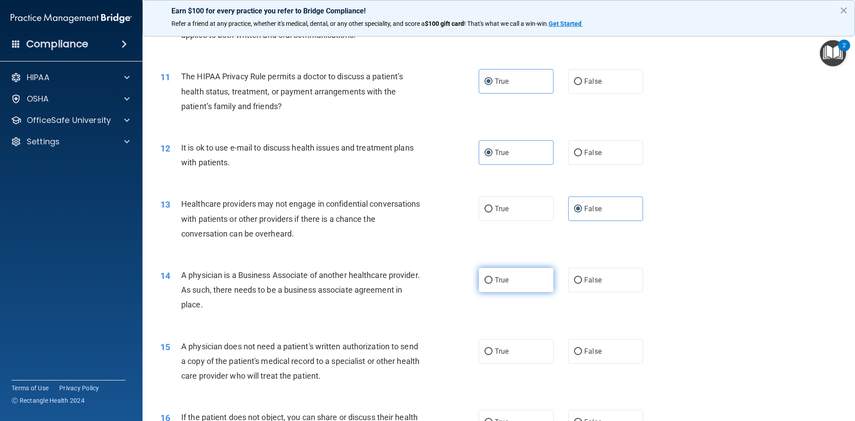
click at [503, 287] on label "True" at bounding box center [516, 280] width 75 height 24
click at [493, 284] on input "True" at bounding box center [488, 280] width 8 height 7
radio input "true"
click at [501, 350] on span "True" at bounding box center [502, 351] width 14 height 8
click at [493, 350] on input "True" at bounding box center [488, 351] width 8 height 7
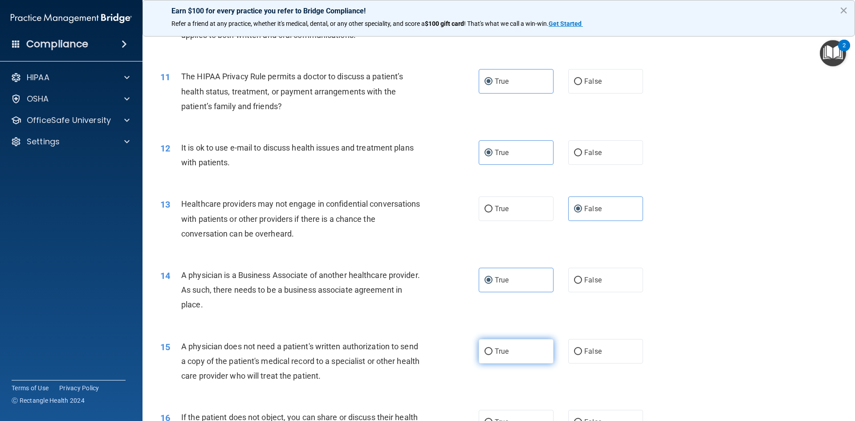
radio input "true"
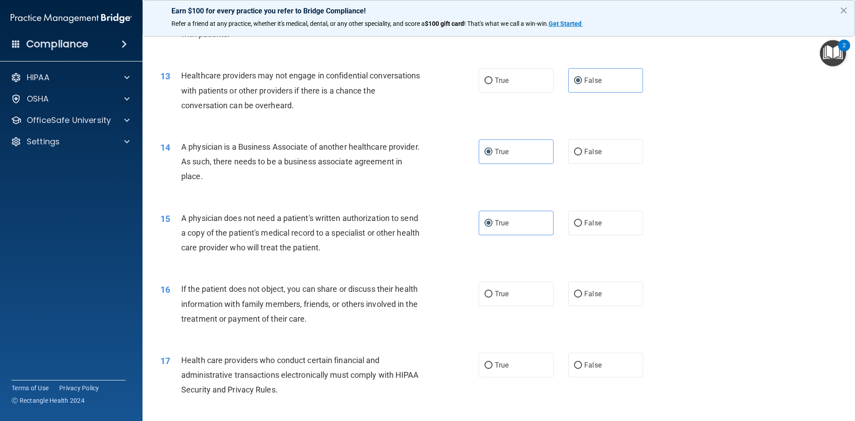
scroll to position [802, 0]
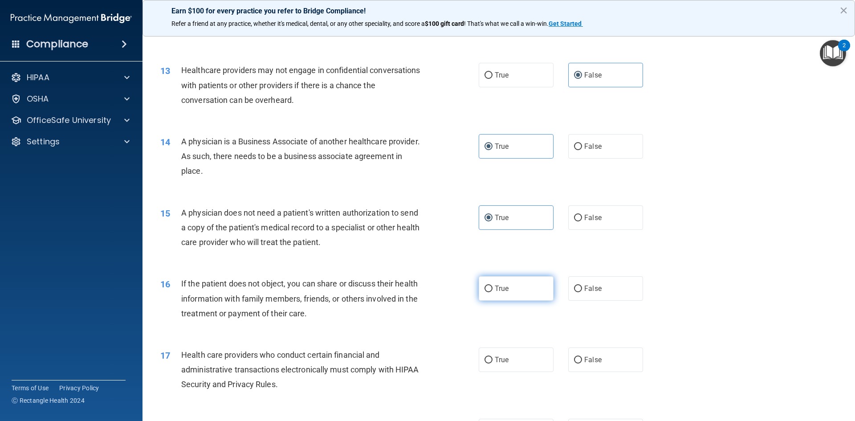
click at [505, 293] on label "True" at bounding box center [516, 288] width 75 height 24
click at [493, 292] on input "True" at bounding box center [488, 288] width 8 height 7
radio input "true"
click at [502, 359] on span "True" at bounding box center [502, 359] width 14 height 8
click at [493, 359] on input "True" at bounding box center [488, 360] width 8 height 7
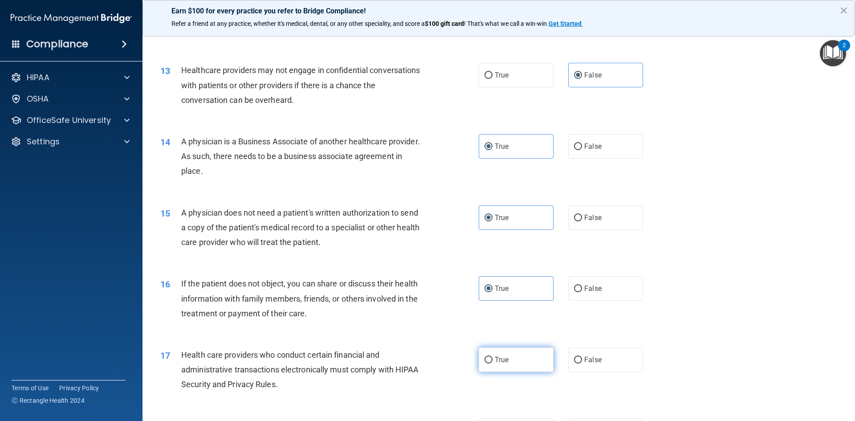
radio input "true"
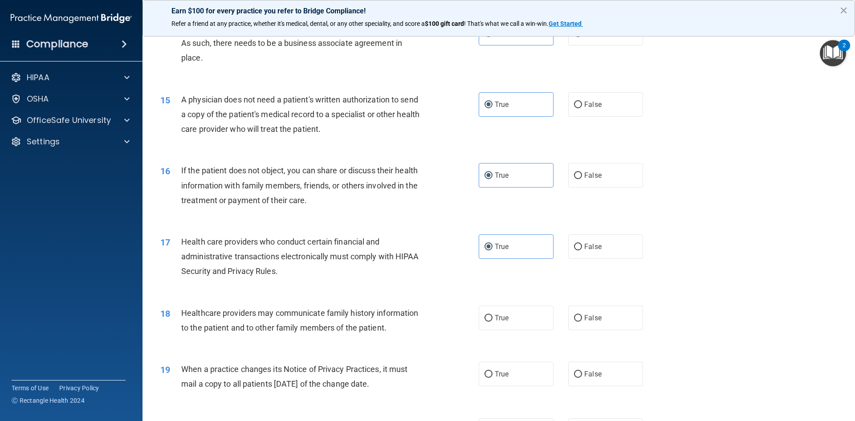
scroll to position [935, 0]
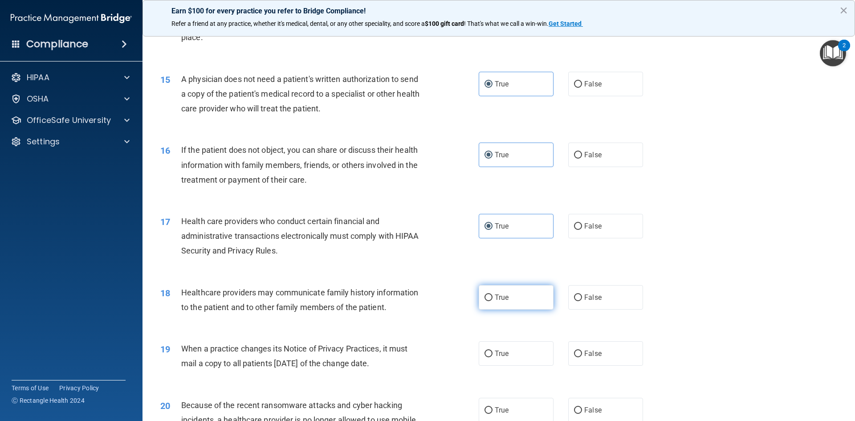
click at [509, 300] on label "True" at bounding box center [516, 297] width 75 height 24
click at [493, 300] on input "True" at bounding box center [488, 297] width 8 height 7
radio input "true"
click at [578, 347] on label "False" at bounding box center [605, 353] width 75 height 24
click at [578, 350] on input "False" at bounding box center [578, 353] width 8 height 7
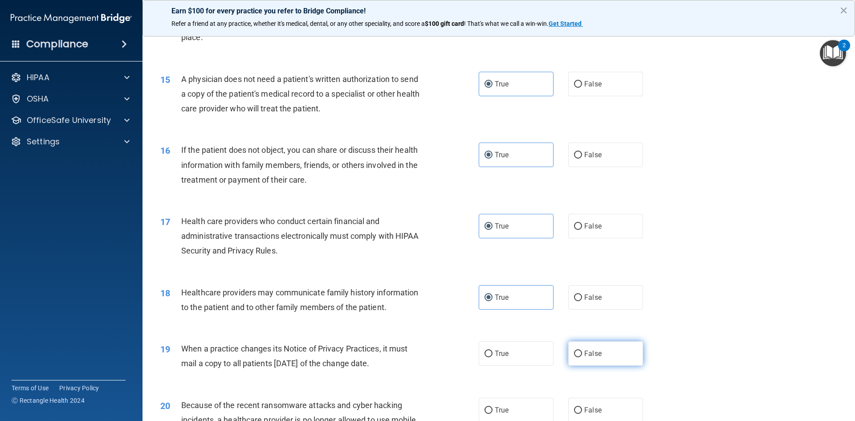
radio input "true"
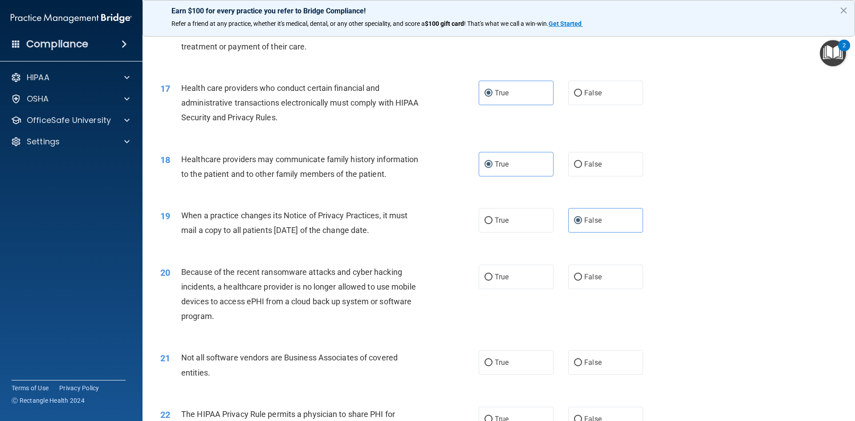
scroll to position [1069, 0]
click at [595, 362] on span "False" at bounding box center [592, 362] width 17 height 8
click at [582, 362] on input "False" at bounding box center [578, 362] width 8 height 7
radio input "true"
click at [574, 278] on input "False" at bounding box center [578, 276] width 8 height 7
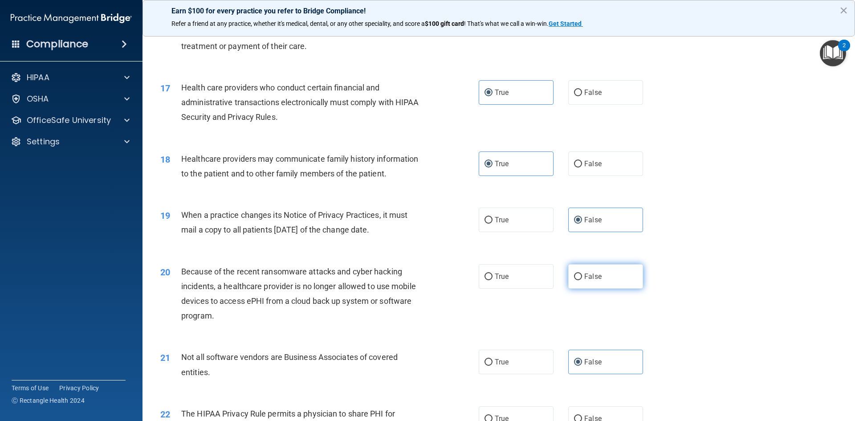
radio input "true"
click at [495, 364] on span "True" at bounding box center [502, 362] width 14 height 8
click at [493, 364] on input "True" at bounding box center [488, 362] width 8 height 7
radio input "true"
radio input "false"
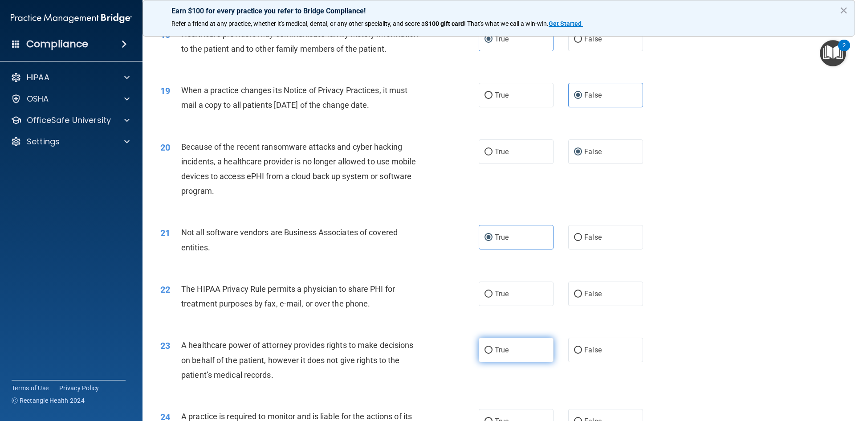
scroll to position [1202, 0]
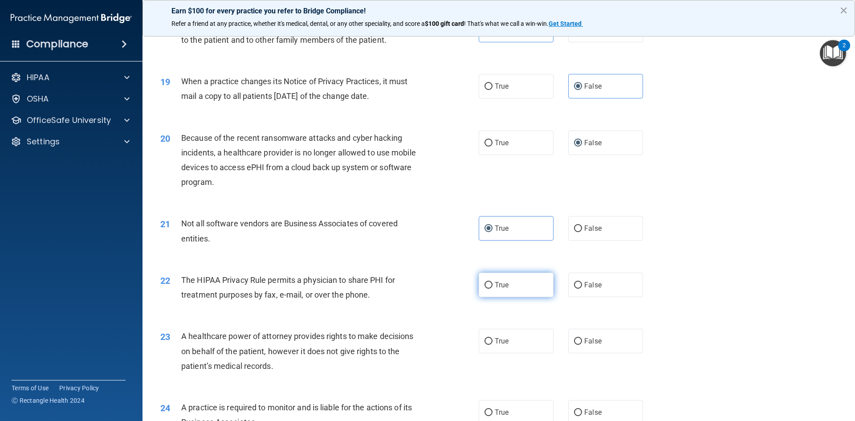
click at [495, 281] on span "True" at bounding box center [502, 285] width 14 height 8
click at [493, 282] on input "True" at bounding box center [488, 285] width 8 height 7
radio input "true"
click at [488, 341] on input "True" at bounding box center [488, 341] width 8 height 7
radio input "true"
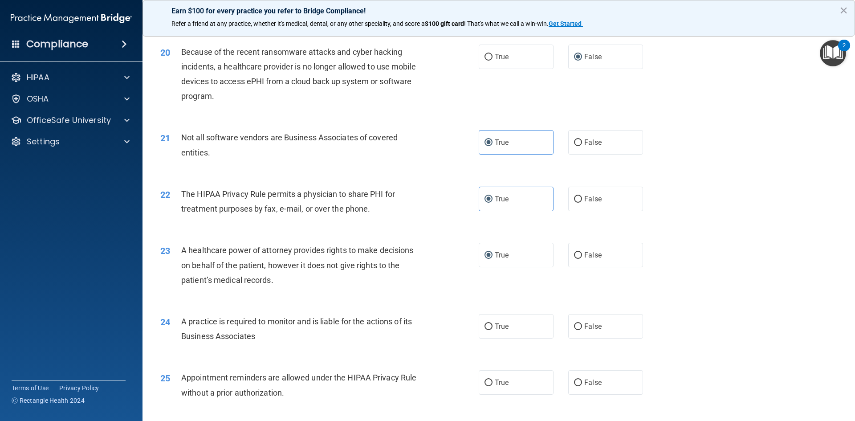
scroll to position [1291, 0]
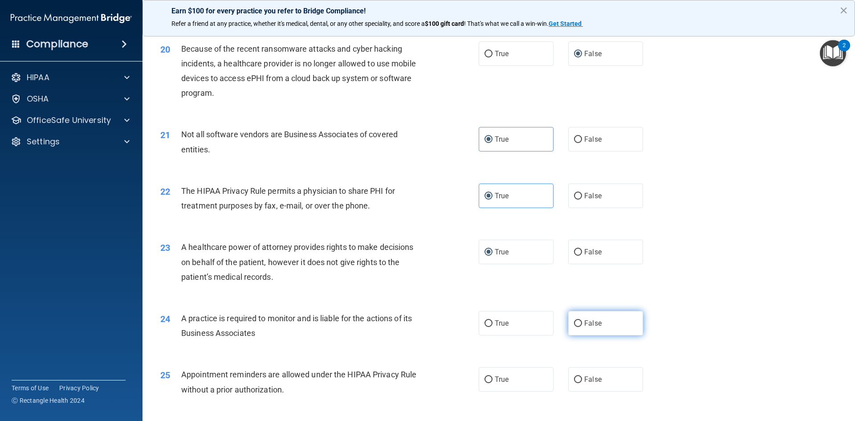
click at [587, 323] on span "False" at bounding box center [592, 323] width 17 height 8
click at [582, 323] on input "False" at bounding box center [578, 323] width 8 height 7
radio input "true"
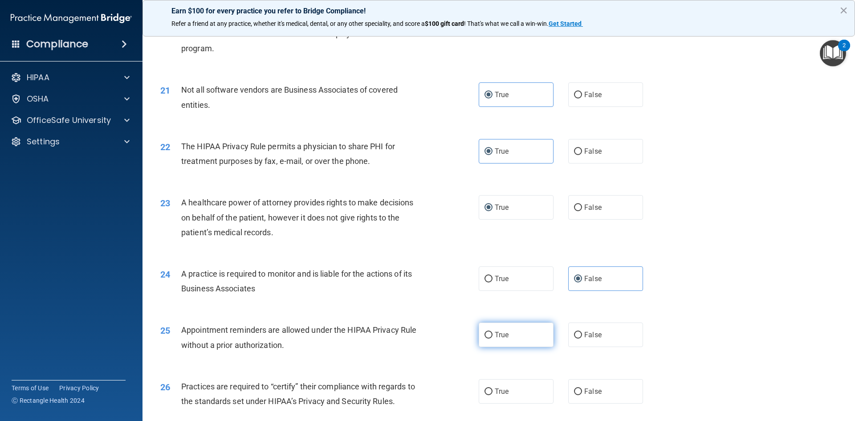
click at [509, 344] on label "True" at bounding box center [516, 334] width 75 height 24
click at [493, 338] on input "True" at bounding box center [488, 335] width 8 height 7
radio input "true"
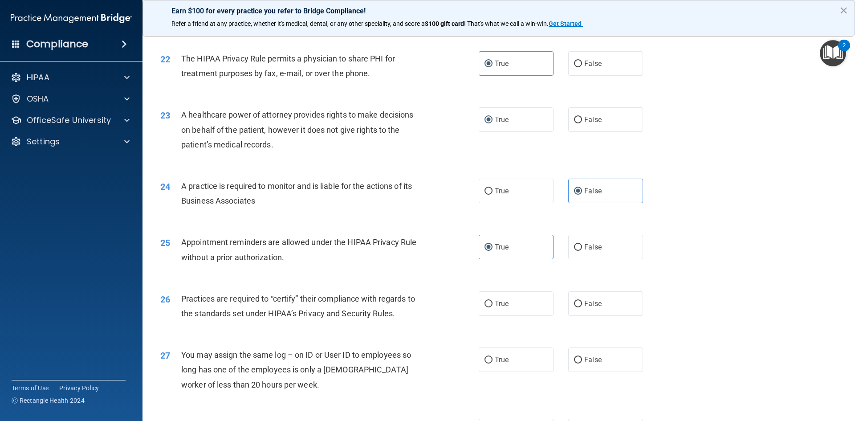
scroll to position [1469, 0]
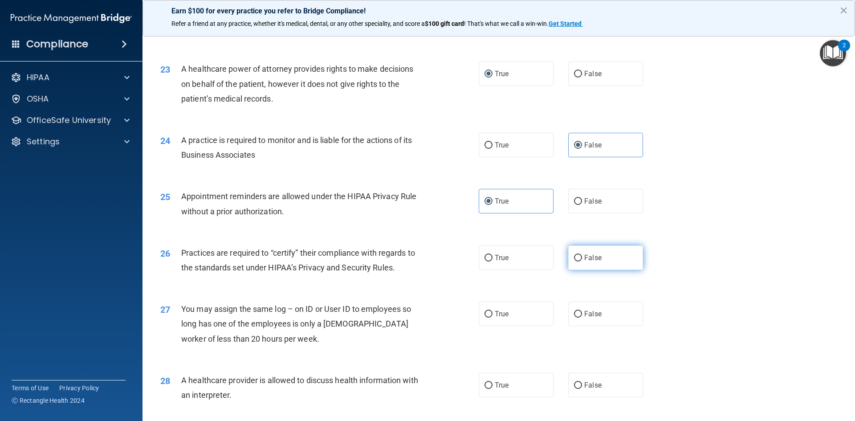
click at [612, 263] on label "False" at bounding box center [605, 257] width 75 height 24
click at [582, 261] on input "False" at bounding box center [578, 258] width 8 height 7
radio input "true"
click at [460, 324] on div "27 You may assign the same log – on ID or User ID to employees so long has one …" at bounding box center [319, 325] width 345 height 49
click at [486, 316] on input "True" at bounding box center [488, 314] width 8 height 7
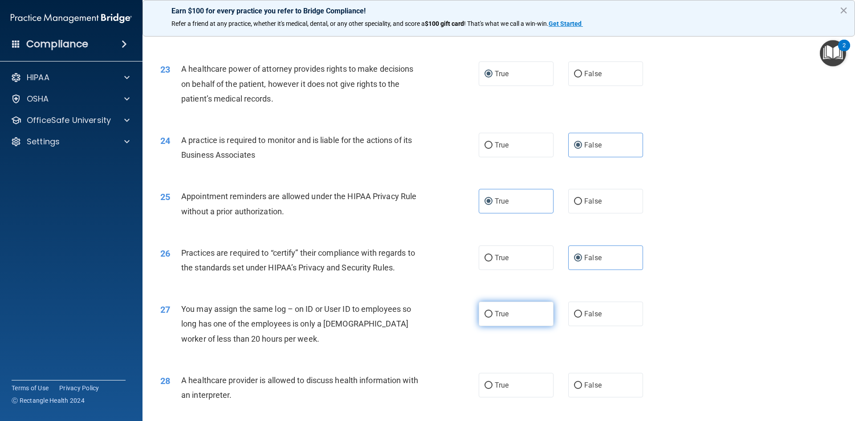
radio input "true"
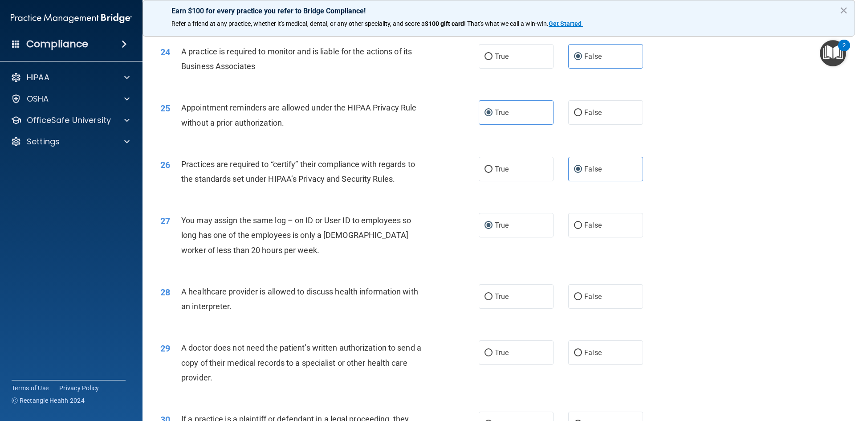
scroll to position [1559, 0]
click at [512, 298] on label "True" at bounding box center [516, 296] width 75 height 24
click at [493, 298] on input "True" at bounding box center [488, 296] width 8 height 7
radio input "true"
click at [509, 348] on label "True" at bounding box center [516, 352] width 75 height 24
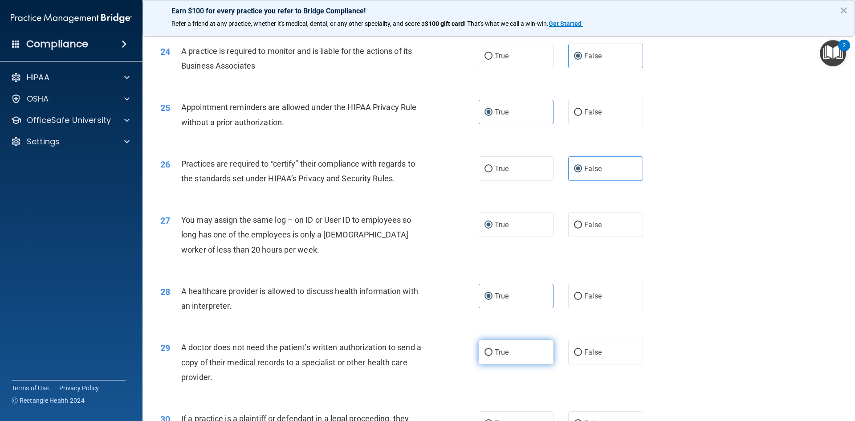
click at [493, 349] on input "True" at bounding box center [488, 352] width 8 height 7
radio input "true"
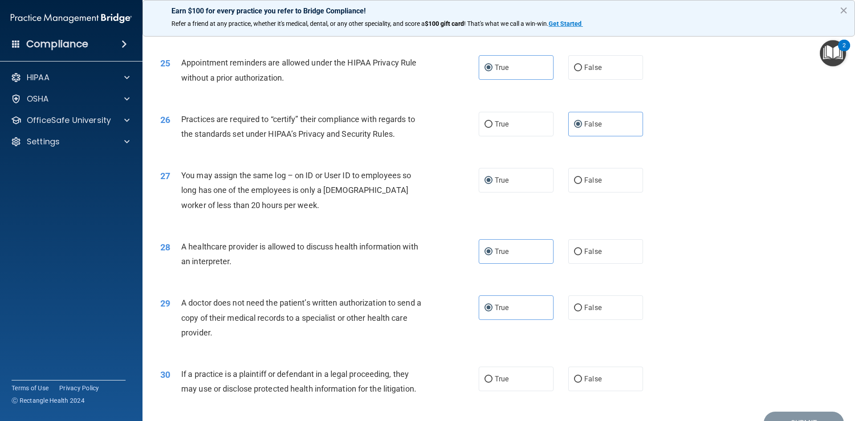
scroll to position [1648, 0]
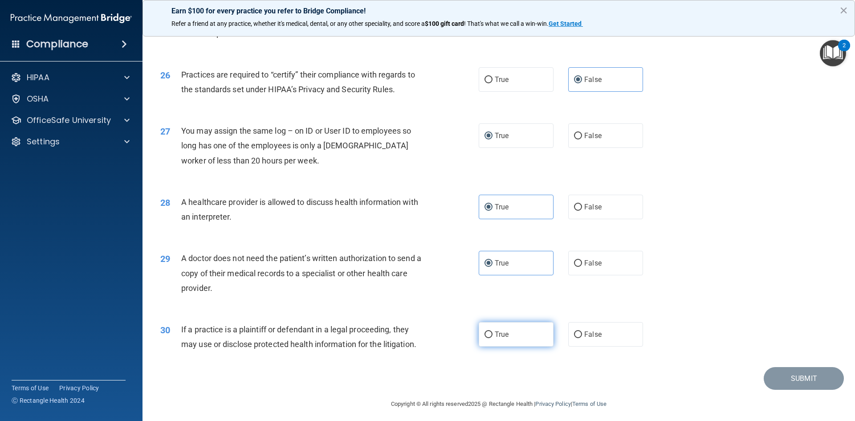
click at [495, 339] on label "True" at bounding box center [516, 334] width 75 height 24
click at [493, 338] on input "True" at bounding box center [488, 334] width 8 height 7
radio input "true"
click at [821, 376] on button "Submit" at bounding box center [804, 378] width 80 height 23
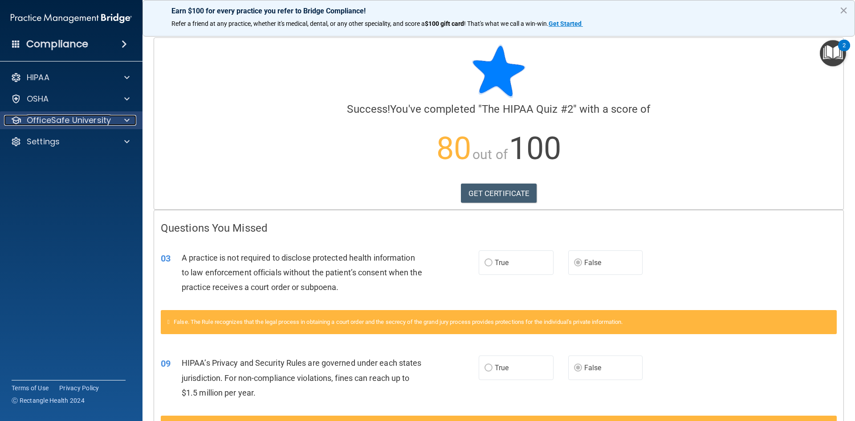
click at [67, 118] on p "OfficeSafe University" at bounding box center [69, 120] width 84 height 11
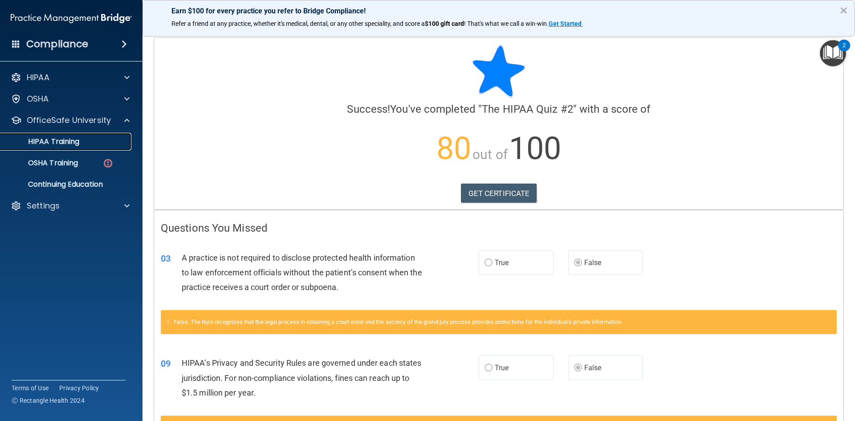
click at [72, 138] on p "HIPAA Training" at bounding box center [42, 141] width 73 height 9
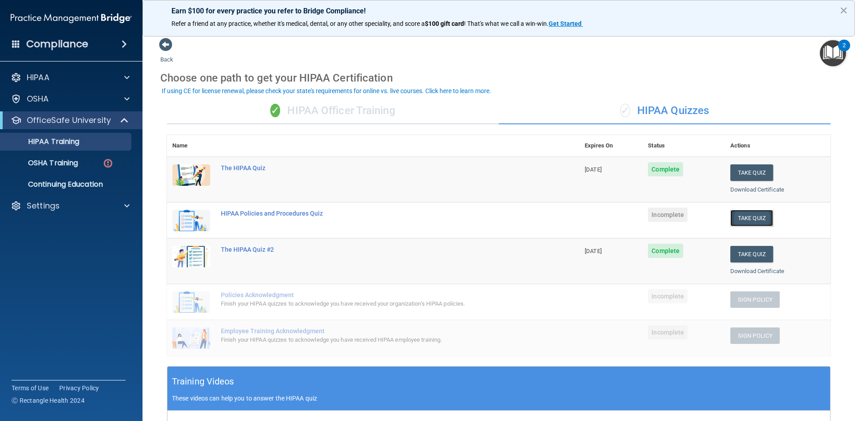
click at [745, 220] on button "Take Quiz" at bounding box center [751, 218] width 43 height 16
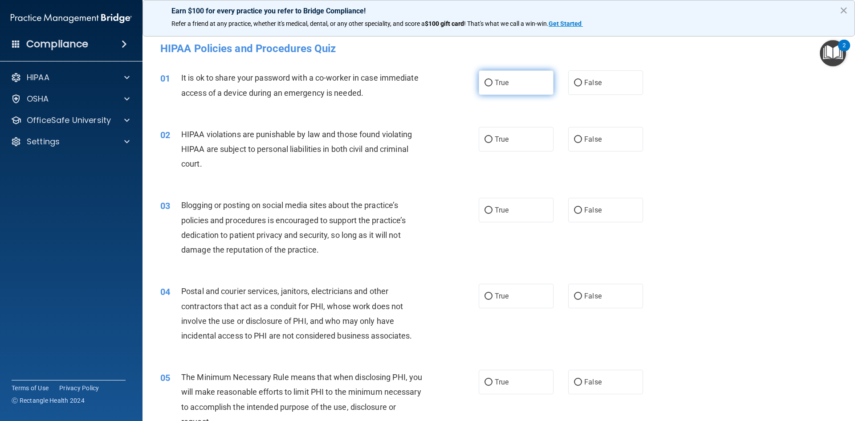
click at [497, 72] on label "True" at bounding box center [516, 82] width 75 height 24
click at [493, 80] on input "True" at bounding box center [488, 83] width 8 height 7
radio input "true"
click at [513, 133] on label "True" at bounding box center [516, 139] width 75 height 24
click at [493, 136] on input "True" at bounding box center [488, 139] width 8 height 7
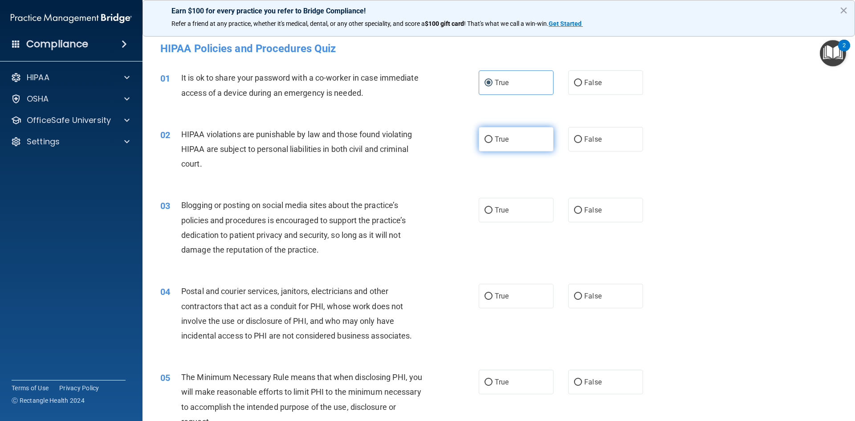
radio input "true"
click at [516, 214] on label "True" at bounding box center [516, 210] width 75 height 24
click at [493, 214] on input "True" at bounding box center [488, 210] width 8 height 7
radio input "true"
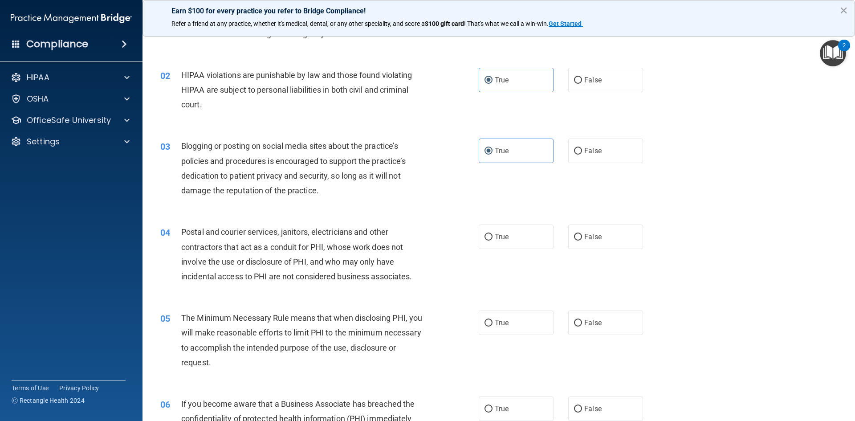
scroll to position [134, 0]
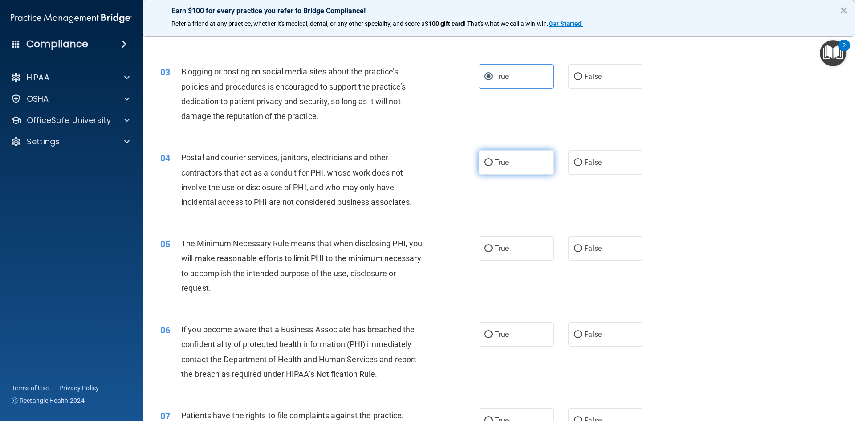
click at [502, 172] on label "True" at bounding box center [516, 162] width 75 height 24
click at [493, 166] on input "True" at bounding box center [488, 162] width 8 height 7
radio input "true"
click at [508, 256] on label "True" at bounding box center [516, 248] width 75 height 24
click at [493, 252] on input "True" at bounding box center [488, 248] width 8 height 7
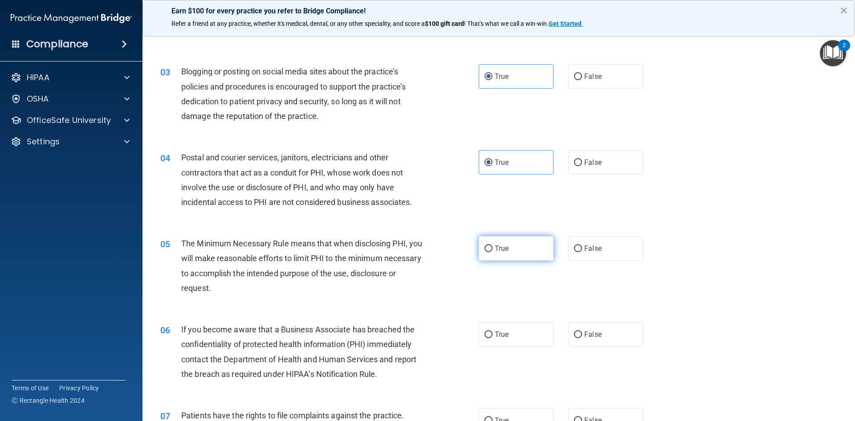
radio input "true"
click at [505, 335] on span "True" at bounding box center [502, 334] width 14 height 8
click at [493, 335] on input "True" at bounding box center [488, 334] width 8 height 7
radio input "true"
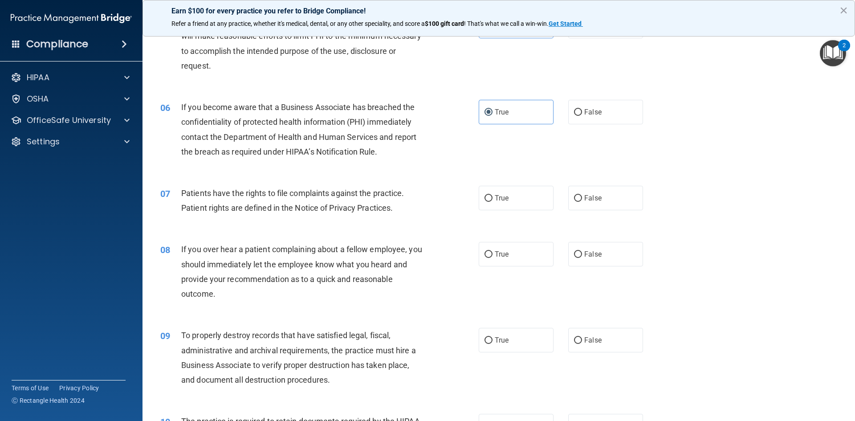
scroll to position [356, 0]
drag, startPoint x: 488, startPoint y: 194, endPoint x: 490, endPoint y: 223, distance: 29.4
click at [489, 194] on label "True" at bounding box center [516, 197] width 75 height 24
click at [489, 195] on input "True" at bounding box center [488, 198] width 8 height 7
radio input "true"
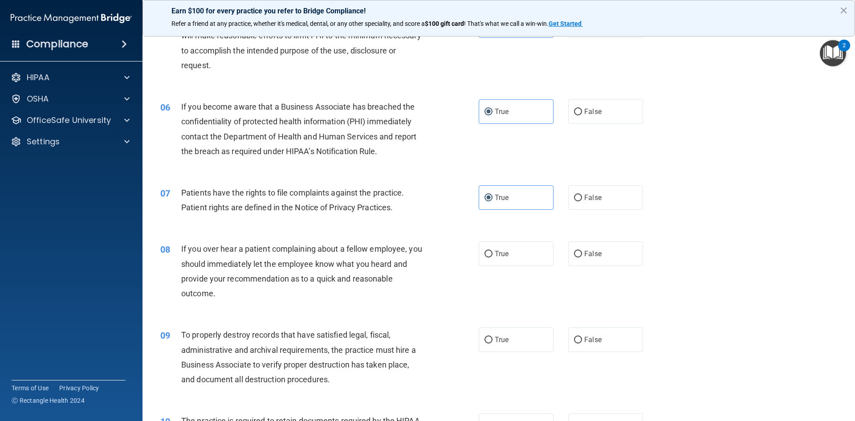
click at [495, 269] on div "08 If you over hear a patient complaining about a fellow employee, you should i…" at bounding box center [499, 273] width 690 height 86
click at [496, 260] on label "True" at bounding box center [516, 253] width 75 height 24
click at [493, 257] on input "True" at bounding box center [488, 254] width 8 height 7
radio input "true"
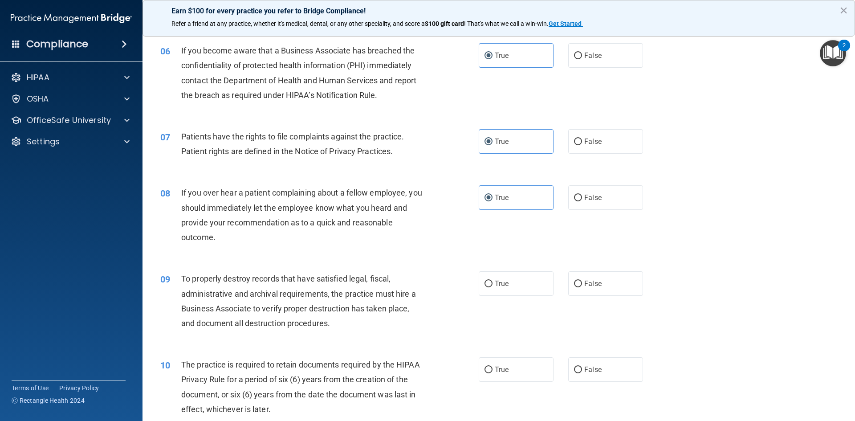
scroll to position [490, 0]
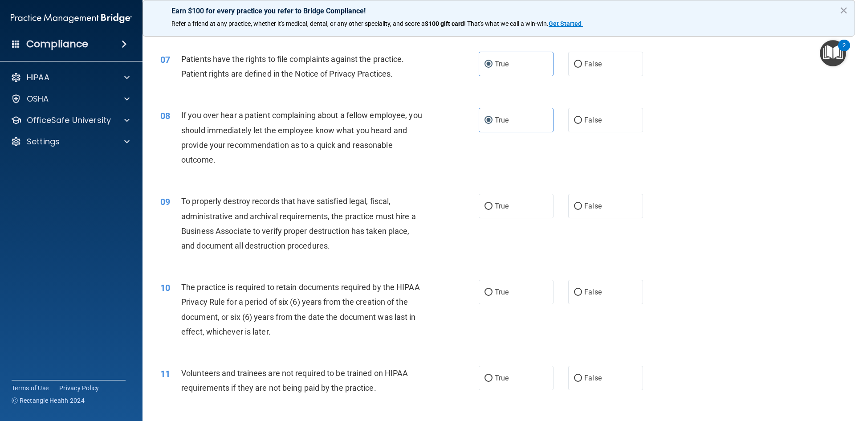
click at [516, 219] on div "09 To properly destroy records that have satisfied legal, fiscal, administrativ…" at bounding box center [499, 226] width 690 height 86
click at [516, 209] on label "True" at bounding box center [516, 206] width 75 height 24
click at [493, 209] on input "True" at bounding box center [488, 206] width 8 height 7
radio input "true"
click at [504, 289] on span "True" at bounding box center [502, 292] width 14 height 8
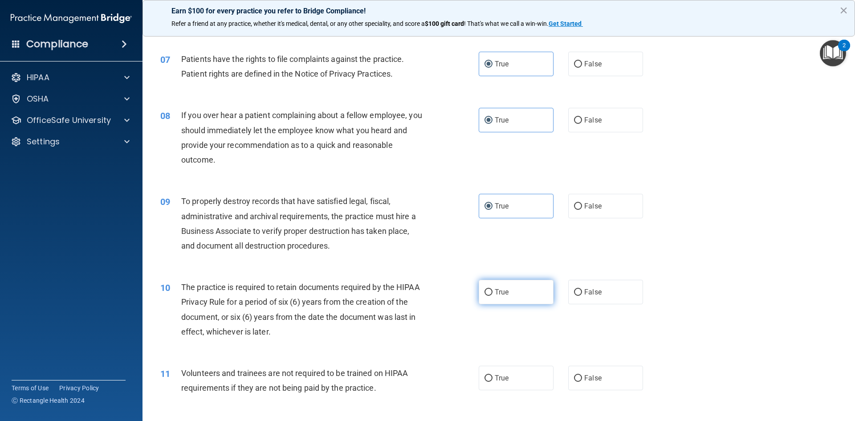
click at [493, 289] on input "True" at bounding box center [488, 292] width 8 height 7
radio input "true"
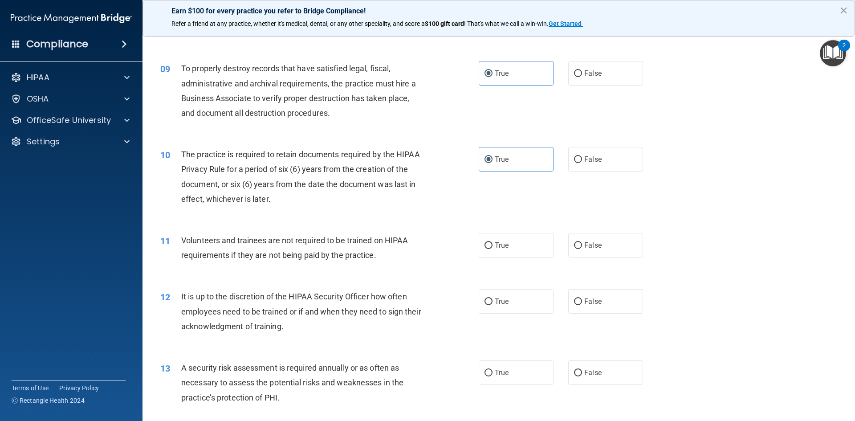
scroll to position [623, 0]
click at [498, 231] on div "11 Volunteers and trainees are not required to be trained on HIPAA requirements…" at bounding box center [499, 249] width 690 height 56
click at [497, 248] on span "True" at bounding box center [502, 244] width 14 height 8
click at [493, 248] on input "True" at bounding box center [488, 244] width 8 height 7
radio input "true"
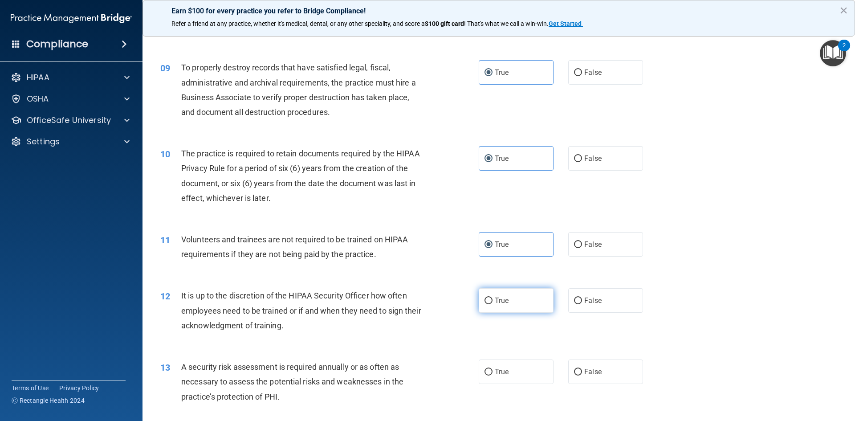
click at [500, 289] on label "True" at bounding box center [516, 300] width 75 height 24
click at [493, 297] on input "True" at bounding box center [488, 300] width 8 height 7
radio input "true"
click at [495, 368] on span "True" at bounding box center [502, 371] width 14 height 8
click at [492, 369] on input "True" at bounding box center [488, 372] width 8 height 7
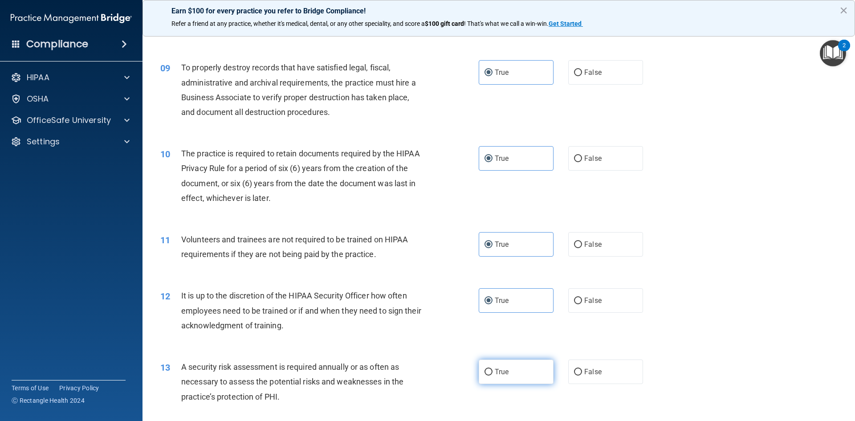
radio input "true"
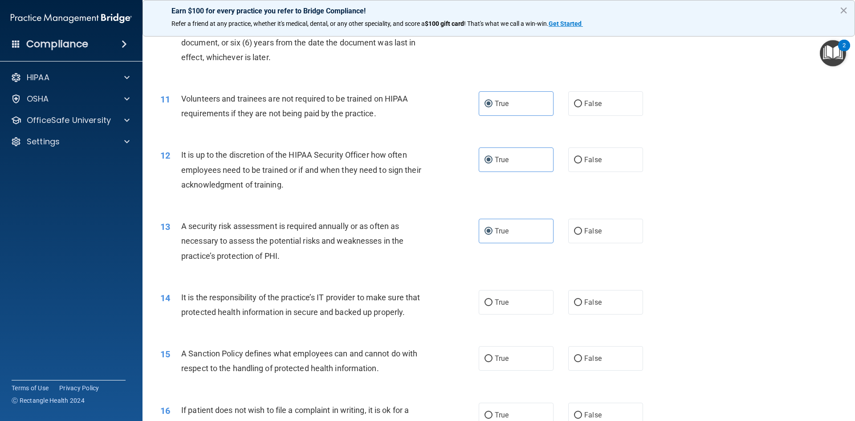
scroll to position [802, 0]
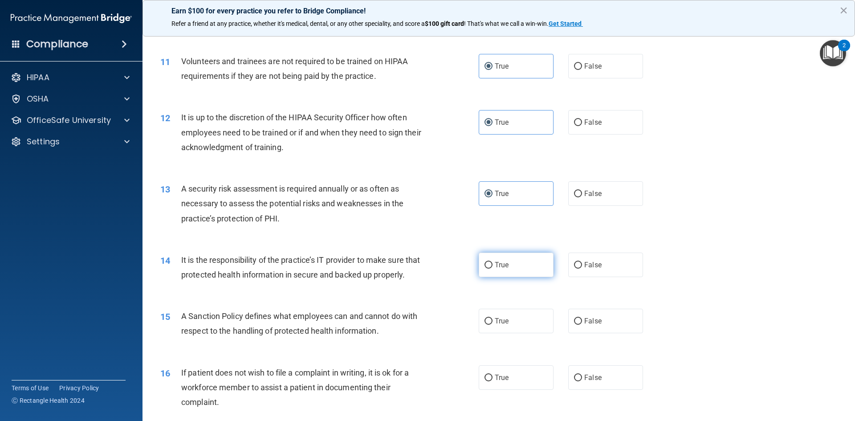
click at [484, 267] on input "True" at bounding box center [488, 265] width 8 height 7
radio input "true"
click at [489, 325] on input "True" at bounding box center [488, 321] width 8 height 7
radio input "true"
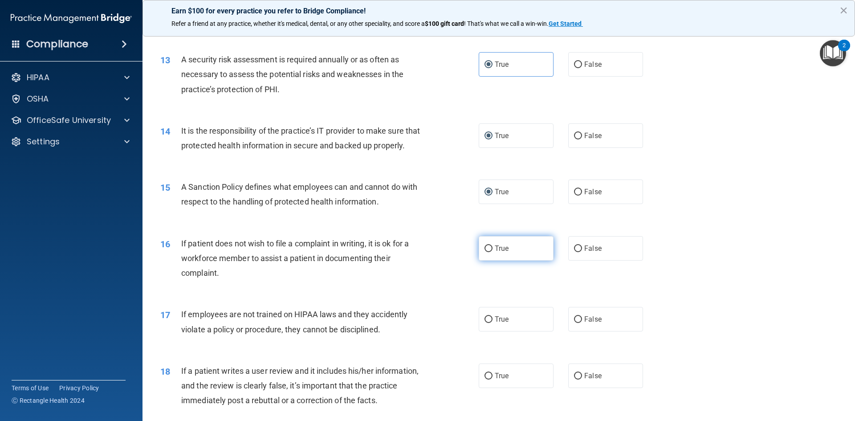
scroll to position [935, 0]
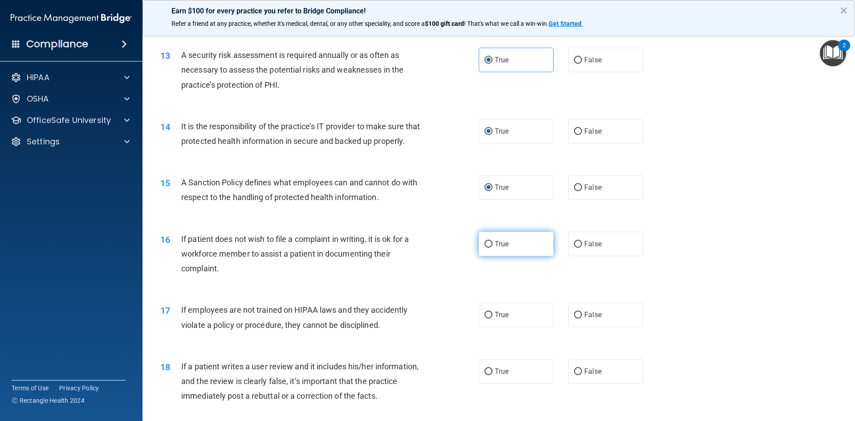
click at [497, 248] on span "True" at bounding box center [502, 244] width 14 height 8
click at [493, 248] on input "True" at bounding box center [488, 244] width 8 height 7
radio input "true"
click at [495, 319] on span "True" at bounding box center [502, 314] width 14 height 8
click at [493, 318] on input "True" at bounding box center [488, 315] width 8 height 7
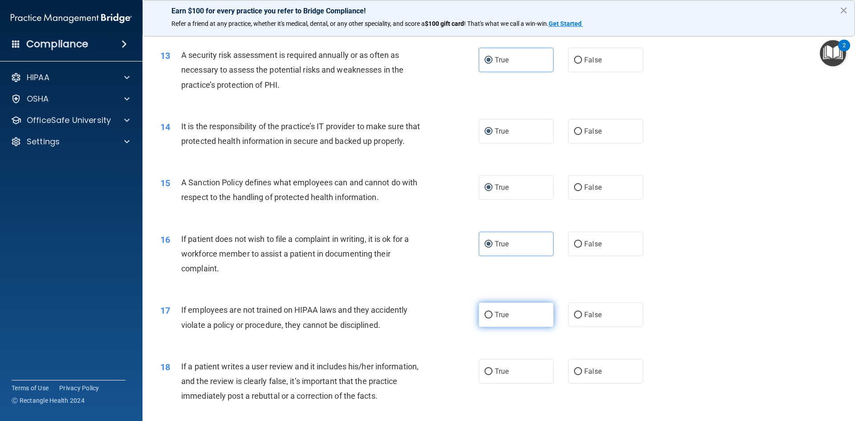
radio input "true"
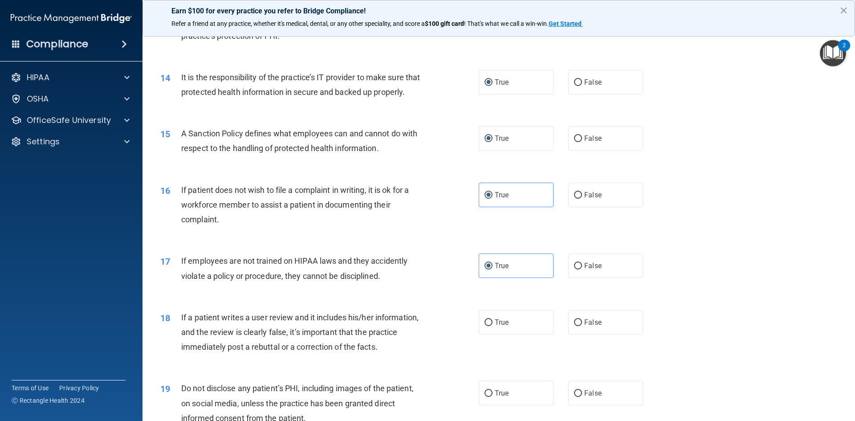
scroll to position [1113, 0]
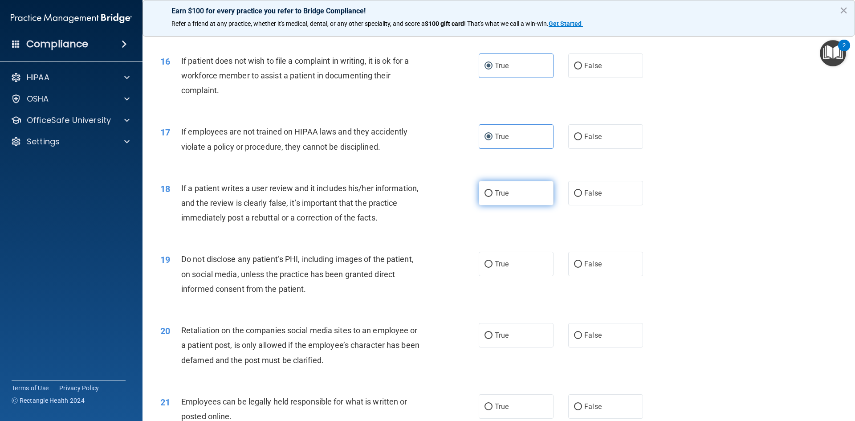
click at [504, 197] on span "True" at bounding box center [502, 193] width 14 height 8
click at [493, 197] on input "True" at bounding box center [488, 193] width 8 height 7
radio input "true"
click at [506, 276] on label "True" at bounding box center [516, 264] width 75 height 24
click at [493, 268] on input "True" at bounding box center [488, 264] width 8 height 7
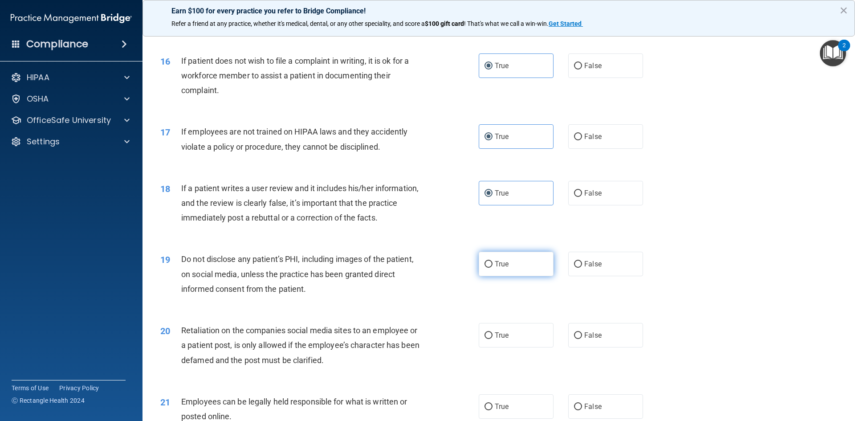
radio input "true"
click at [488, 339] on input "True" at bounding box center [488, 335] width 8 height 7
radio input "true"
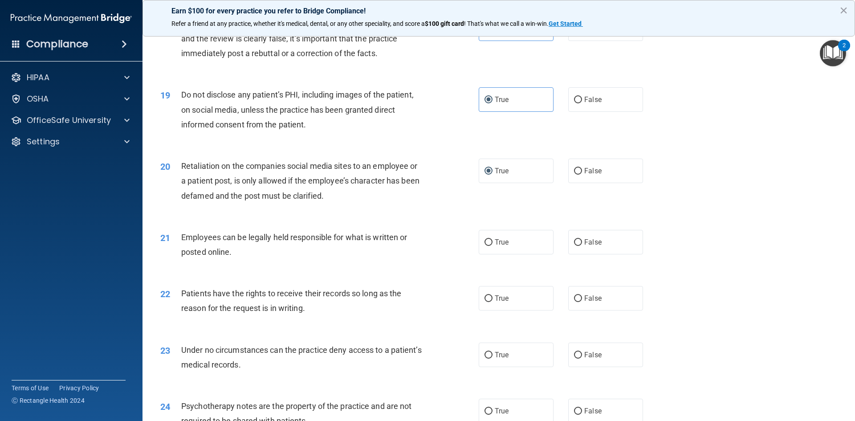
scroll to position [1291, 0]
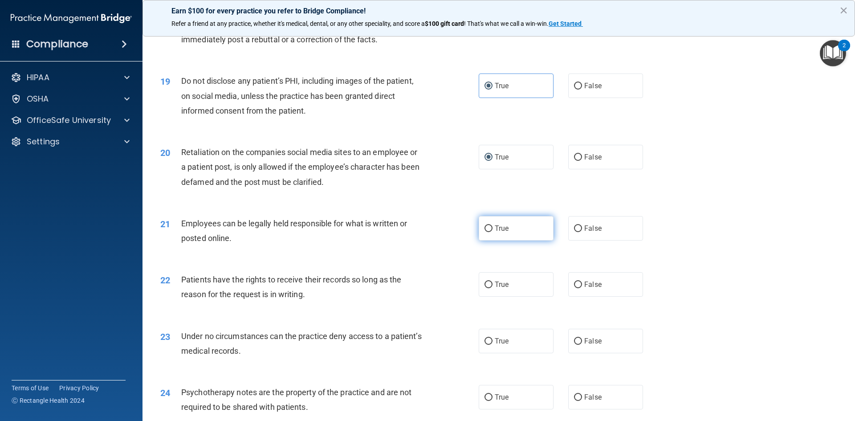
click at [495, 232] on span "True" at bounding box center [502, 228] width 14 height 8
click at [493, 232] on input "True" at bounding box center [488, 228] width 8 height 7
radio input "true"
click at [496, 294] on label "True" at bounding box center [516, 284] width 75 height 24
click at [493, 288] on input "True" at bounding box center [488, 284] width 8 height 7
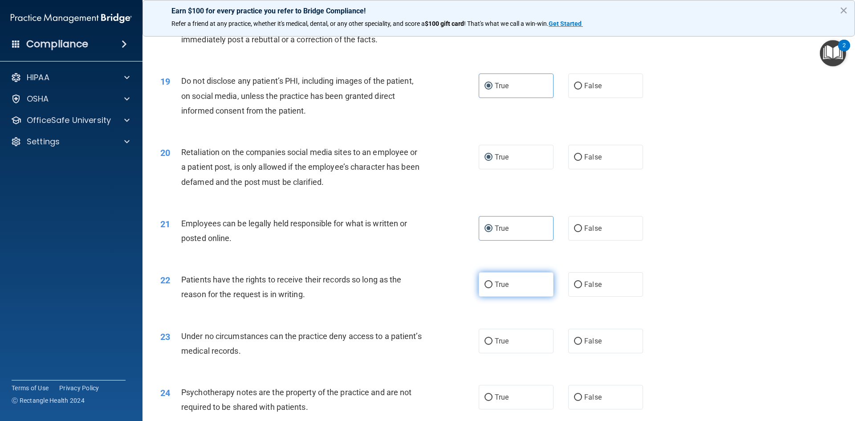
radio input "true"
click at [493, 344] on label "True" at bounding box center [516, 341] width 75 height 24
click at [493, 344] on input "True" at bounding box center [488, 341] width 8 height 7
radio input "true"
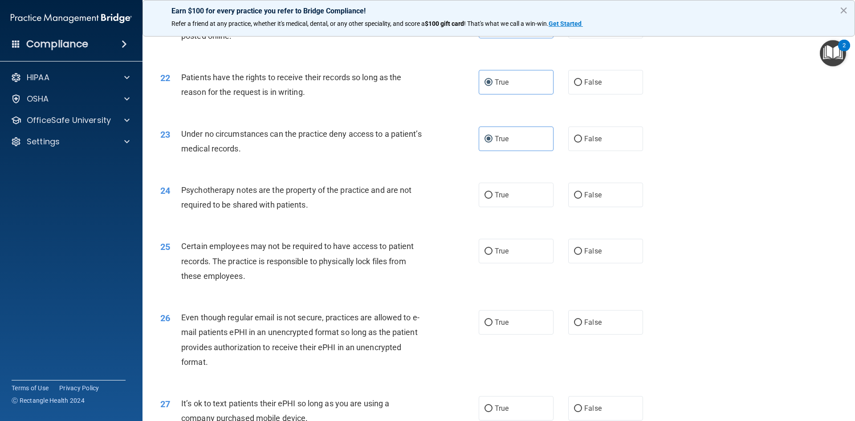
scroll to position [1514, 0]
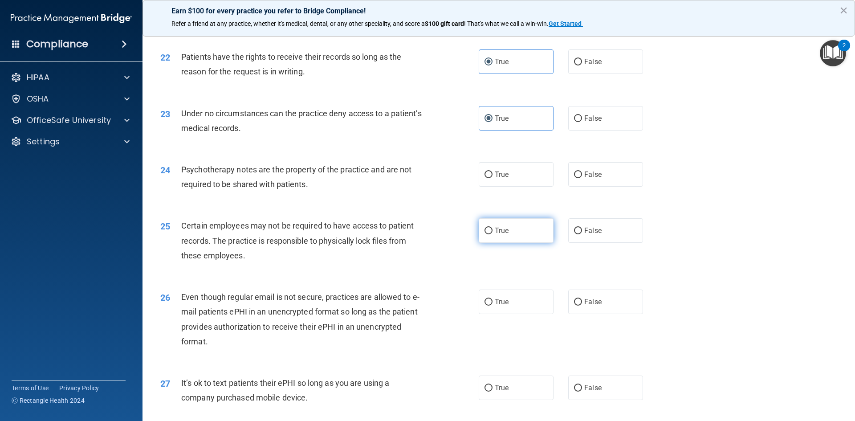
click at [488, 234] on input "True" at bounding box center [488, 231] width 8 height 7
radio input "true"
click at [497, 309] on label "True" at bounding box center [516, 301] width 75 height 24
click at [493, 305] on input "True" at bounding box center [488, 302] width 8 height 7
radio input "true"
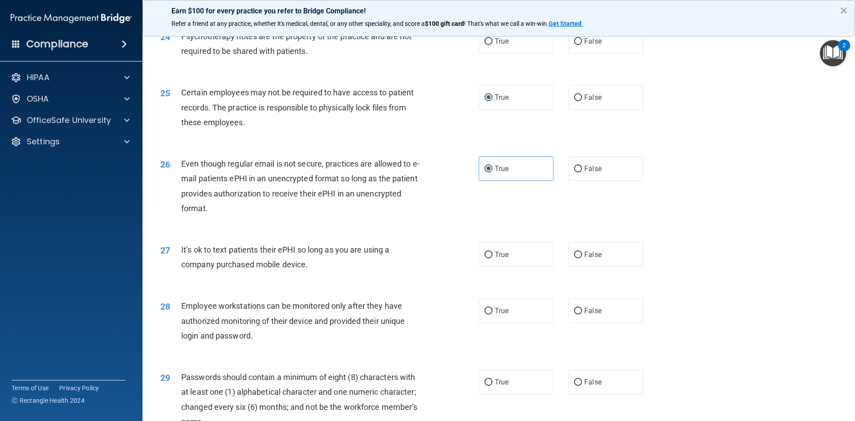
scroll to position [1648, 0]
click at [498, 258] on span "True" at bounding box center [502, 254] width 14 height 8
click at [493, 258] on input "True" at bounding box center [488, 254] width 8 height 7
radio input "true"
click at [494, 322] on label "True" at bounding box center [516, 310] width 75 height 24
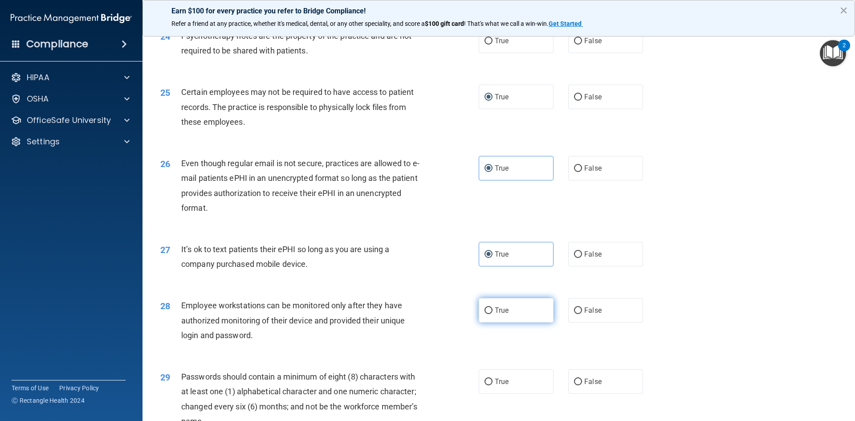
click at [493, 314] on input "True" at bounding box center [488, 310] width 8 height 7
radio input "true"
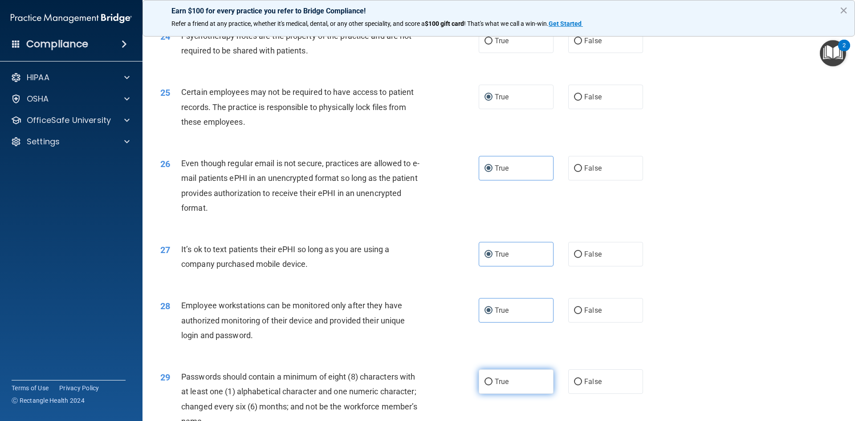
click at [493, 388] on label "True" at bounding box center [516, 381] width 75 height 24
click at [493, 385] on input "True" at bounding box center [488, 382] width 8 height 7
radio input "true"
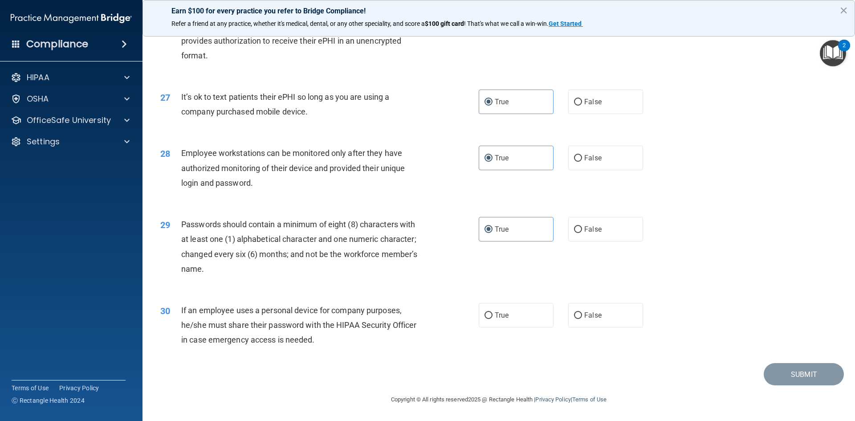
scroll to position [1815, 0]
click at [497, 326] on label "True" at bounding box center [516, 315] width 75 height 24
click at [493, 319] on input "True" at bounding box center [488, 315] width 8 height 7
radio input "true"
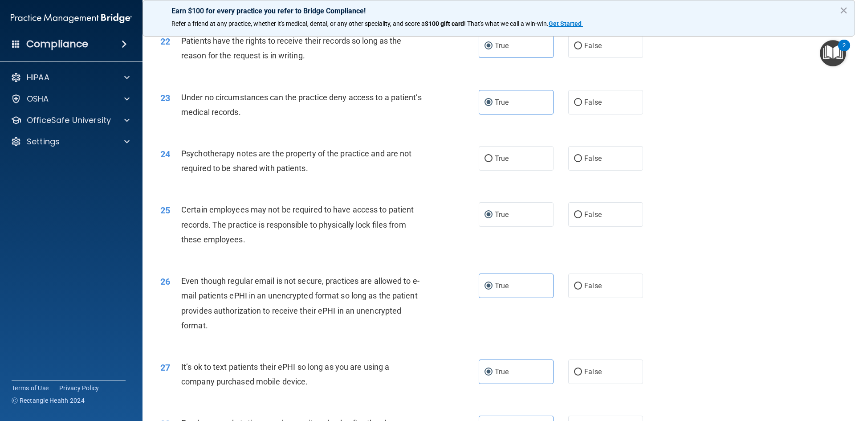
scroll to position [1503, 0]
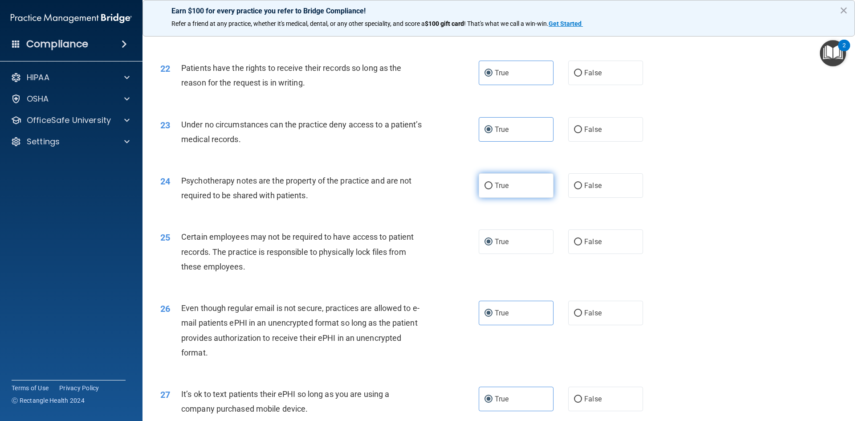
click at [511, 196] on label "True" at bounding box center [516, 185] width 75 height 24
click at [493, 189] on input "True" at bounding box center [488, 186] width 8 height 7
radio input "true"
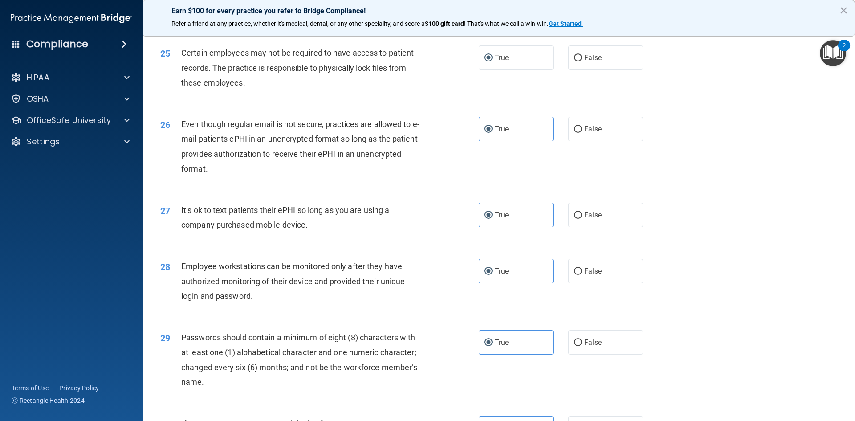
scroll to position [1815, 0]
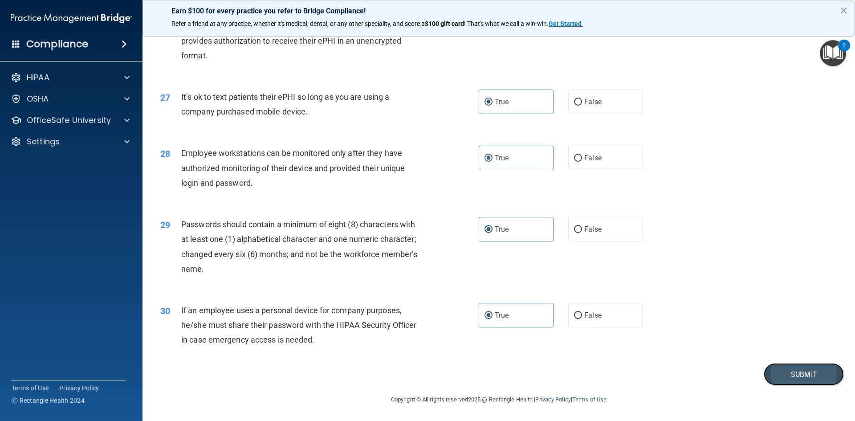
click at [789, 373] on button "Submit" at bounding box center [804, 374] width 80 height 23
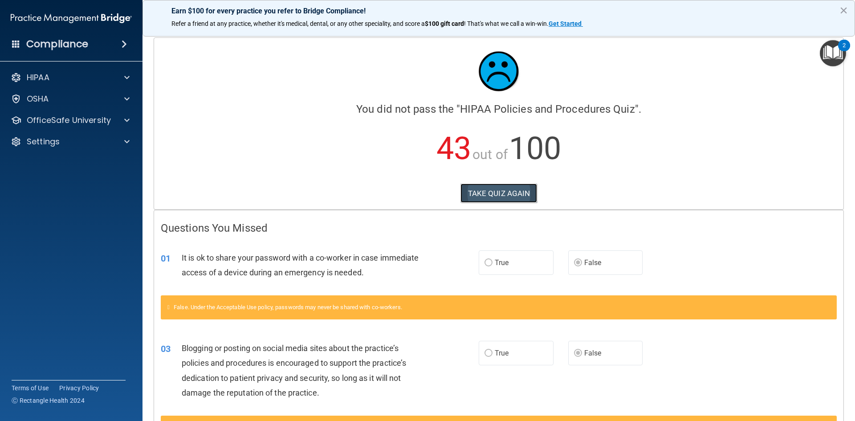
click at [521, 197] on button "TAKE QUIZ AGAIN" at bounding box center [498, 193] width 77 height 20
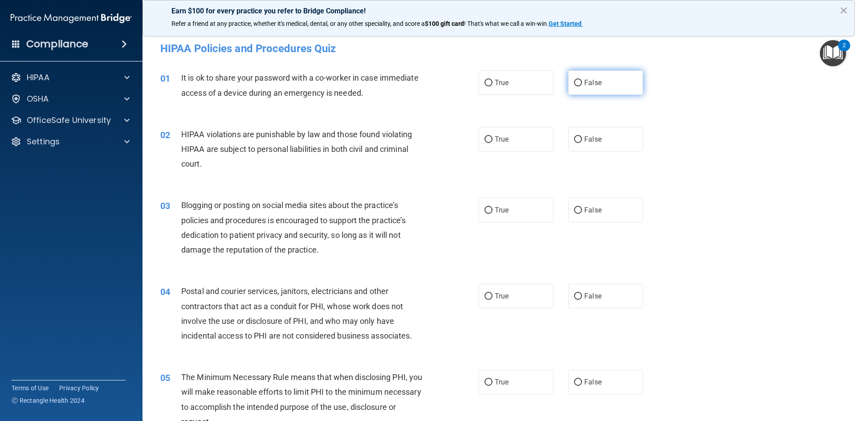
click at [587, 79] on span "False" at bounding box center [592, 82] width 17 height 8
click at [582, 80] on input "False" at bounding box center [578, 83] width 8 height 7
radio input "true"
click at [497, 142] on span "True" at bounding box center [502, 139] width 14 height 8
click at [493, 142] on input "True" at bounding box center [488, 139] width 8 height 7
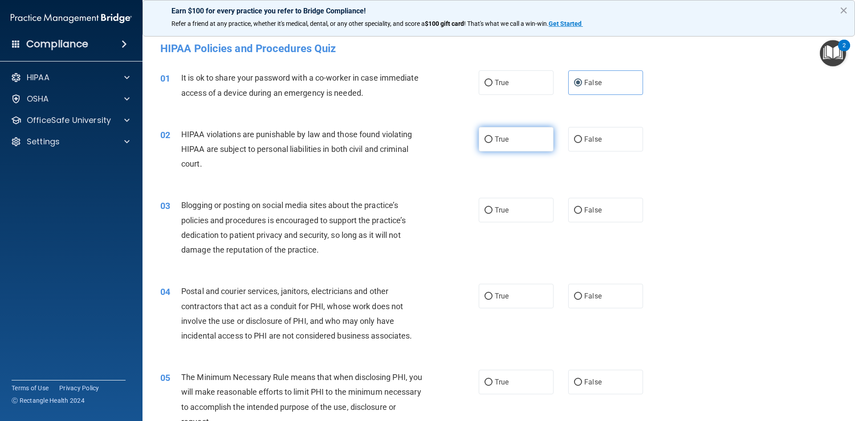
radio input "true"
click at [590, 203] on label "False" at bounding box center [605, 210] width 75 height 24
click at [582, 207] on input "False" at bounding box center [578, 210] width 8 height 7
radio input "true"
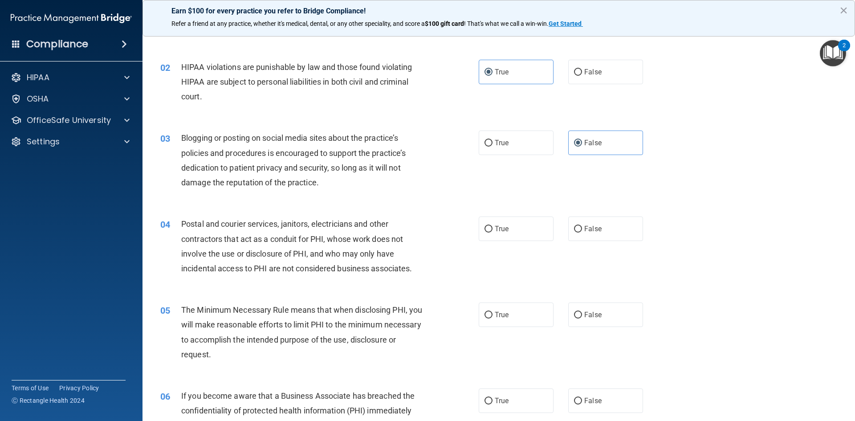
scroll to position [89, 0]
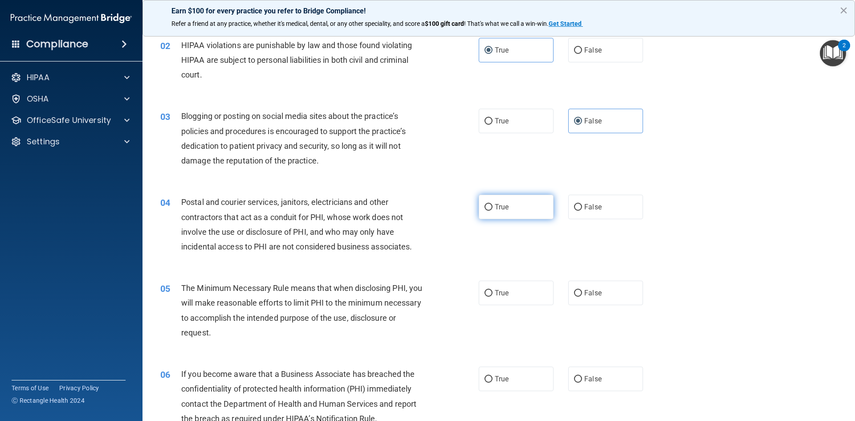
click at [512, 213] on label "True" at bounding box center [516, 207] width 75 height 24
click at [493, 211] on input "True" at bounding box center [488, 207] width 8 height 7
radio input "true"
click at [498, 268] on div "04 Postal and courier services, janitors, electricians and other contractors th…" at bounding box center [499, 226] width 690 height 86
click at [500, 294] on span "True" at bounding box center [502, 293] width 14 height 8
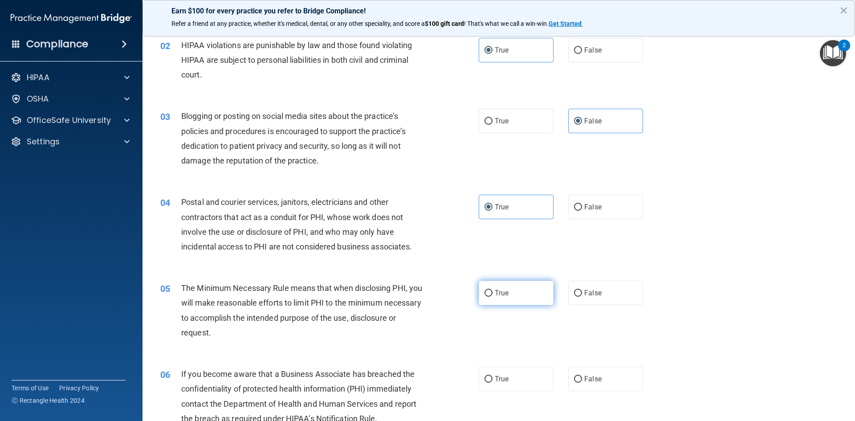
click at [493, 294] on input "True" at bounding box center [488, 293] width 8 height 7
radio input "true"
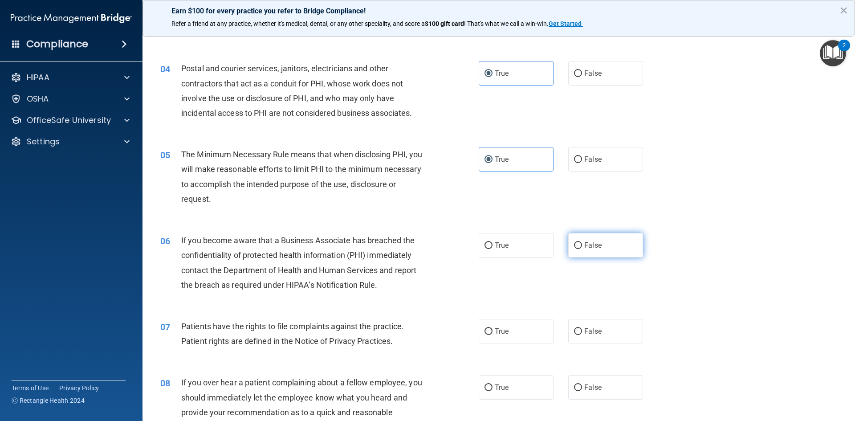
click at [609, 238] on label "False" at bounding box center [605, 245] width 75 height 24
click at [582, 242] on input "False" at bounding box center [578, 245] width 8 height 7
radio input "true"
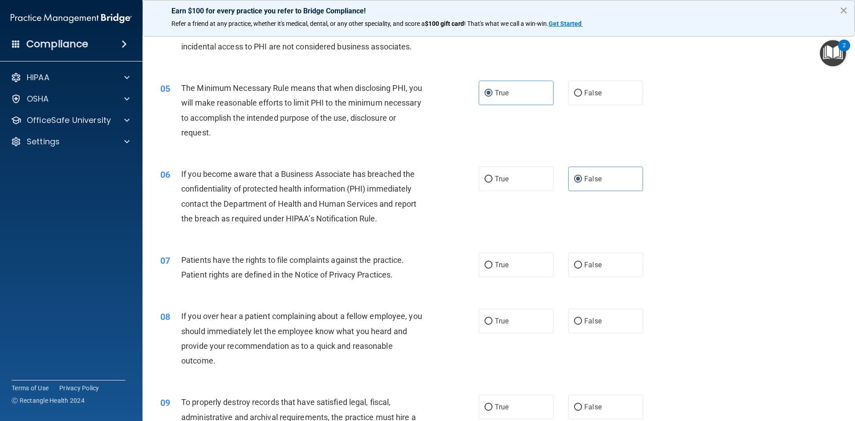
scroll to position [312, 0]
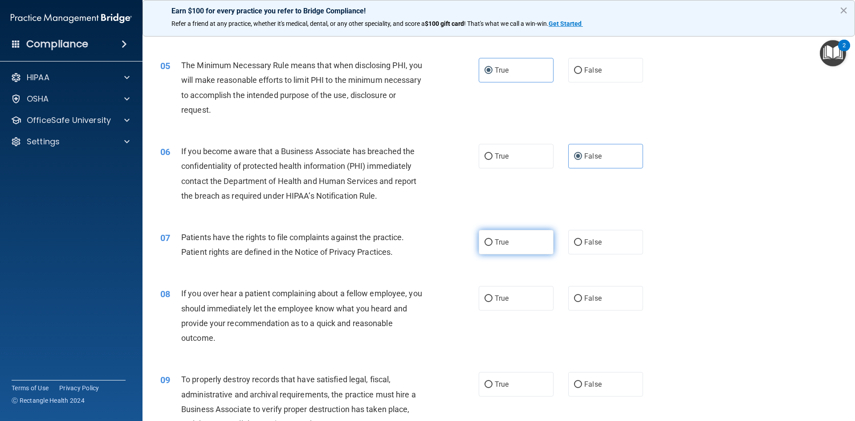
click at [510, 240] on label "True" at bounding box center [516, 242] width 75 height 24
click at [493, 240] on input "True" at bounding box center [488, 242] width 8 height 7
radio input "true"
click at [581, 305] on label "False" at bounding box center [605, 298] width 75 height 24
click at [581, 302] on input "False" at bounding box center [578, 298] width 8 height 7
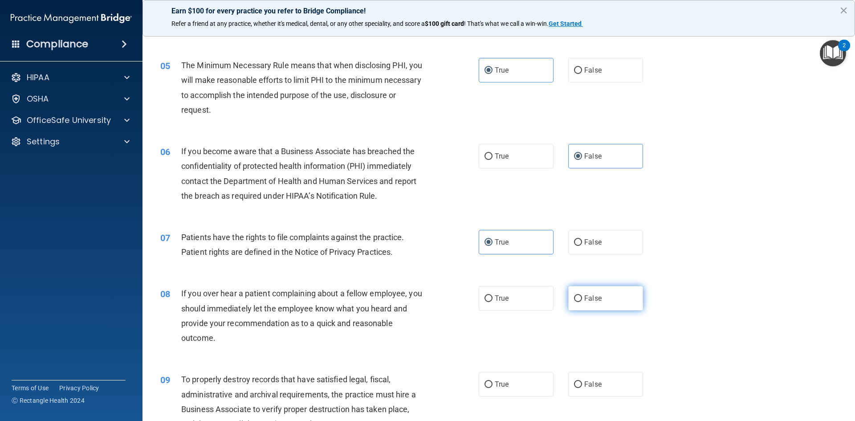
radio input "true"
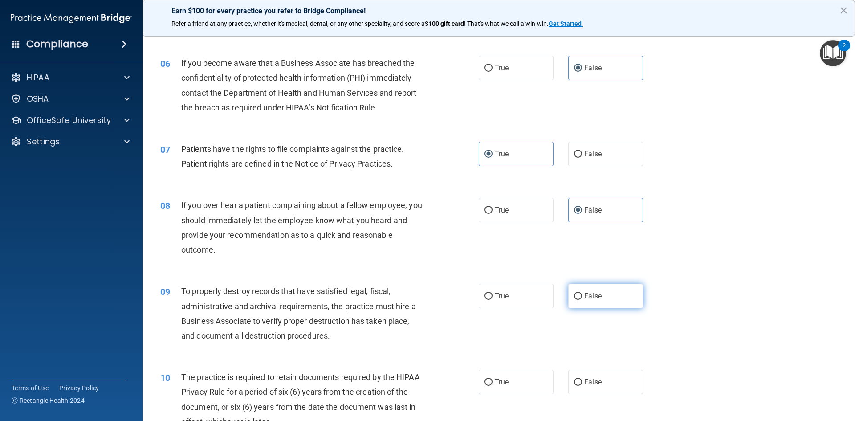
scroll to position [401, 0]
drag, startPoint x: 596, startPoint y: 302, endPoint x: 601, endPoint y: 299, distance: 5.6
click at [595, 302] on label "False" at bounding box center [605, 295] width 75 height 24
click at [582, 299] on input "False" at bounding box center [578, 295] width 8 height 7
radio input "true"
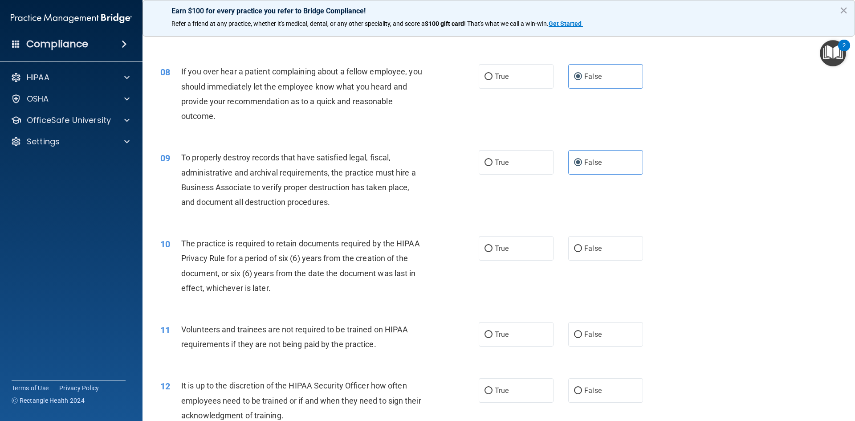
scroll to position [534, 0]
click at [513, 245] on label "True" at bounding box center [516, 247] width 75 height 24
click at [493, 245] on input "True" at bounding box center [488, 247] width 8 height 7
radio input "true"
click at [597, 335] on span "False" at bounding box center [592, 333] width 17 height 8
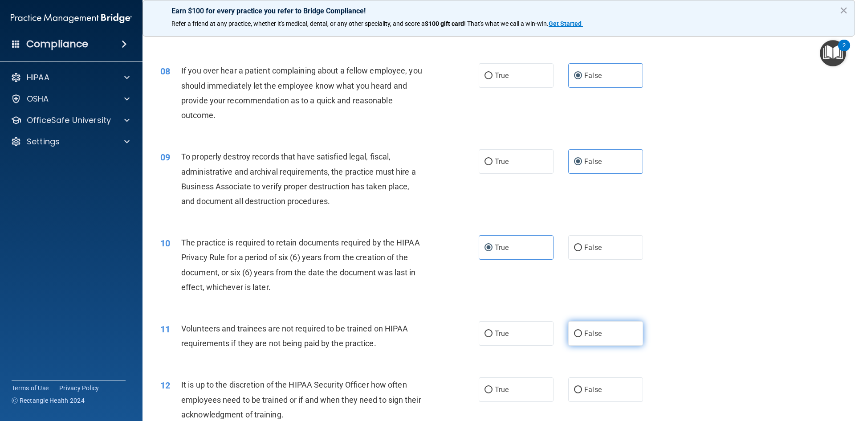
click at [582, 335] on input "False" at bounding box center [578, 333] width 8 height 7
radio input "true"
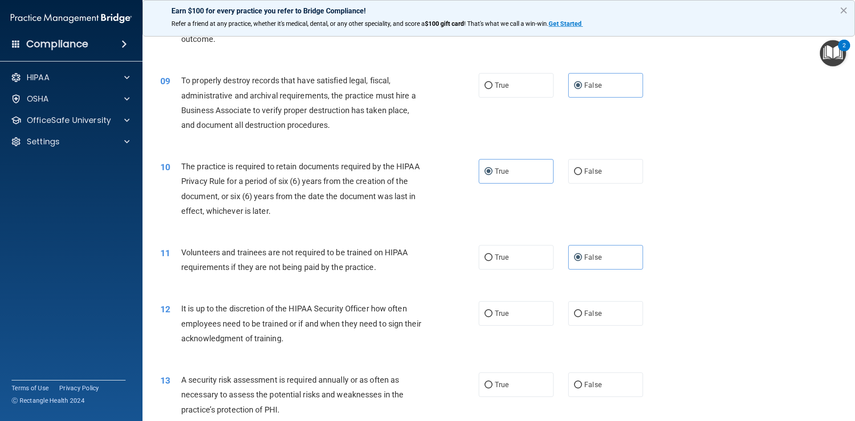
scroll to position [623, 0]
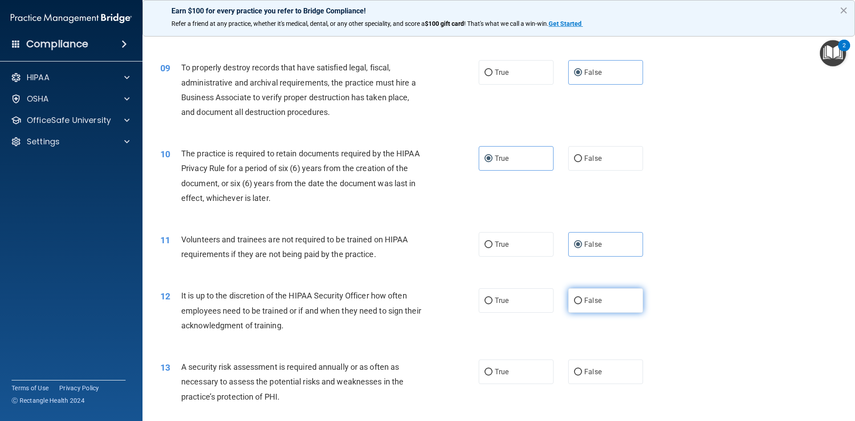
click at [580, 300] on label "False" at bounding box center [605, 300] width 75 height 24
click at [580, 300] on input "False" at bounding box center [578, 300] width 8 height 7
radio input "true"
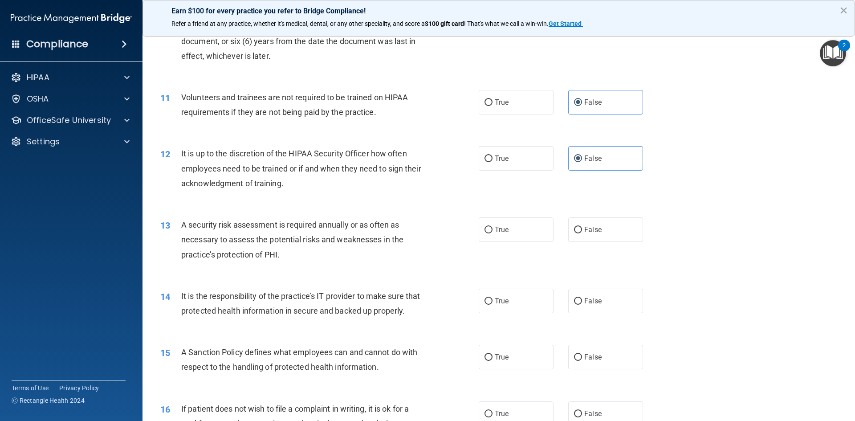
scroll to position [802, 0]
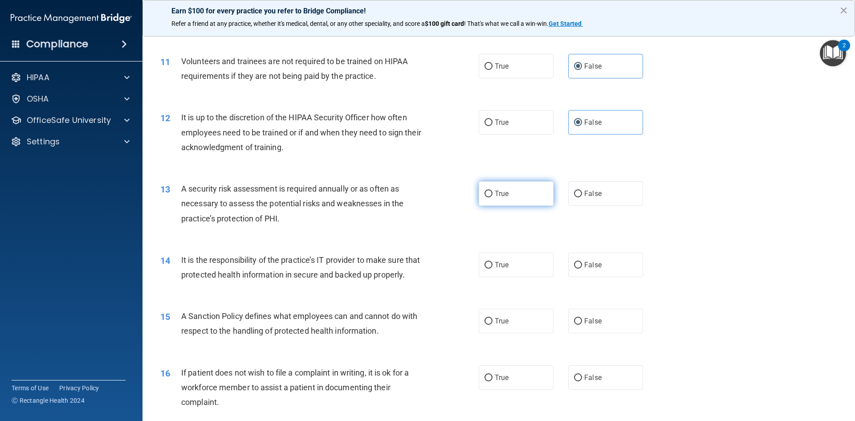
click at [488, 194] on input "True" at bounding box center [488, 194] width 8 height 7
radio input "true"
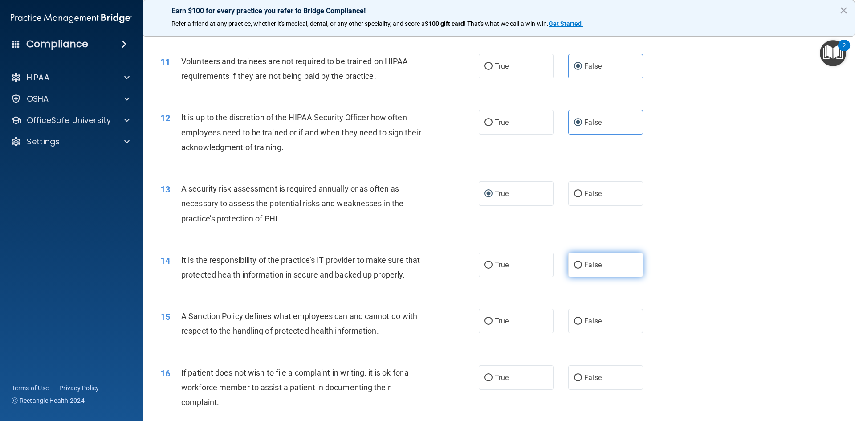
click at [586, 267] on span "False" at bounding box center [592, 265] width 17 height 8
click at [582, 267] on input "False" at bounding box center [578, 265] width 8 height 7
radio input "true"
click at [586, 325] on span "False" at bounding box center [592, 321] width 17 height 8
click at [582, 325] on input "False" at bounding box center [578, 321] width 8 height 7
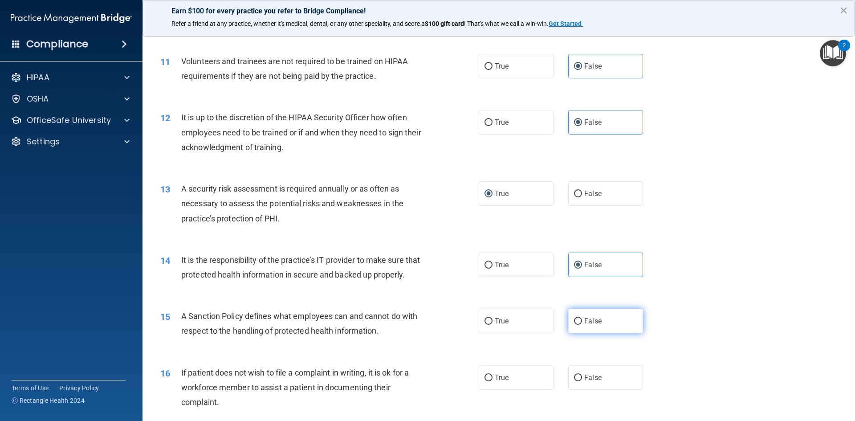
radio input "true"
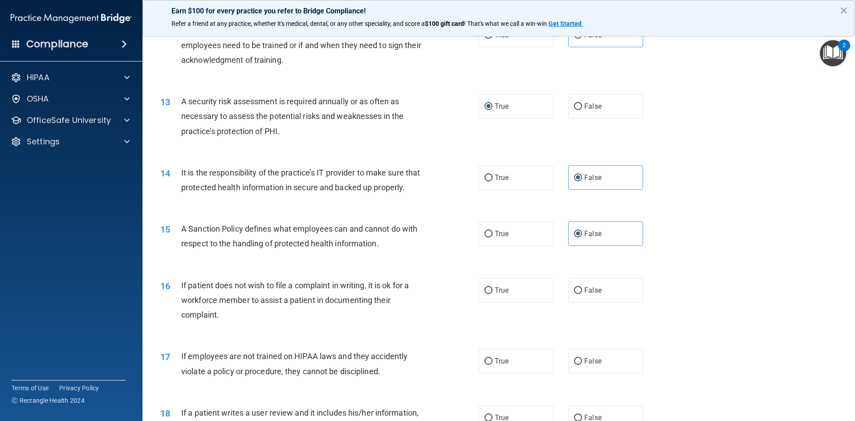
scroll to position [935, 0]
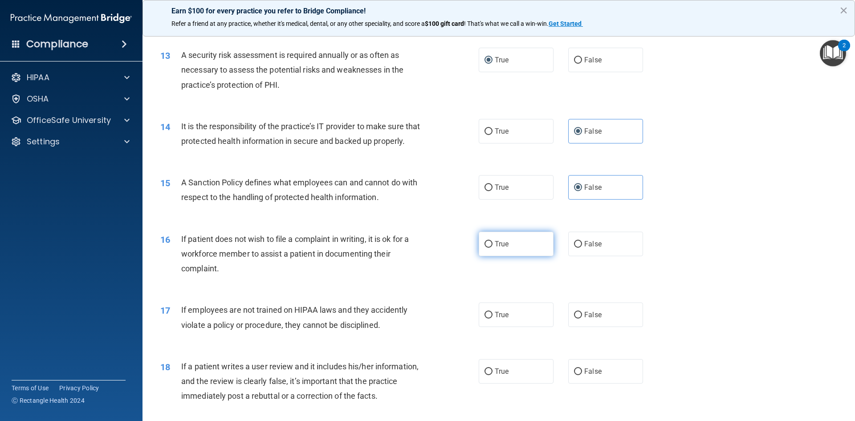
click at [527, 254] on label "True" at bounding box center [516, 244] width 75 height 24
click at [493, 248] on input "True" at bounding box center [488, 244] width 8 height 7
radio input "true"
click at [584, 319] on span "False" at bounding box center [592, 314] width 17 height 8
click at [582, 318] on input "False" at bounding box center [578, 315] width 8 height 7
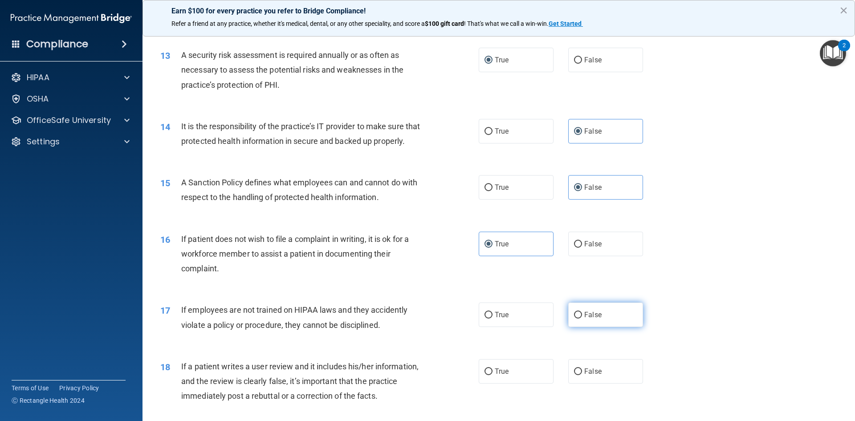
radio input "true"
click at [584, 375] on span "False" at bounding box center [592, 371] width 17 height 8
click at [582, 375] on input "False" at bounding box center [578, 371] width 8 height 7
radio input "true"
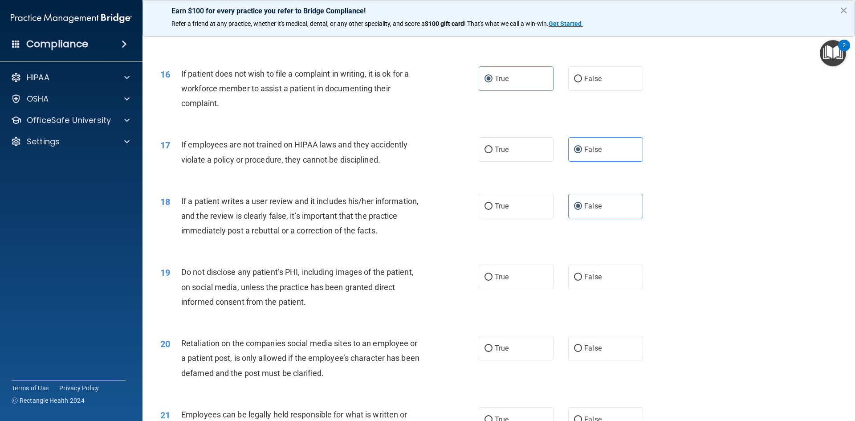
scroll to position [1113, 0]
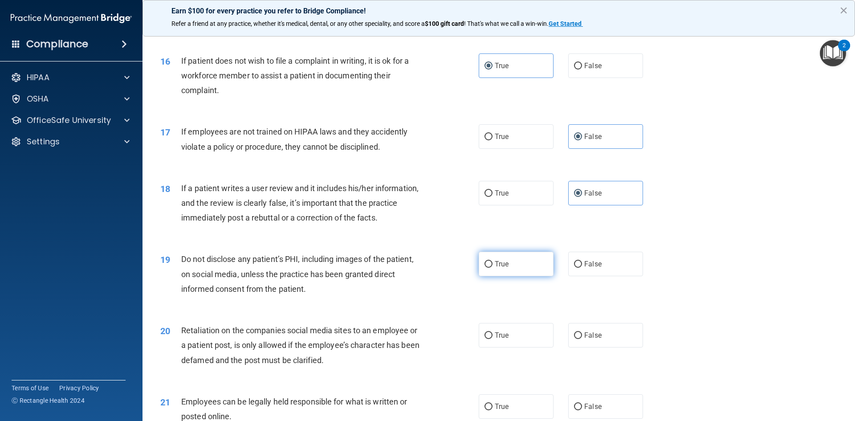
click at [507, 276] on label "True" at bounding box center [516, 264] width 75 height 24
click at [493, 268] on input "True" at bounding box center [488, 264] width 8 height 7
radio input "true"
click at [598, 347] on label "False" at bounding box center [605, 335] width 75 height 24
click at [582, 339] on input "False" at bounding box center [578, 335] width 8 height 7
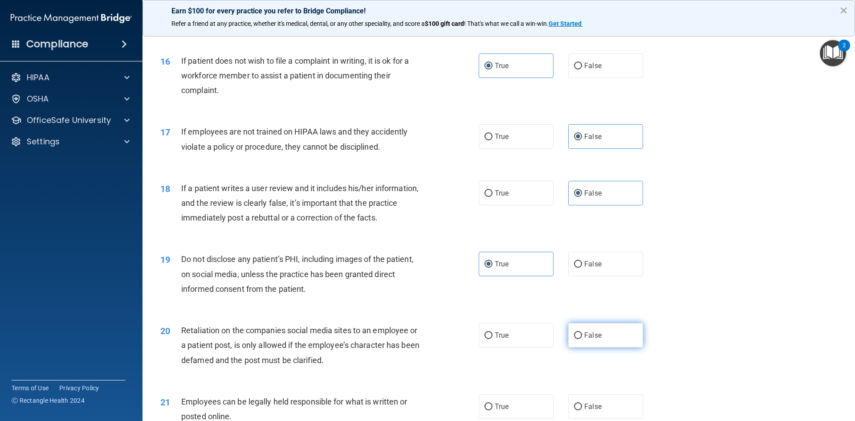
radio input "true"
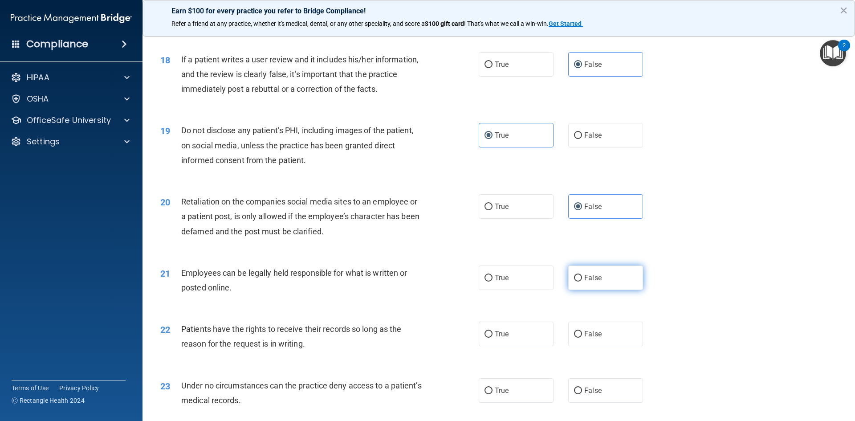
scroll to position [1247, 0]
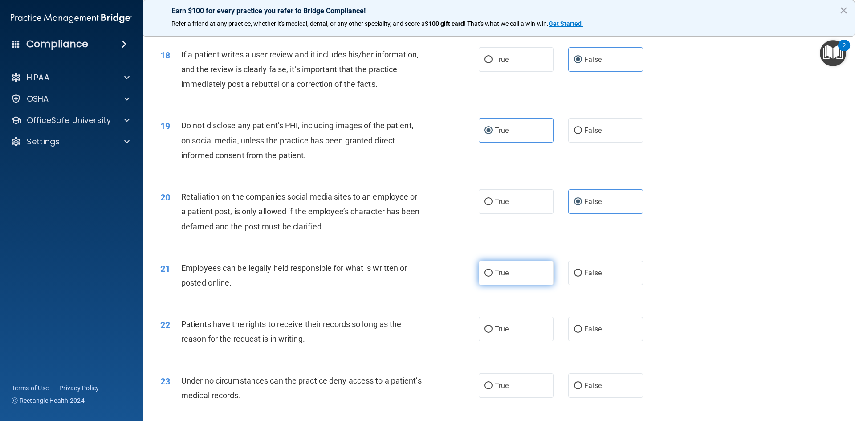
click at [511, 285] on label "True" at bounding box center [516, 273] width 75 height 24
click at [493, 277] on input "True" at bounding box center [488, 273] width 8 height 7
radio input "true"
click at [591, 333] on span "False" at bounding box center [592, 329] width 17 height 8
click at [582, 333] on input "False" at bounding box center [578, 329] width 8 height 7
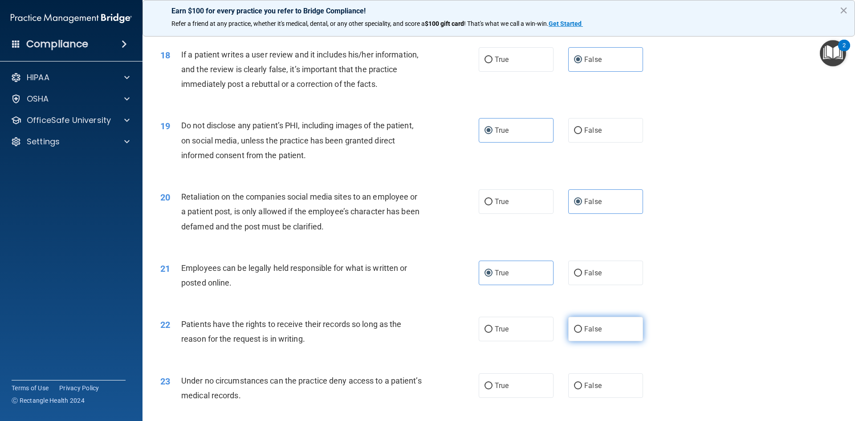
radio input "true"
click at [578, 396] on label "False" at bounding box center [605, 385] width 75 height 24
click at [578, 389] on input "False" at bounding box center [578, 386] width 8 height 7
radio input "true"
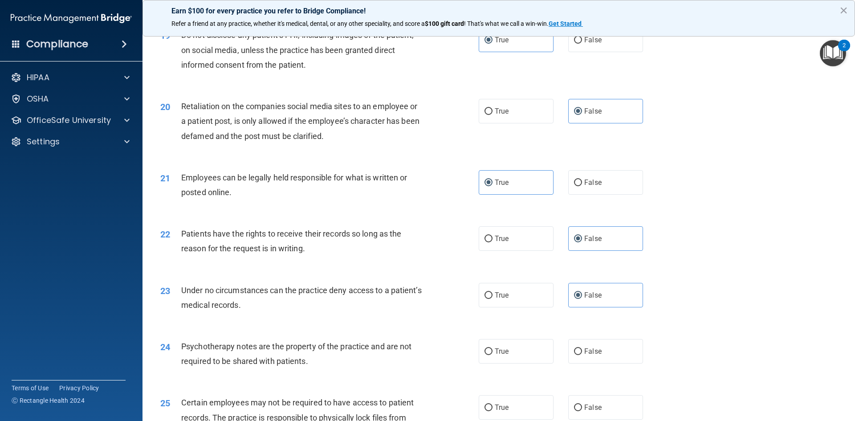
scroll to position [1380, 0]
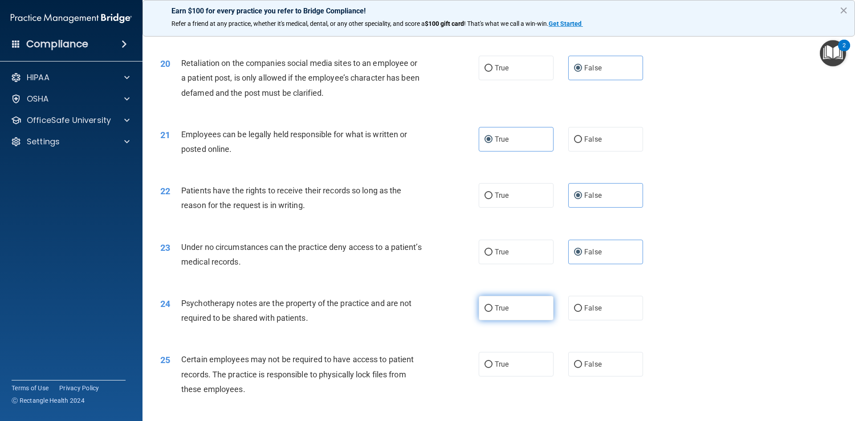
click at [530, 320] on label "True" at bounding box center [516, 308] width 75 height 24
click at [493, 312] on input "True" at bounding box center [488, 308] width 8 height 7
radio input "true"
click at [517, 376] on label "True" at bounding box center [516, 364] width 75 height 24
click at [493, 368] on input "True" at bounding box center [488, 364] width 8 height 7
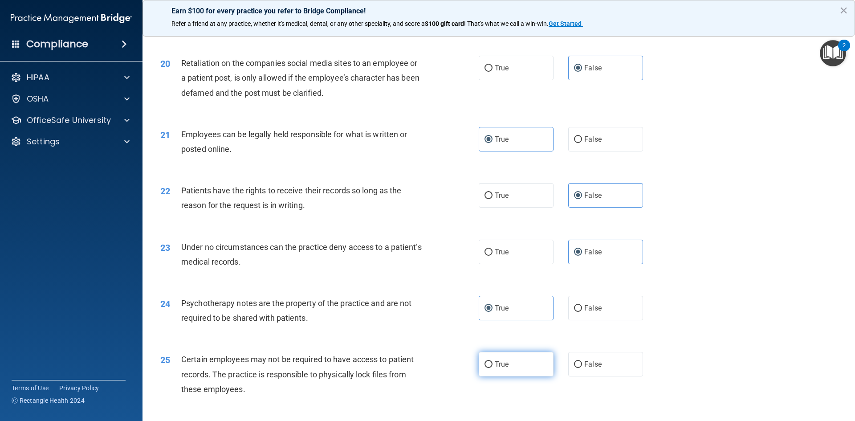
radio input "true"
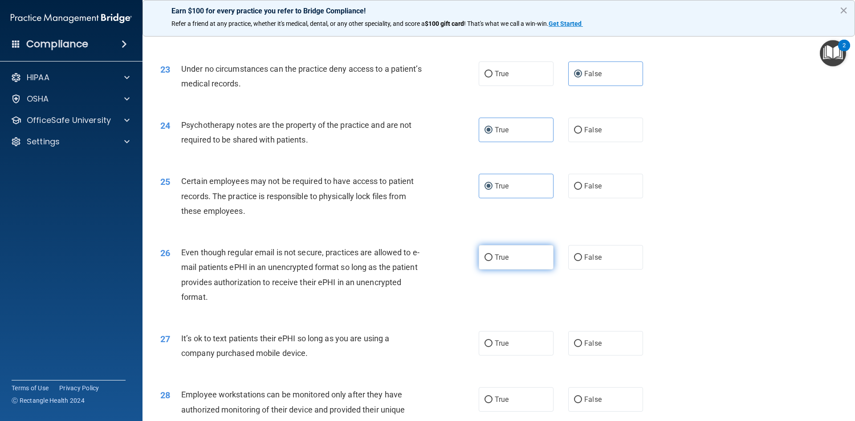
click at [503, 269] on label "True" at bounding box center [516, 257] width 75 height 24
click at [493, 261] on input "True" at bounding box center [488, 257] width 8 height 7
radio input "true"
click at [596, 347] on span "False" at bounding box center [592, 343] width 17 height 8
click at [582, 347] on input "False" at bounding box center [578, 343] width 8 height 7
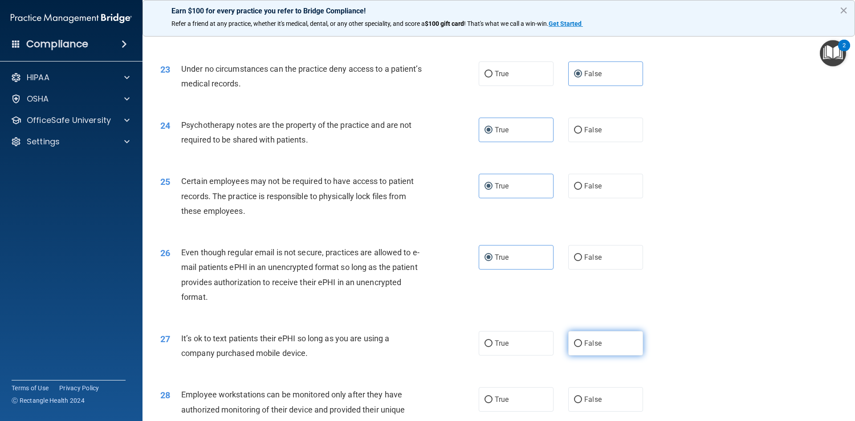
radio input "true"
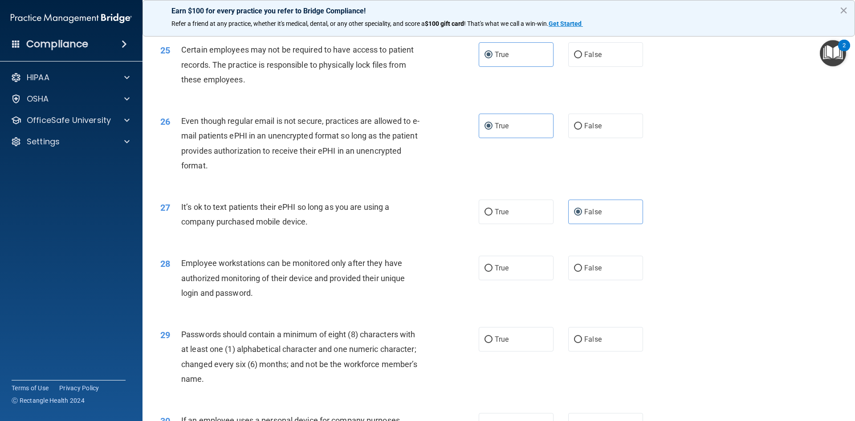
scroll to position [1692, 0]
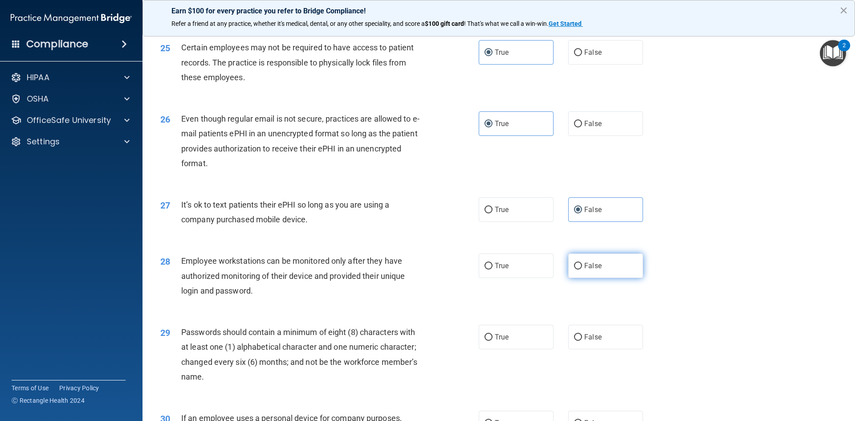
click at [595, 270] on span "False" at bounding box center [592, 265] width 17 height 8
click at [582, 269] on input "False" at bounding box center [578, 266] width 8 height 7
radio input "true"
click at [502, 349] on label "True" at bounding box center [516, 337] width 75 height 24
click at [493, 341] on input "True" at bounding box center [488, 337] width 8 height 7
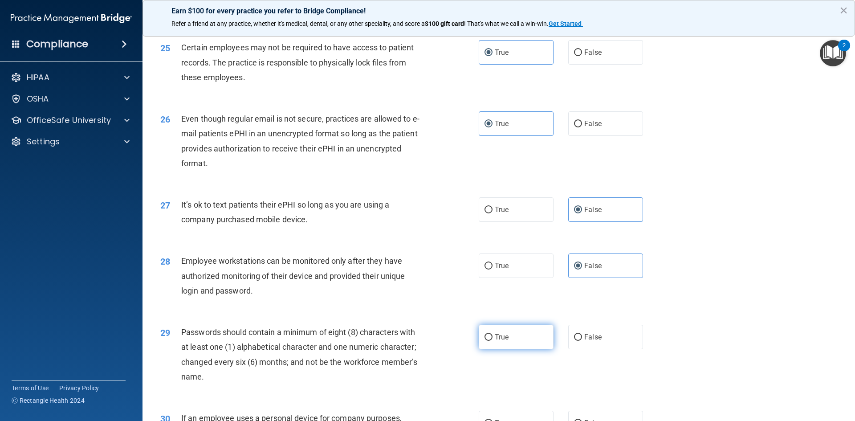
radio input "true"
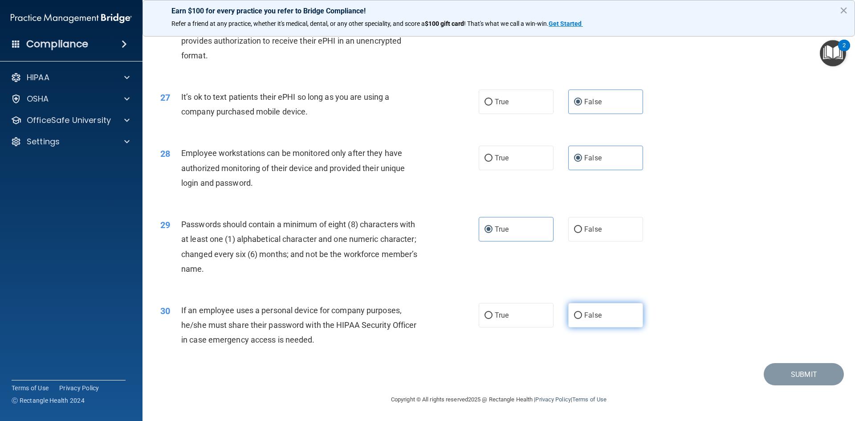
click at [614, 311] on label "False" at bounding box center [605, 315] width 75 height 24
click at [582, 312] on input "False" at bounding box center [578, 315] width 8 height 7
radio input "true"
click at [793, 365] on button "Submit" at bounding box center [804, 374] width 80 height 23
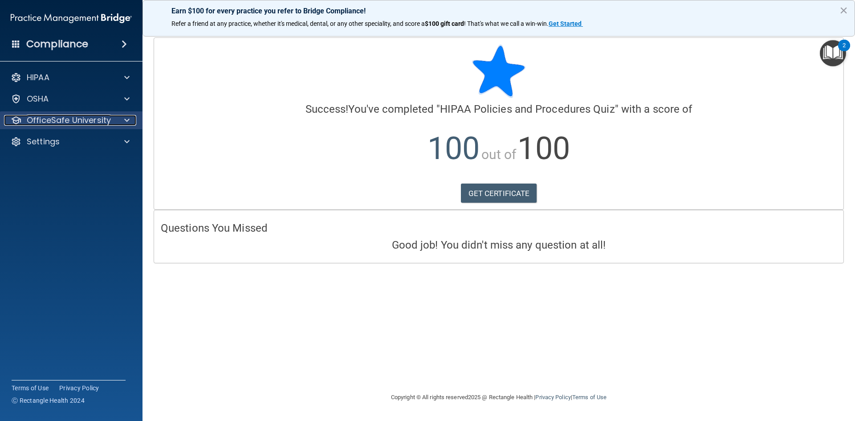
click at [78, 120] on p "OfficeSafe University" at bounding box center [69, 120] width 84 height 11
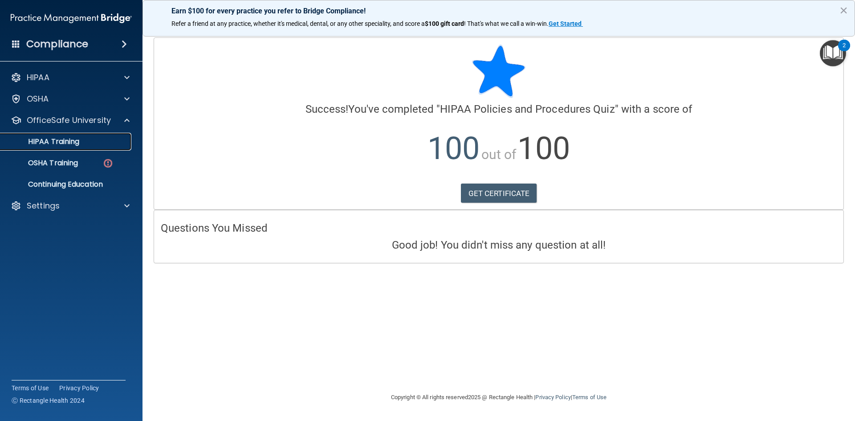
click at [68, 141] on p "HIPAA Training" at bounding box center [42, 141] width 73 height 9
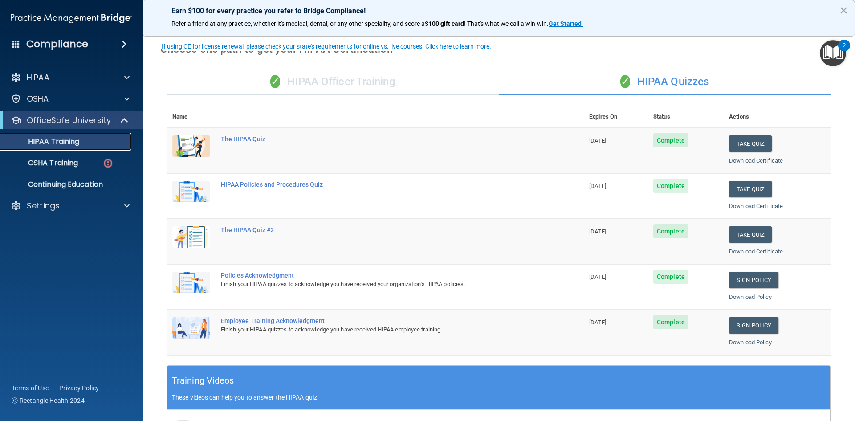
scroll to position [45, 0]
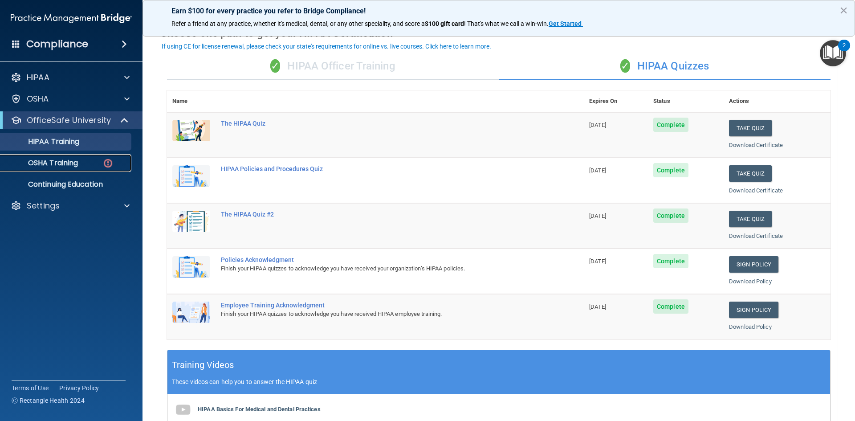
click at [52, 161] on p "OSHA Training" at bounding box center [42, 163] width 72 height 9
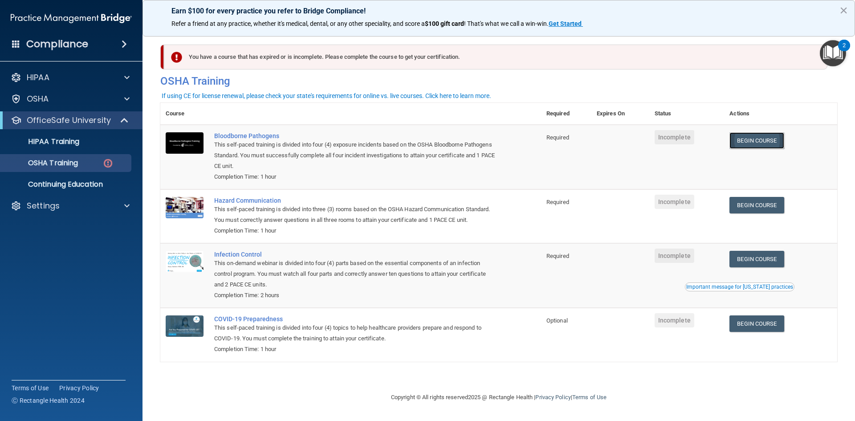
click at [754, 141] on link "Begin Course" at bounding box center [756, 140] width 54 height 16
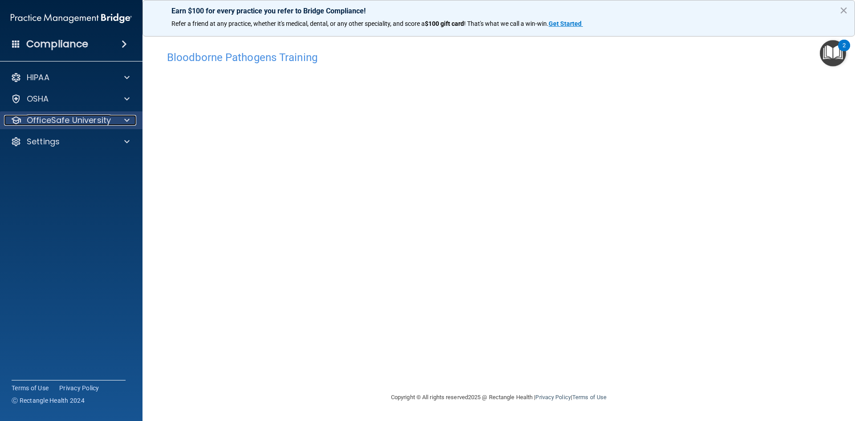
click at [97, 119] on p "OfficeSafe University" at bounding box center [69, 120] width 84 height 11
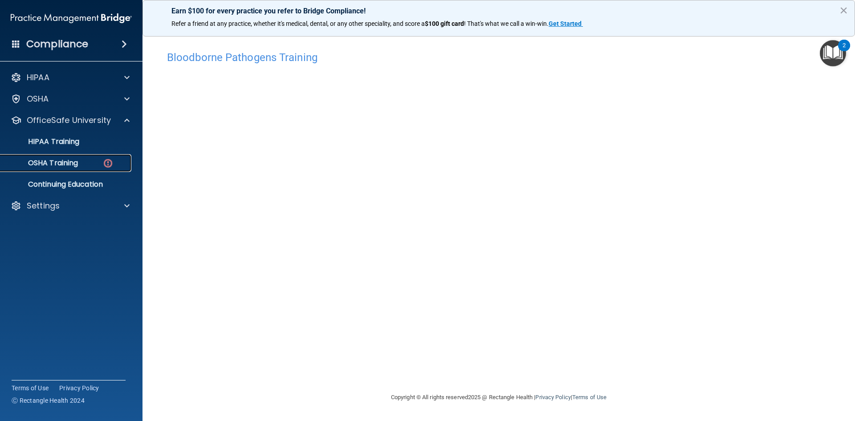
click at [72, 159] on p "OSHA Training" at bounding box center [42, 163] width 72 height 9
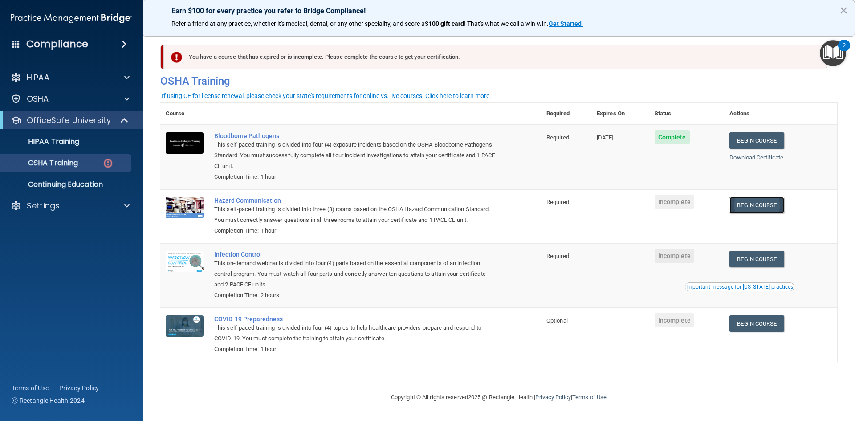
click at [758, 208] on link "Begin Course" at bounding box center [756, 205] width 54 height 16
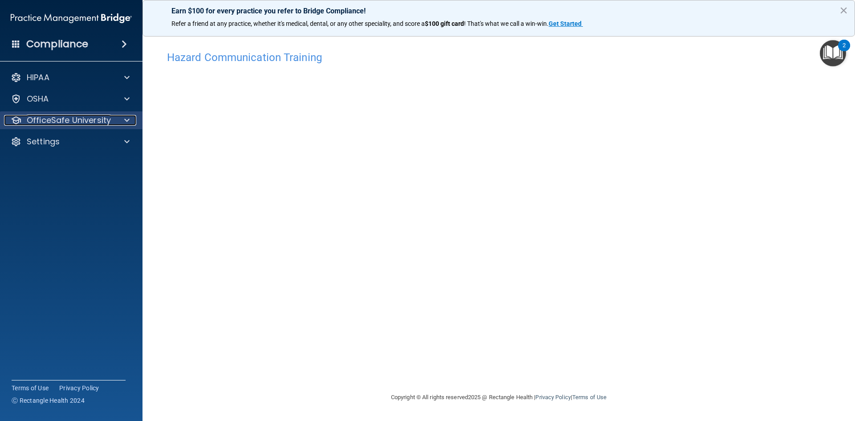
click at [86, 120] on p "OfficeSafe University" at bounding box center [69, 120] width 84 height 11
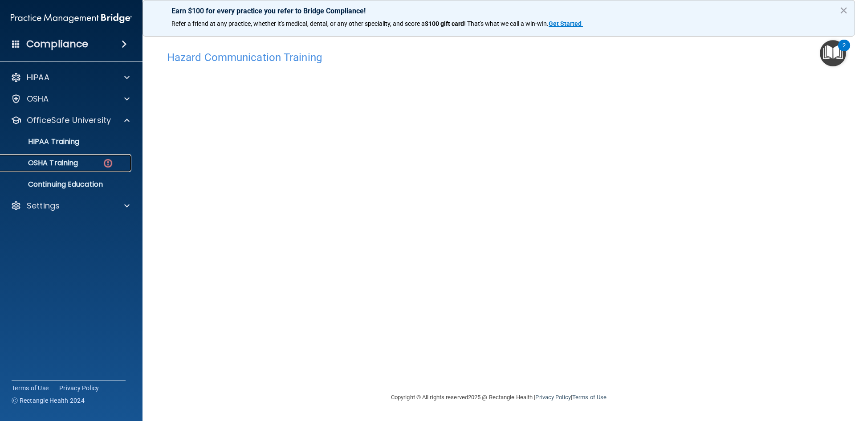
click at [73, 162] on p "OSHA Training" at bounding box center [42, 163] width 72 height 9
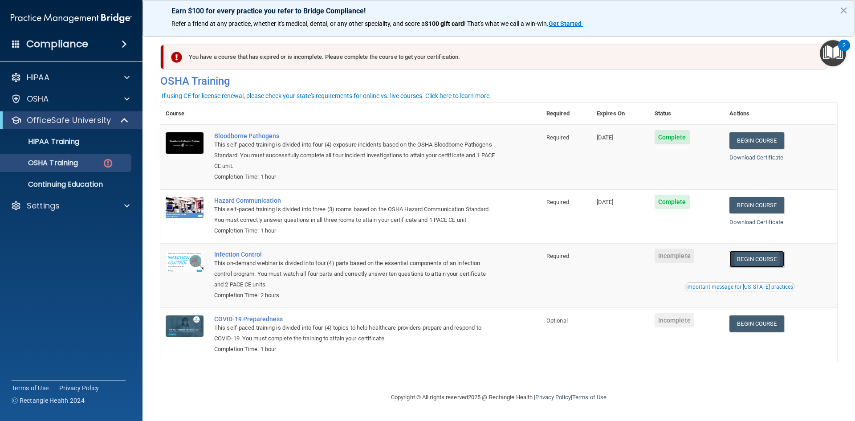
click at [757, 259] on link "Begin Course" at bounding box center [756, 259] width 54 height 16
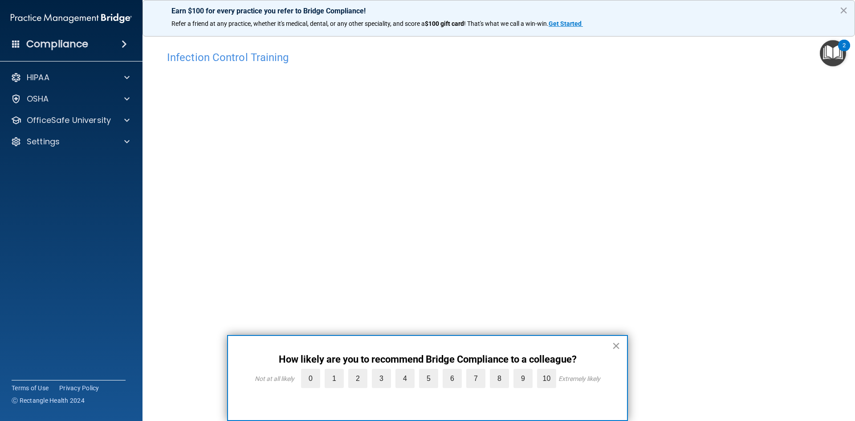
click at [614, 348] on button "×" at bounding box center [616, 345] width 8 height 14
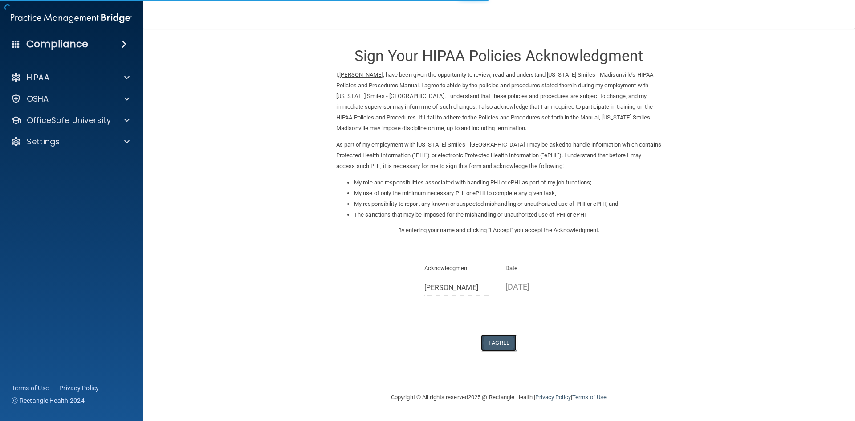
click at [490, 336] on button "I Agree" at bounding box center [499, 342] width 36 height 16
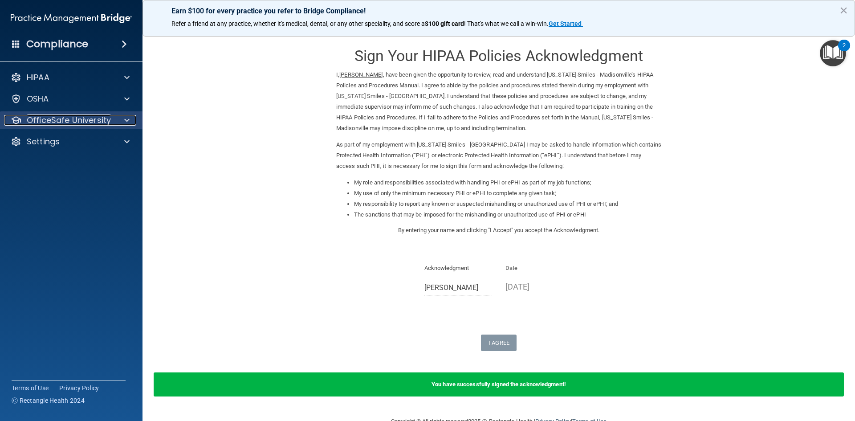
click at [88, 115] on p "OfficeSafe University" at bounding box center [69, 120] width 84 height 11
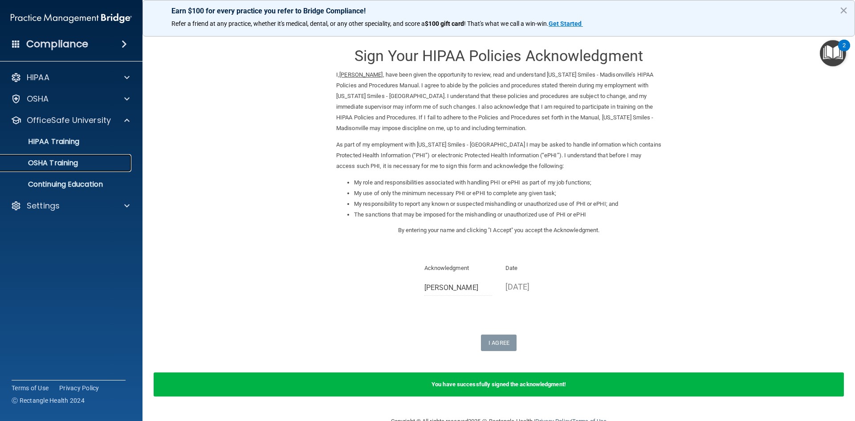
click at [68, 159] on p "OSHA Training" at bounding box center [42, 163] width 72 height 9
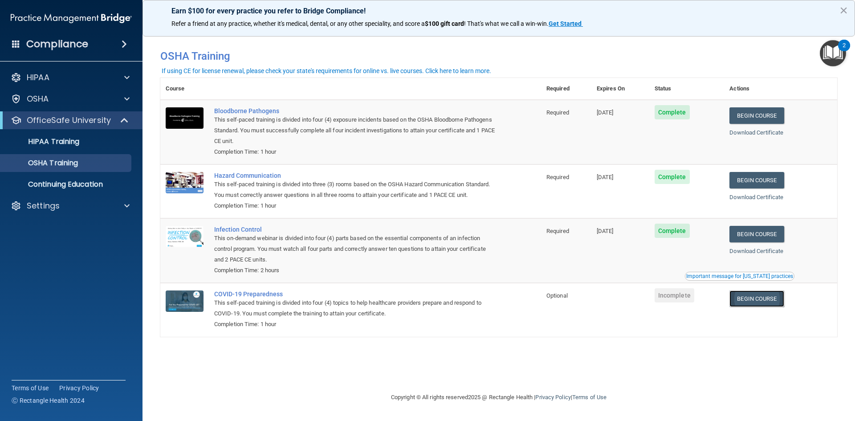
click at [754, 300] on link "Begin Course" at bounding box center [756, 298] width 54 height 16
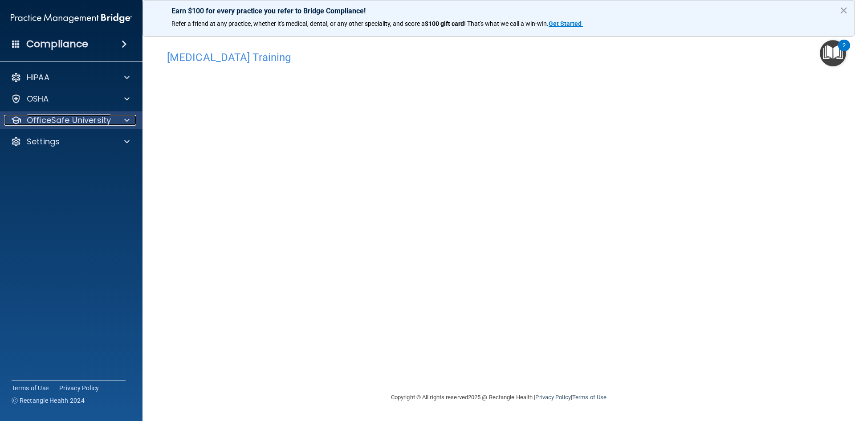
click at [75, 117] on p "OfficeSafe University" at bounding box center [69, 120] width 84 height 11
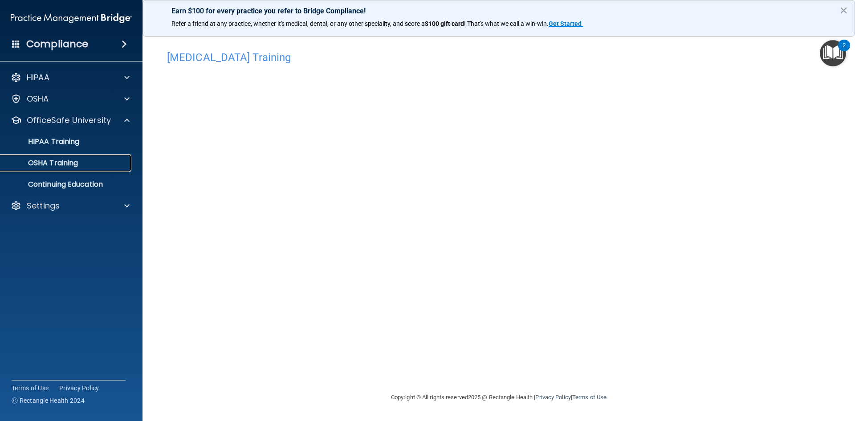
click at [65, 163] on p "OSHA Training" at bounding box center [42, 163] width 72 height 9
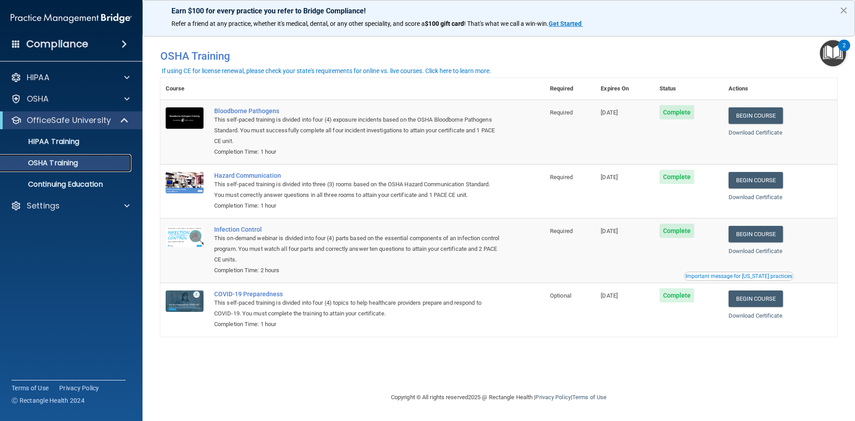
click at [72, 161] on p "OSHA Training" at bounding box center [42, 163] width 72 height 9
click at [65, 141] on p "HIPAA Training" at bounding box center [42, 141] width 73 height 9
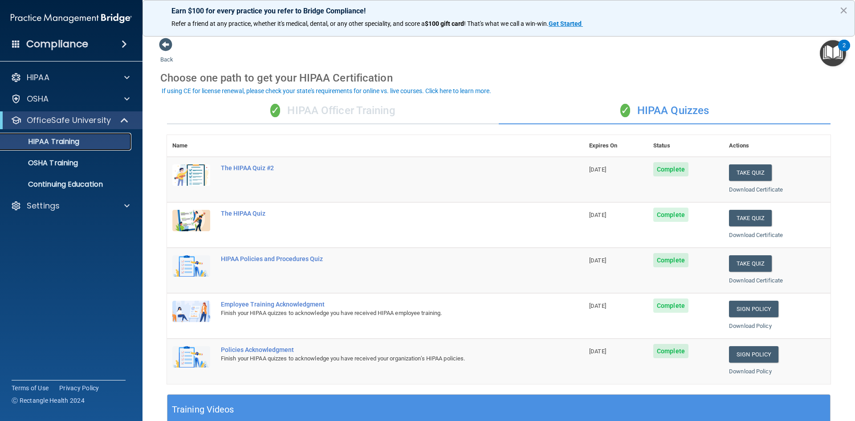
click at [69, 142] on p "HIPAA Training" at bounding box center [42, 141] width 73 height 9
click at [62, 163] on p "OSHA Training" at bounding box center [42, 163] width 72 height 9
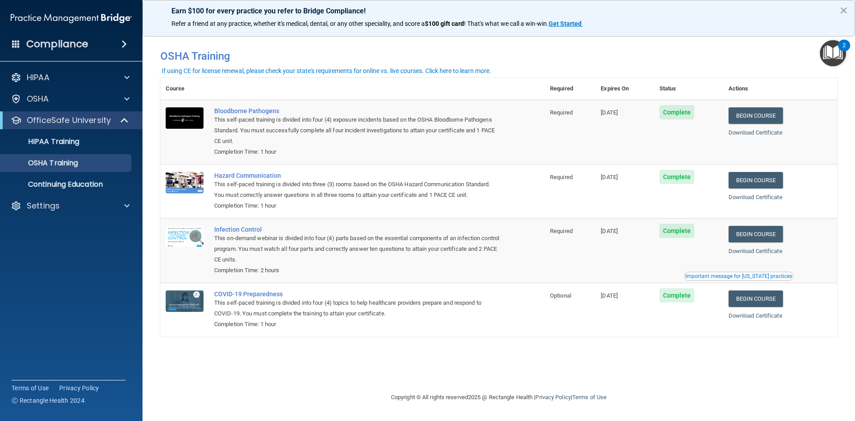
click at [840, 53] on img "Open Resource Center, 2 new notifications" at bounding box center [833, 53] width 26 height 26
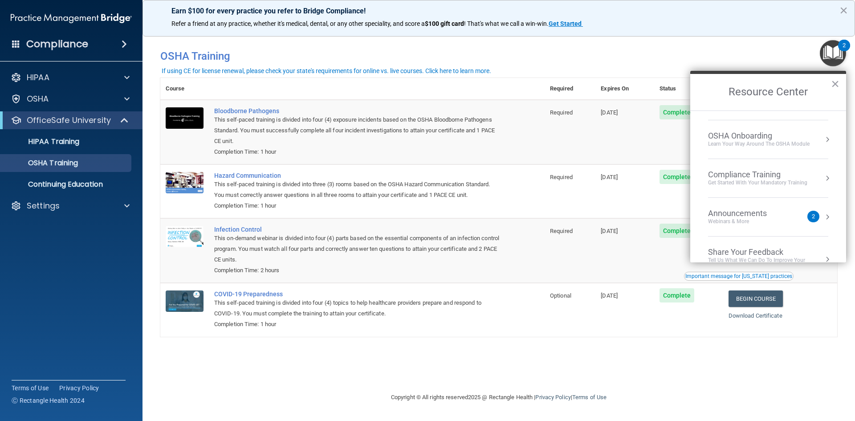
scroll to position [50, 0]
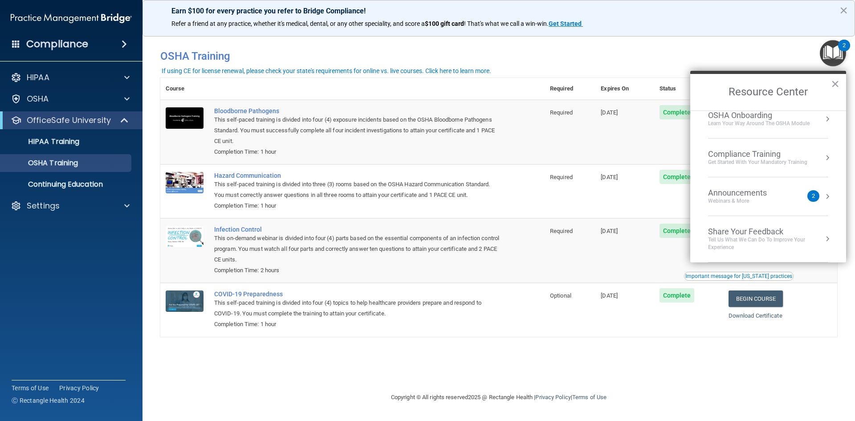
click at [767, 191] on div "Announcements" at bounding box center [746, 193] width 77 height 10
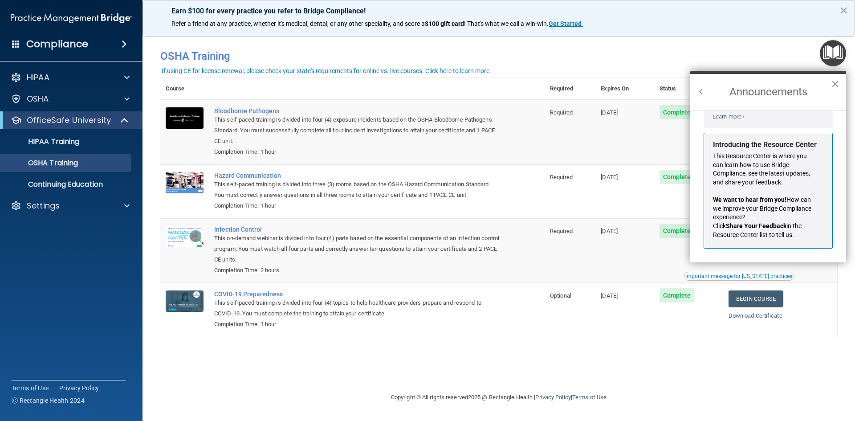
scroll to position [0, 0]
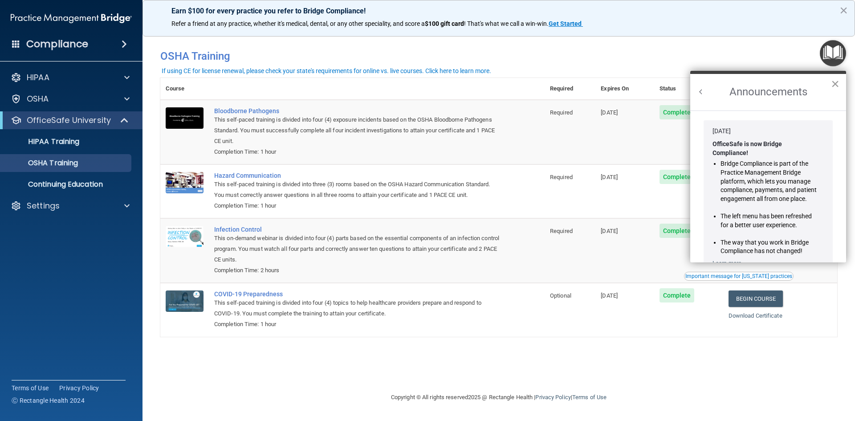
click at [835, 81] on button "×" at bounding box center [835, 84] width 8 height 14
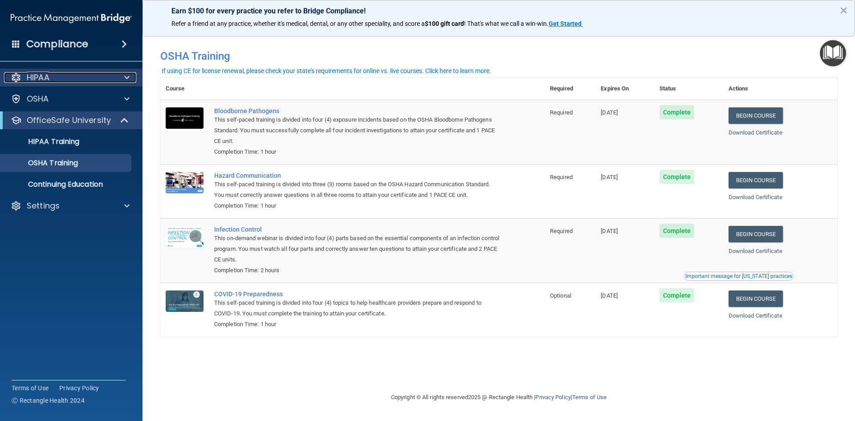
click at [51, 77] on div "HIPAA" at bounding box center [59, 77] width 110 height 11
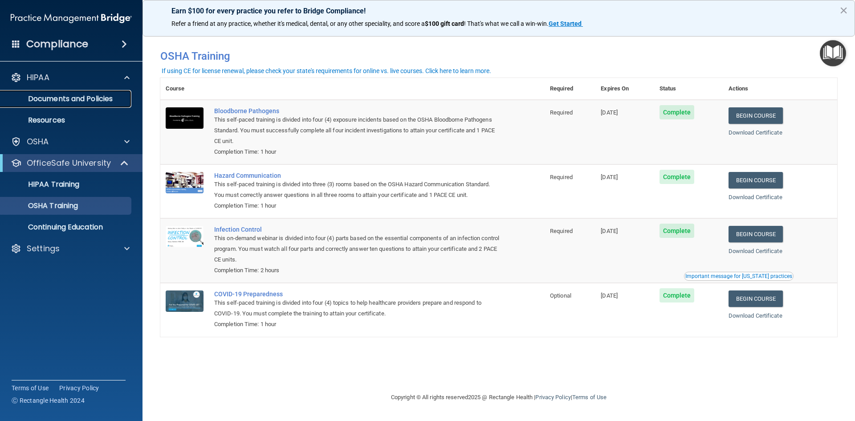
click at [52, 97] on p "Documents and Policies" at bounding box center [67, 98] width 122 height 9
